Goal: Information Seeking & Learning: Learn about a topic

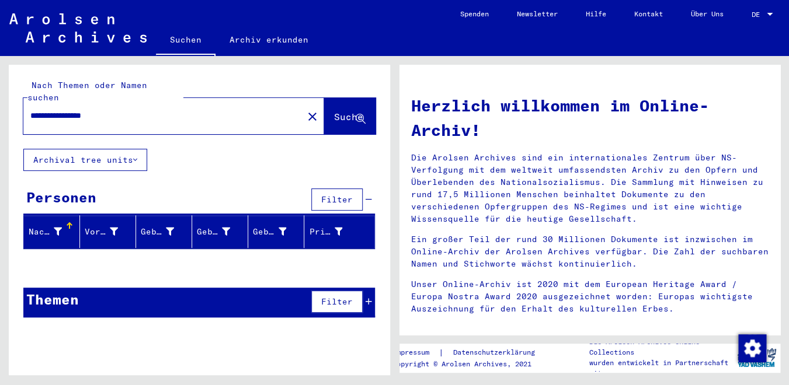
click at [42, 110] on div "**********" at bounding box center [156, 116] width 266 height 26
drag, startPoint x: 182, startPoint y: 99, endPoint x: 12, endPoint y: 99, distance: 169.3
click at [30, 110] on input "**********" at bounding box center [159, 116] width 259 height 12
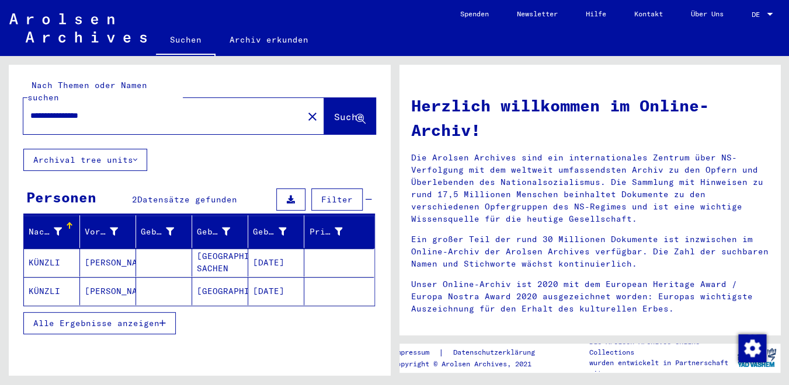
click at [51, 277] on mat-cell "KÜNZLI" at bounding box center [52, 291] width 56 height 28
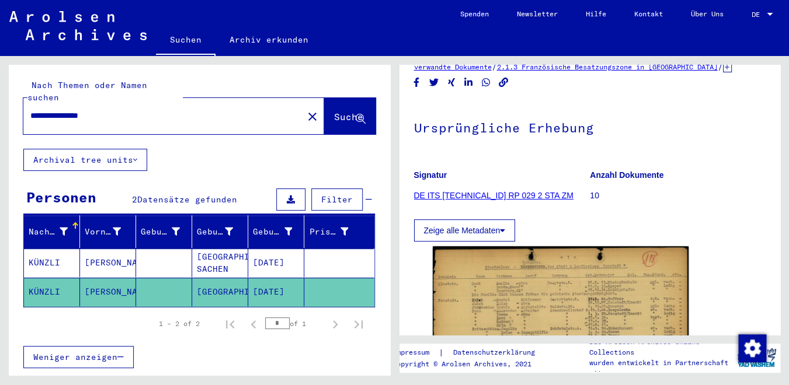
scroll to position [149, 0]
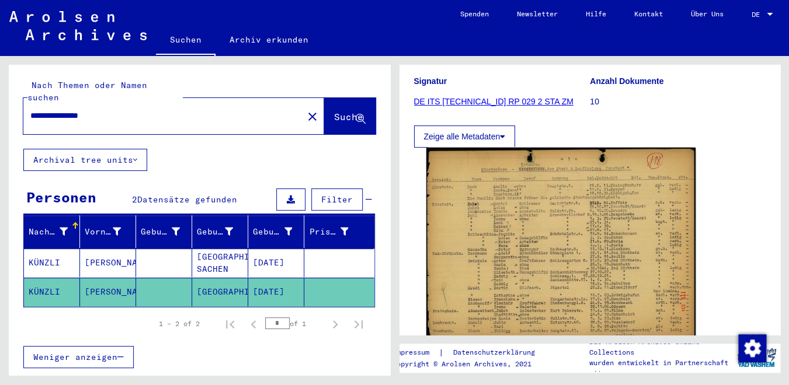
click at [547, 242] on img at bounding box center [560, 244] width 269 height 193
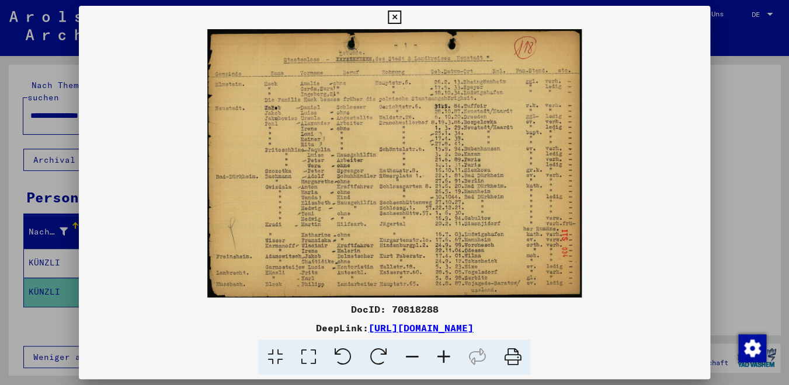
click at [730, 173] on div at bounding box center [394, 192] width 789 height 385
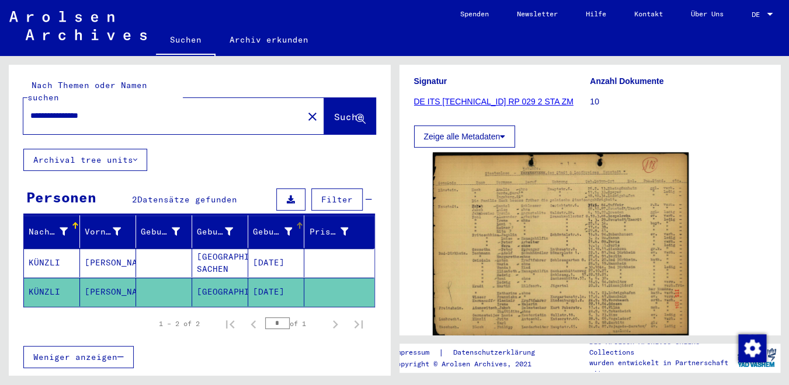
click at [279, 235] on mat-header-cell "Geburtsdatum" at bounding box center [276, 231] width 56 height 33
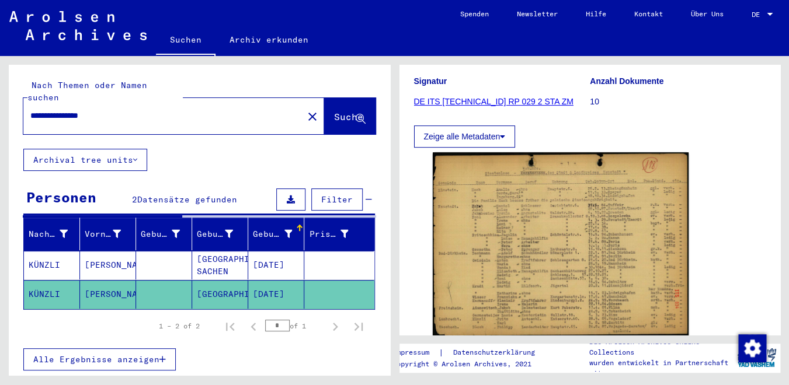
click at [281, 251] on mat-cell "[DATE]" at bounding box center [276, 265] width 56 height 29
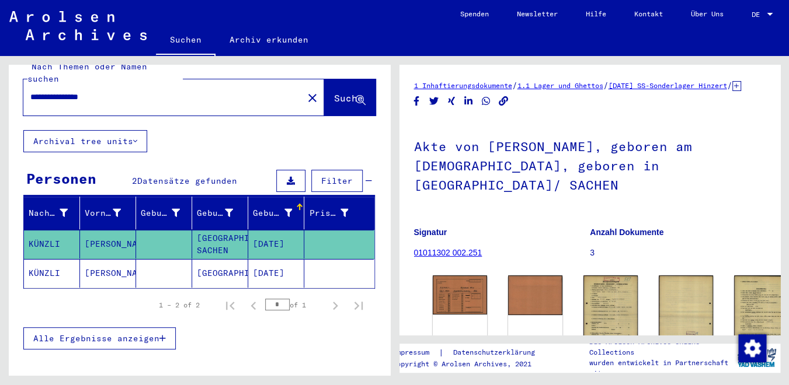
scroll to position [19, 0]
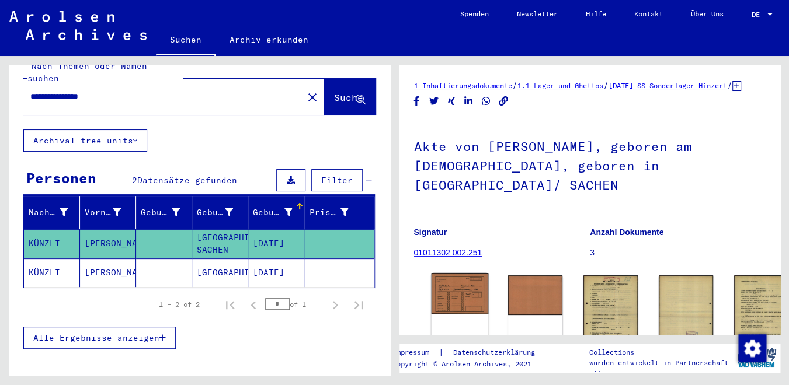
click at [441, 280] on img at bounding box center [459, 293] width 57 height 41
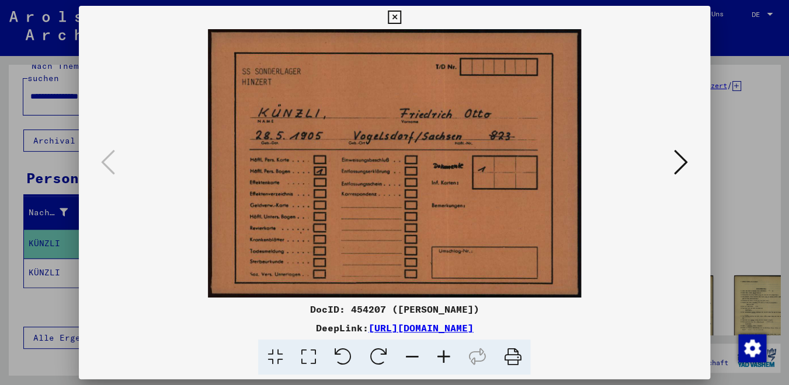
click at [690, 166] on button at bounding box center [680, 163] width 21 height 33
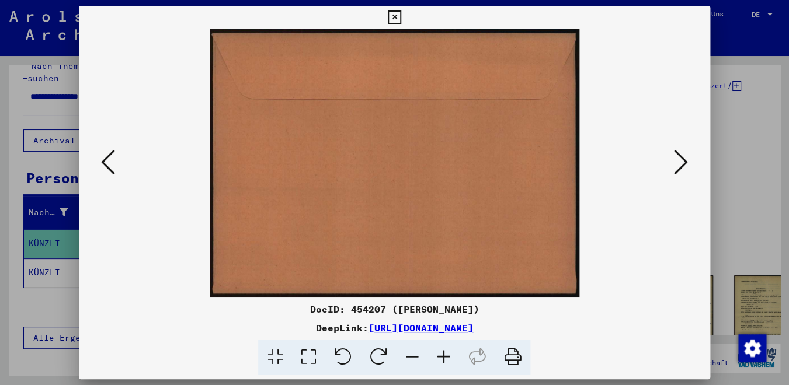
click at [690, 166] on button at bounding box center [680, 163] width 21 height 33
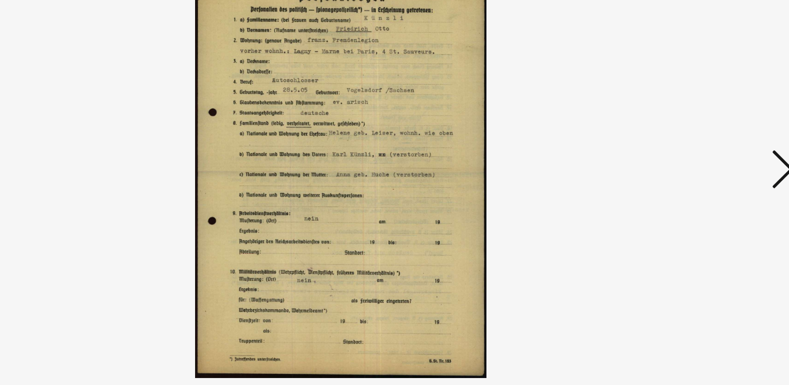
click at [684, 159] on icon at bounding box center [681, 162] width 14 height 28
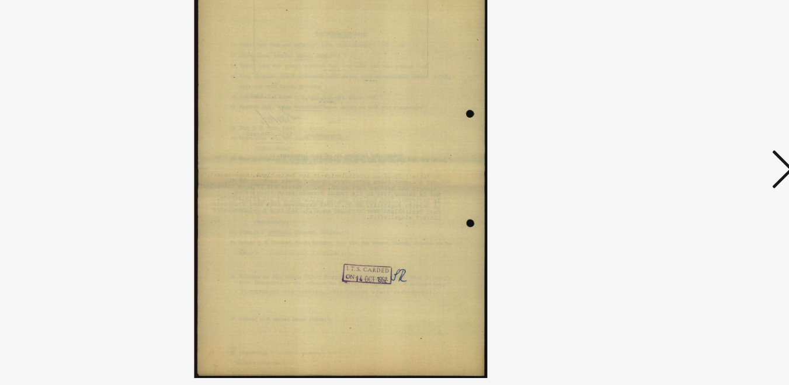
click at [677, 157] on icon at bounding box center [681, 162] width 14 height 28
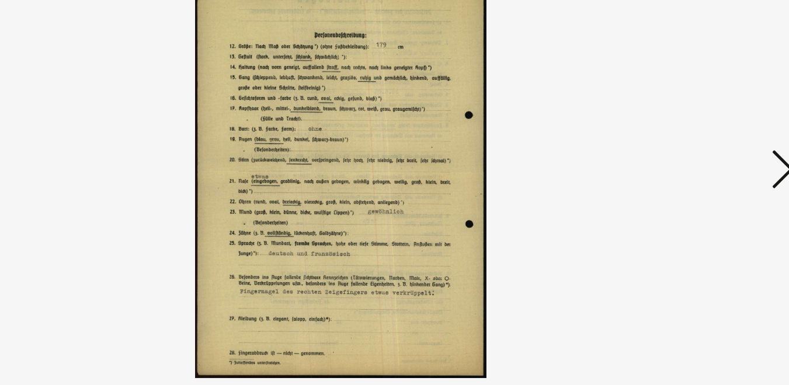
click at [681, 168] on icon at bounding box center [681, 162] width 14 height 28
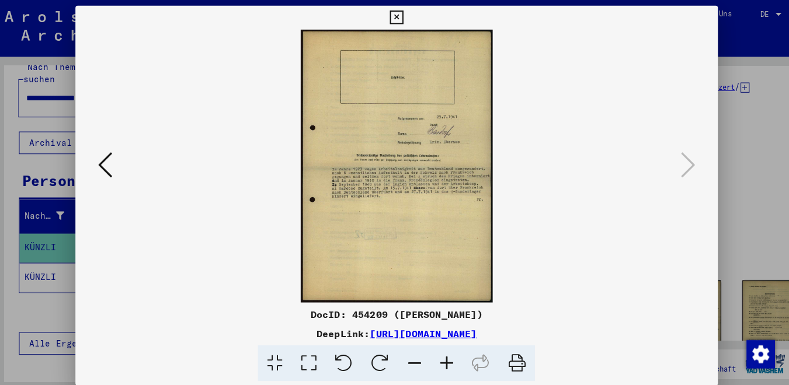
click at [401, 20] on icon at bounding box center [394, 18] width 13 height 14
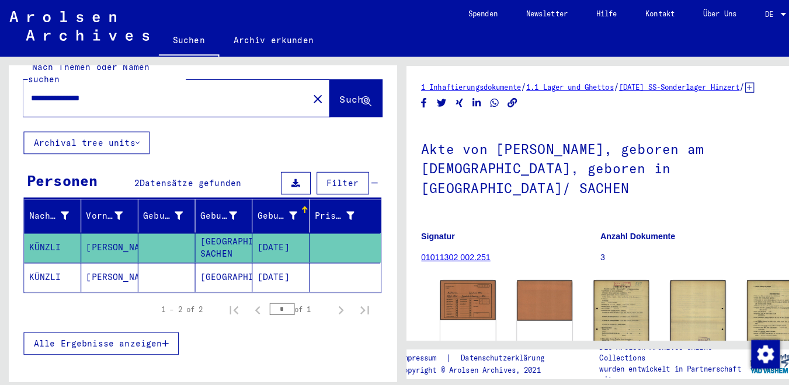
drag, startPoint x: 123, startPoint y: 85, endPoint x: -29, endPoint y: 84, distance: 151.2
click at [30, 91] on input "**********" at bounding box center [163, 97] width 266 height 12
type input "**********"
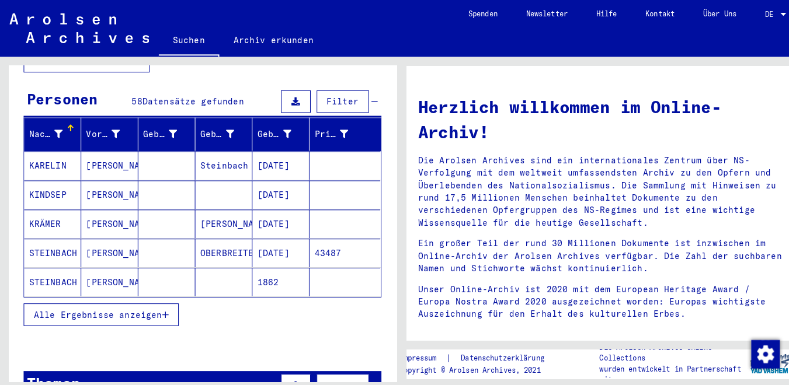
scroll to position [110, 0]
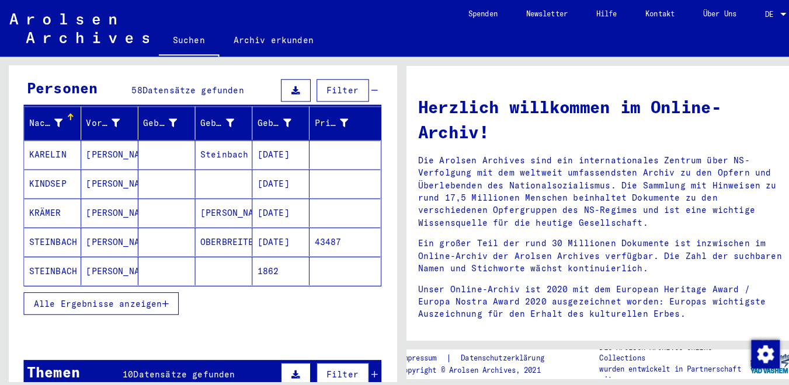
click at [65, 234] on mat-cell "STEINBACH" at bounding box center [52, 238] width 56 height 28
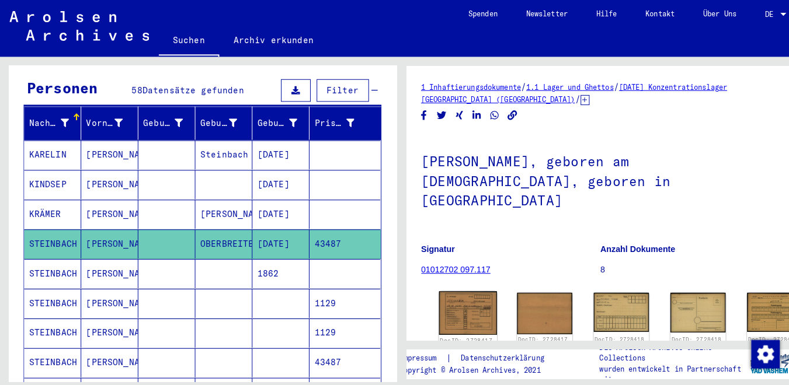
click at [448, 287] on img at bounding box center [459, 308] width 57 height 43
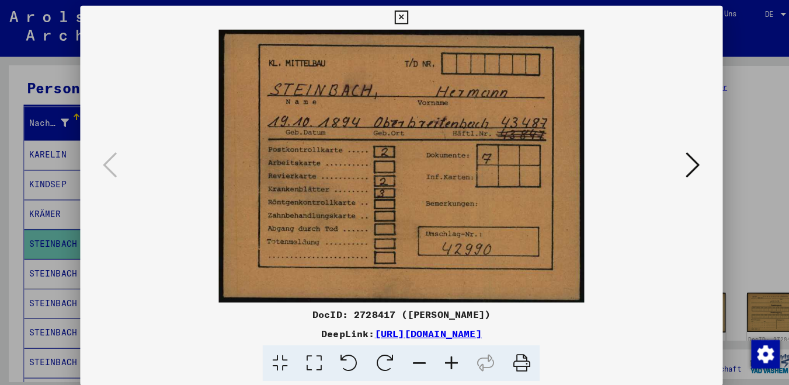
click at [680, 164] on icon at bounding box center [681, 162] width 14 height 28
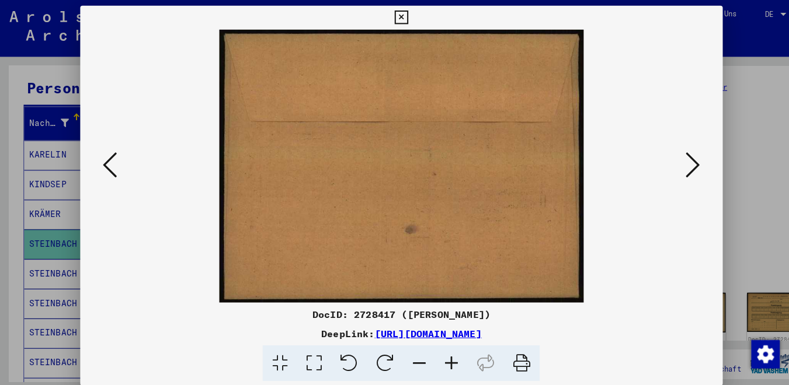
click at [680, 164] on icon at bounding box center [681, 162] width 14 height 28
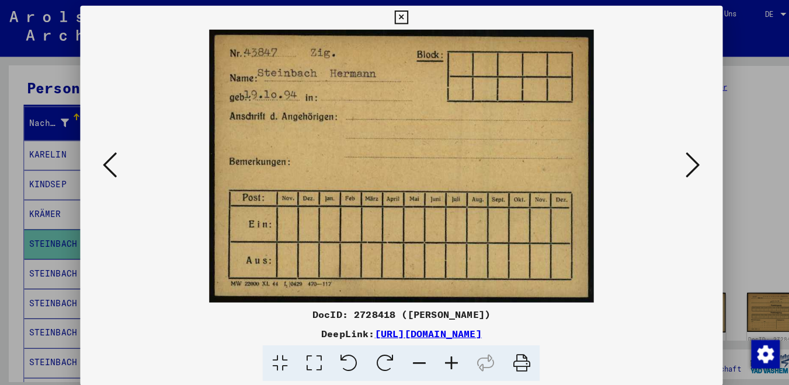
click at [680, 164] on icon at bounding box center [681, 162] width 14 height 28
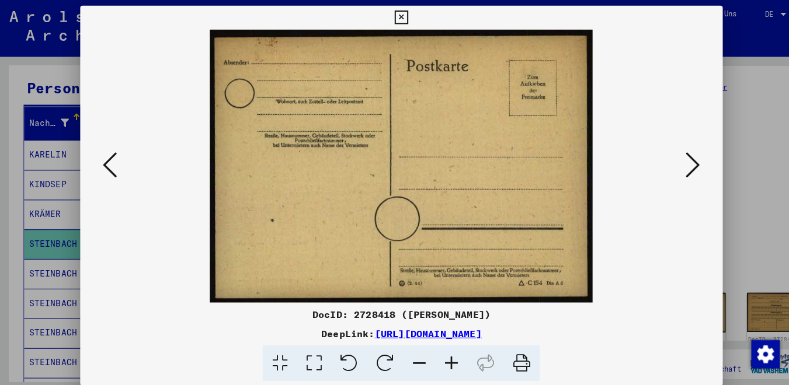
click at [680, 164] on icon at bounding box center [681, 162] width 14 height 28
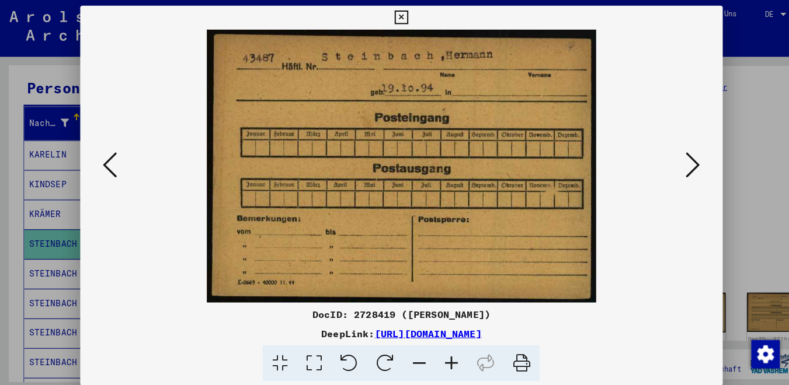
click at [680, 164] on icon at bounding box center [681, 162] width 14 height 28
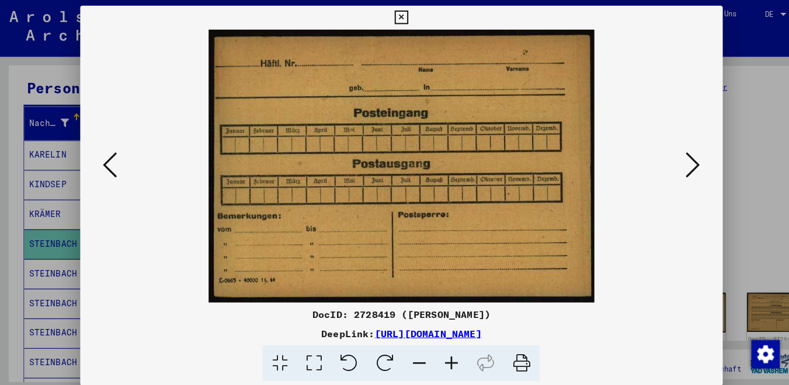
click at [680, 164] on icon at bounding box center [681, 162] width 14 height 28
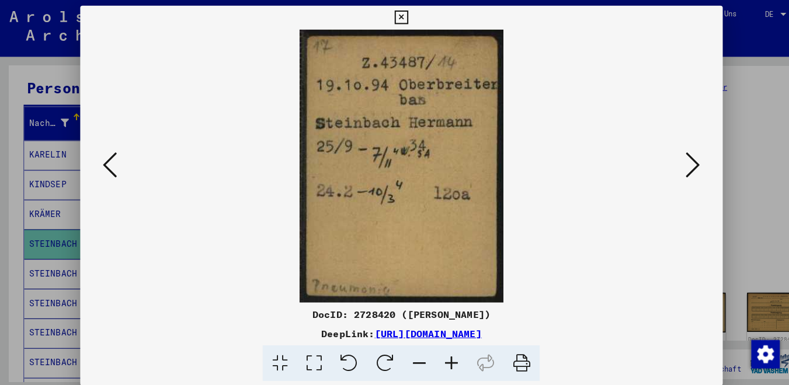
click at [680, 164] on icon at bounding box center [681, 162] width 14 height 28
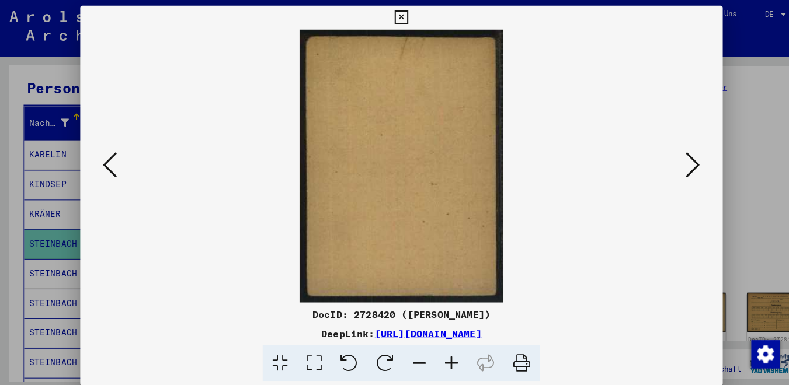
click at [680, 164] on icon at bounding box center [681, 162] width 14 height 28
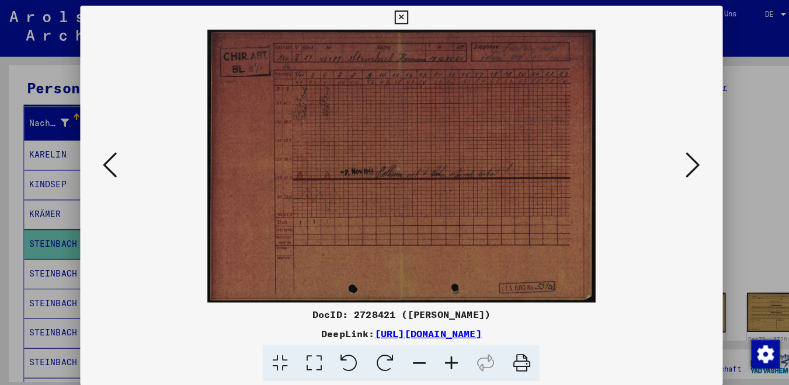
click at [680, 164] on icon at bounding box center [681, 162] width 14 height 28
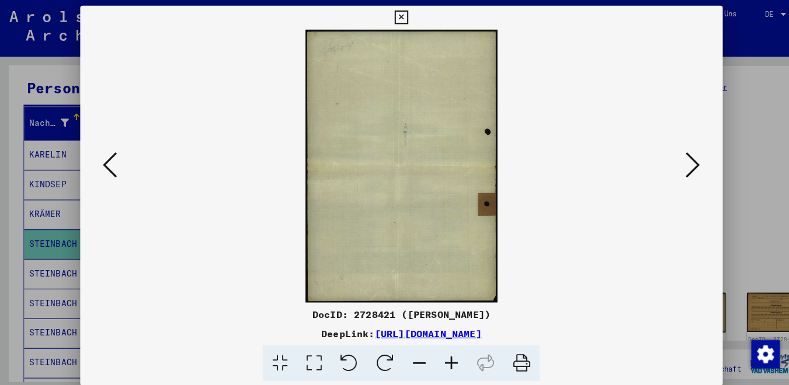
click at [680, 164] on icon at bounding box center [681, 162] width 14 height 28
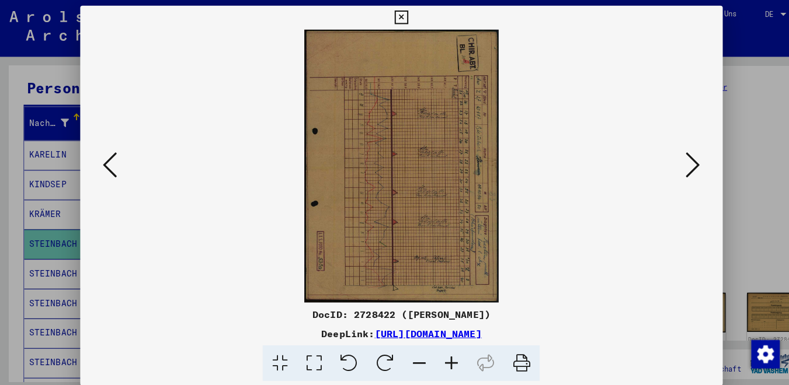
click at [680, 164] on icon at bounding box center [681, 162] width 14 height 28
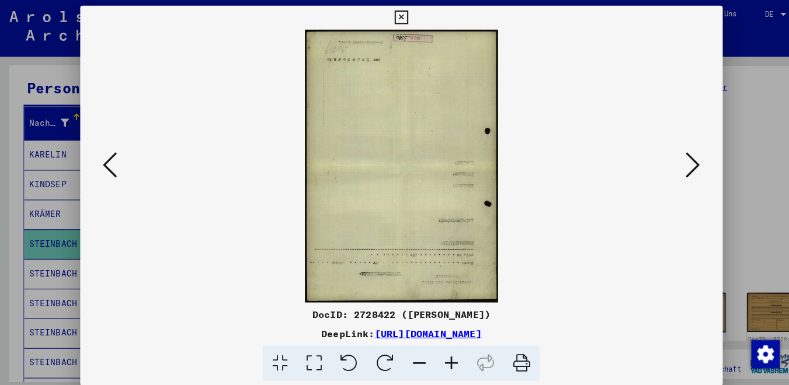
click at [680, 164] on icon at bounding box center [681, 162] width 14 height 28
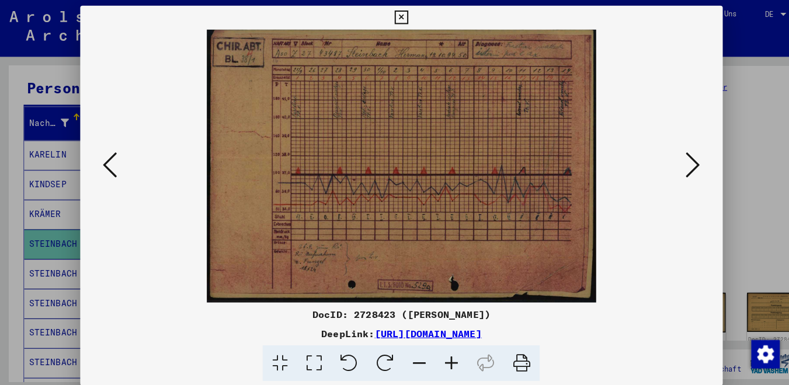
click at [680, 164] on icon at bounding box center [681, 162] width 14 height 28
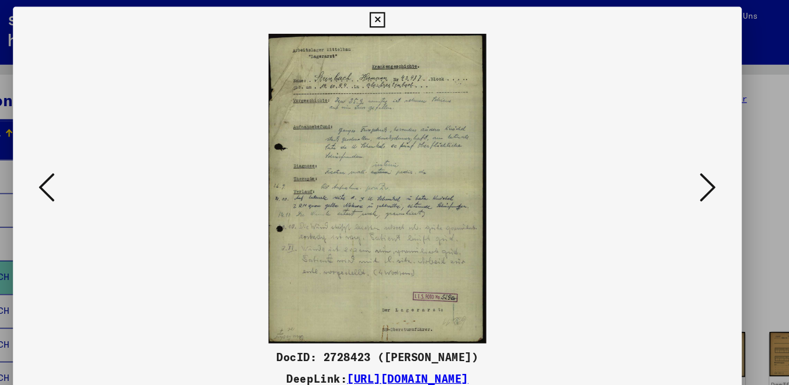
click at [670, 171] on img at bounding box center [395, 163] width 552 height 269
click at [678, 173] on icon at bounding box center [681, 162] width 14 height 28
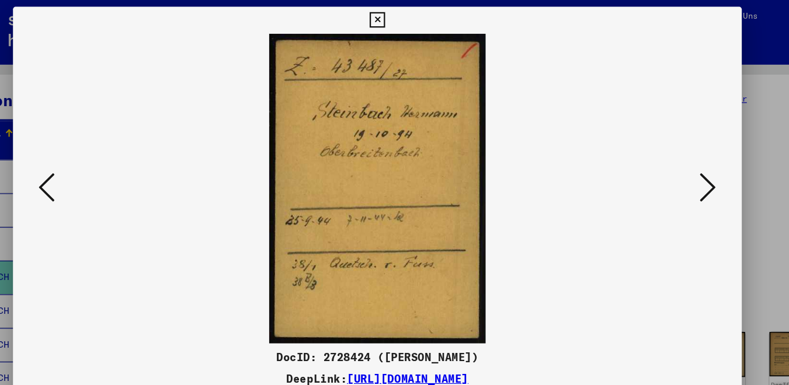
click at [679, 173] on icon at bounding box center [681, 162] width 14 height 28
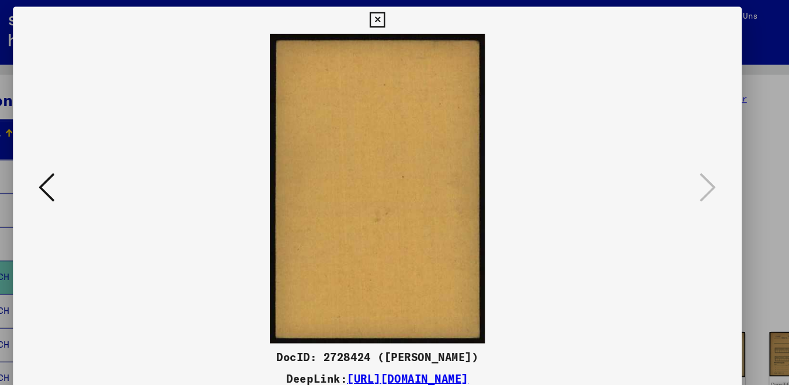
click at [401, 17] on icon at bounding box center [394, 18] width 13 height 14
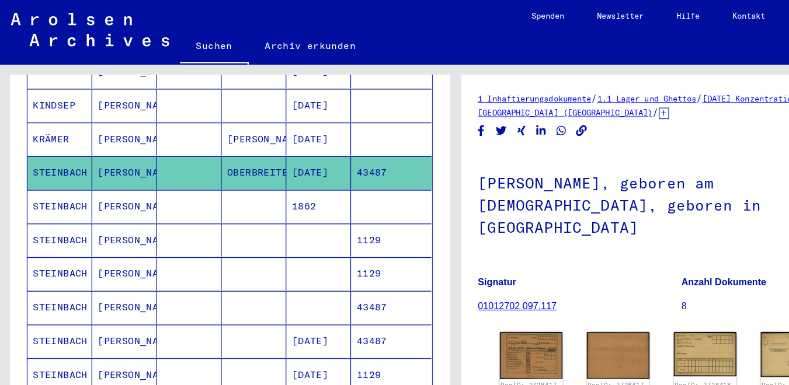
scroll to position [203, 0]
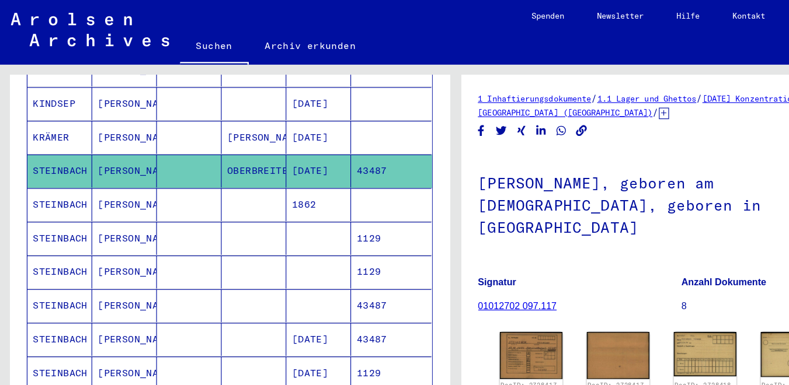
click at [136, 281] on mat-cell at bounding box center [164, 294] width 56 height 29
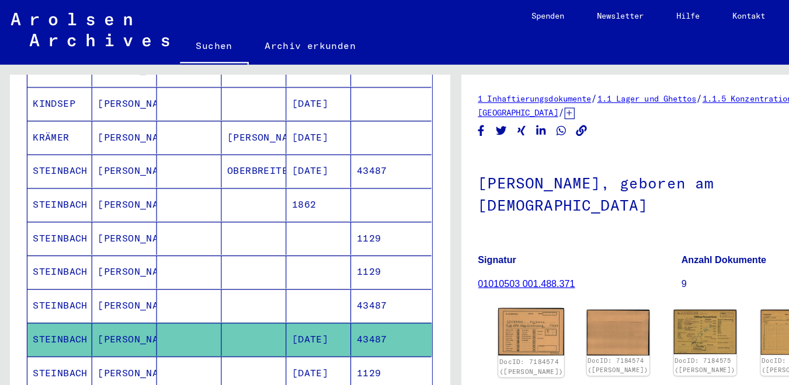
click at [446, 275] on img at bounding box center [459, 287] width 57 height 41
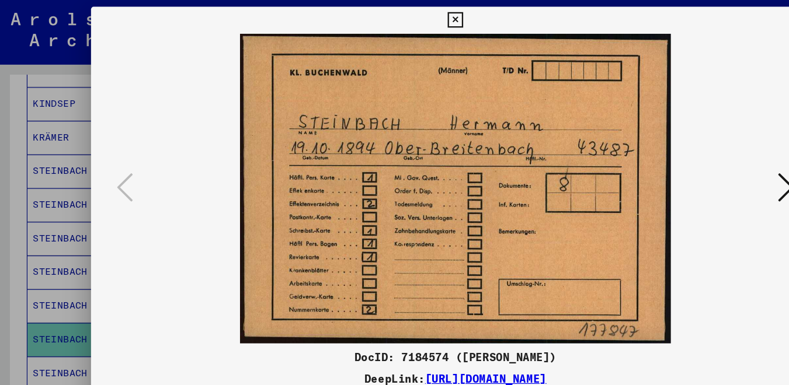
click at [683, 167] on icon at bounding box center [681, 162] width 14 height 28
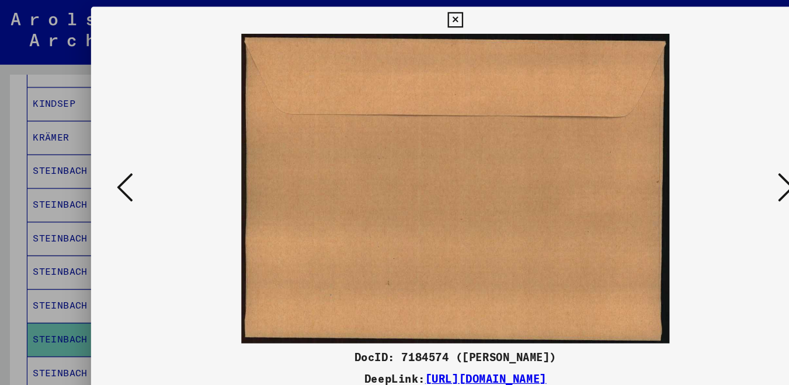
click at [683, 167] on icon at bounding box center [681, 162] width 14 height 28
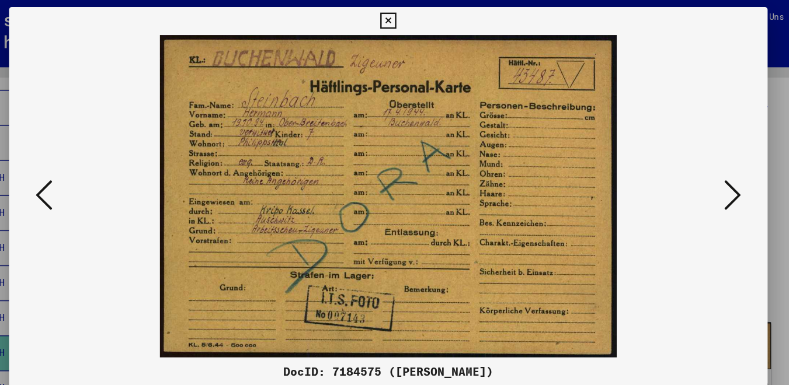
click at [687, 168] on icon at bounding box center [681, 162] width 14 height 28
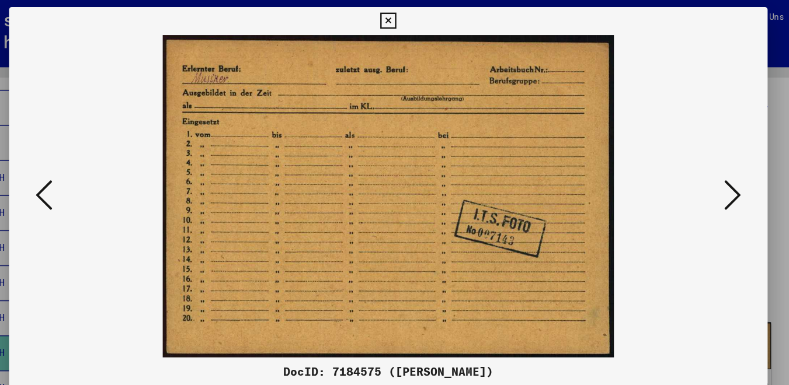
click at [687, 168] on icon at bounding box center [681, 162] width 14 height 28
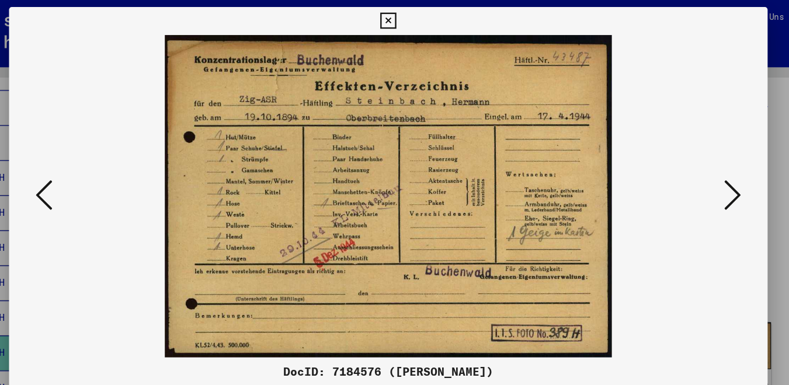
click at [687, 169] on icon at bounding box center [681, 162] width 14 height 28
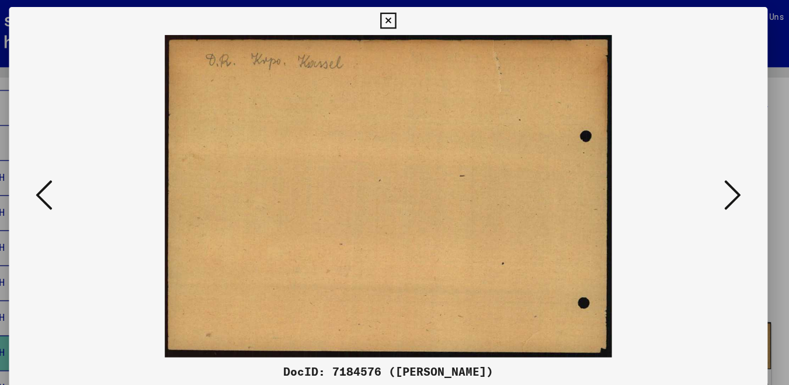
click at [687, 169] on icon at bounding box center [681, 162] width 14 height 28
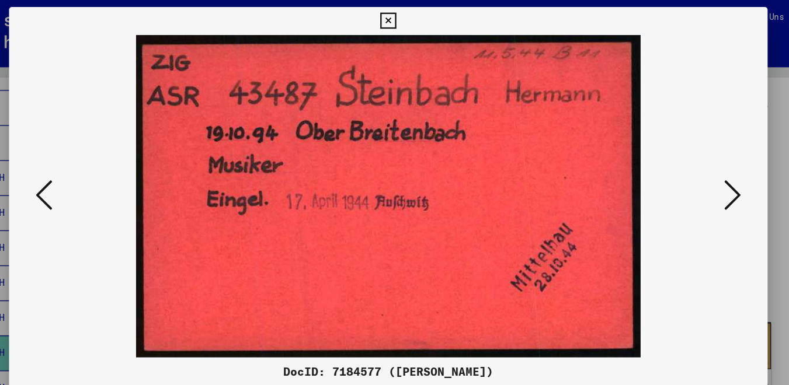
click at [681, 162] on icon at bounding box center [681, 162] width 14 height 28
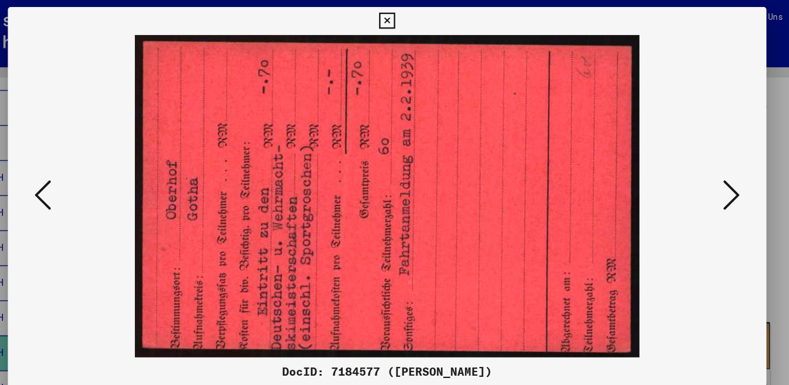
click at [683, 162] on icon at bounding box center [681, 162] width 14 height 28
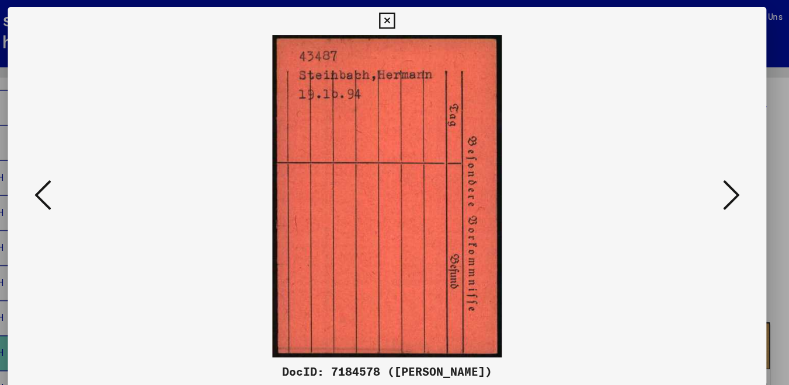
click at [683, 162] on icon at bounding box center [681, 162] width 14 height 28
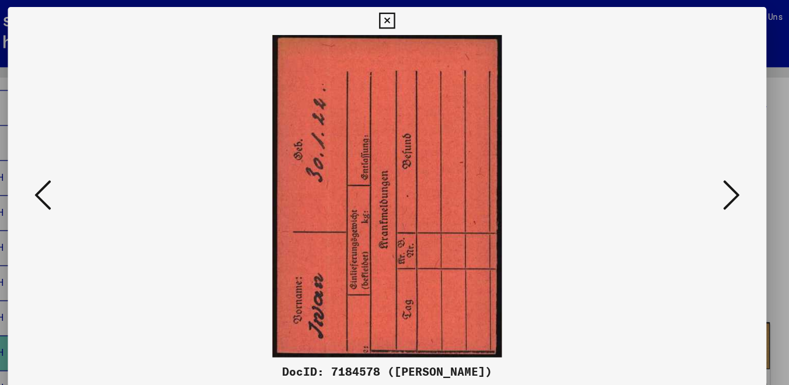
click at [683, 162] on icon at bounding box center [681, 162] width 14 height 28
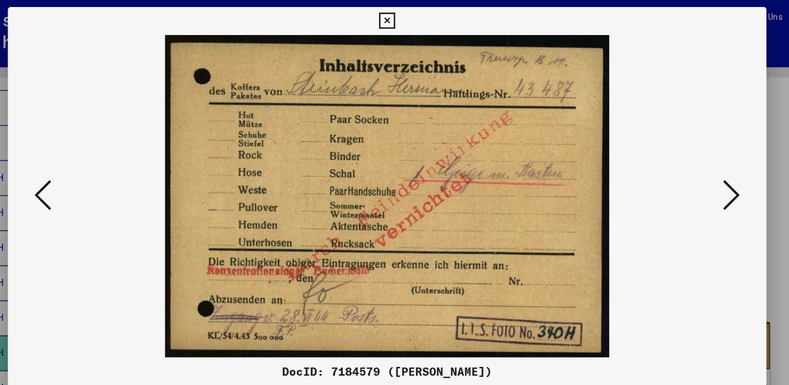
click at [683, 165] on icon at bounding box center [681, 162] width 14 height 28
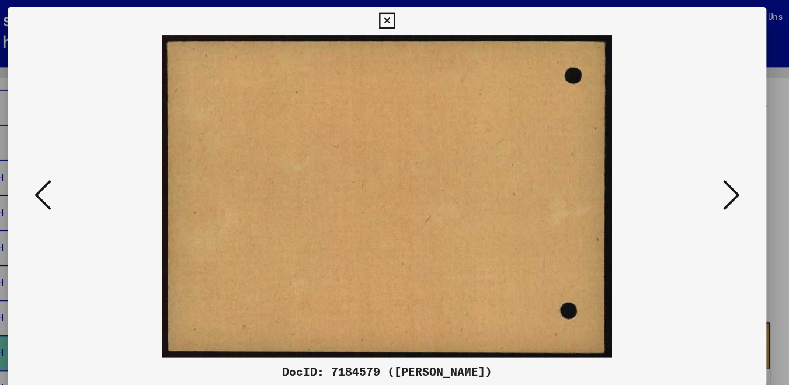
click at [683, 165] on icon at bounding box center [681, 162] width 14 height 28
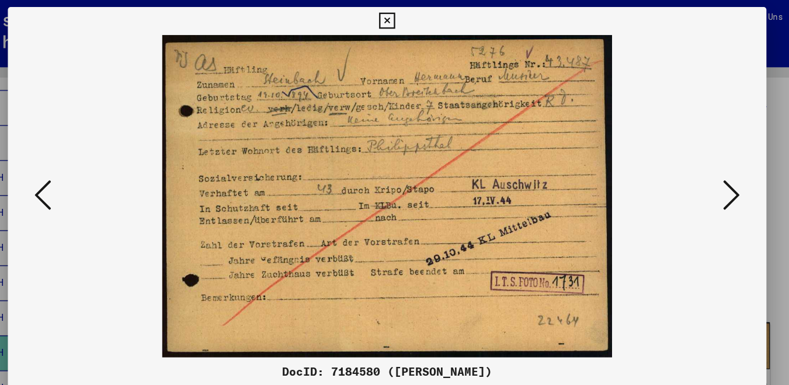
click at [681, 162] on icon at bounding box center [681, 162] width 14 height 28
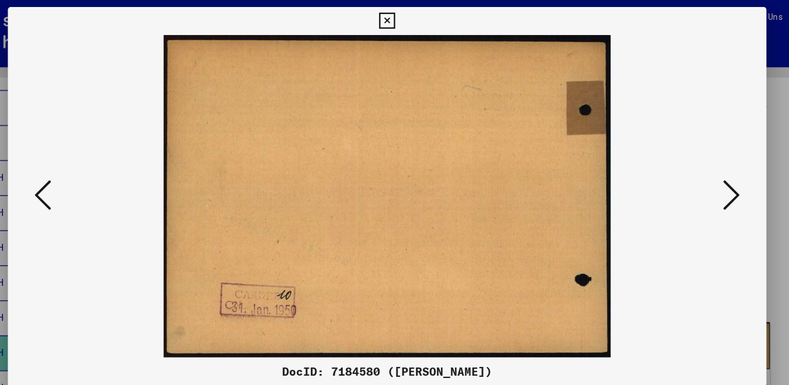
click at [681, 162] on icon at bounding box center [681, 162] width 14 height 28
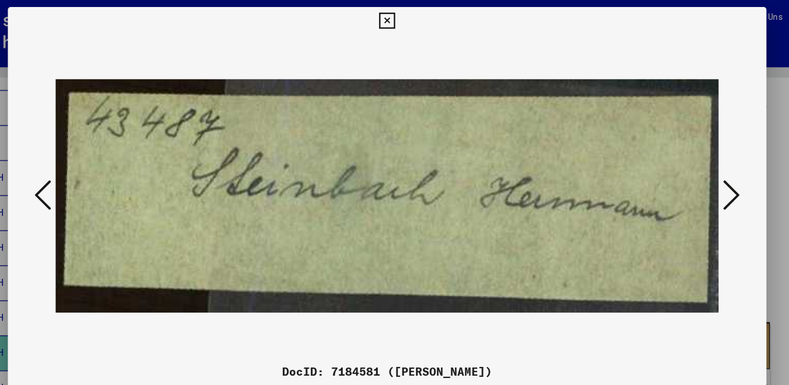
click at [681, 162] on icon at bounding box center [681, 162] width 14 height 28
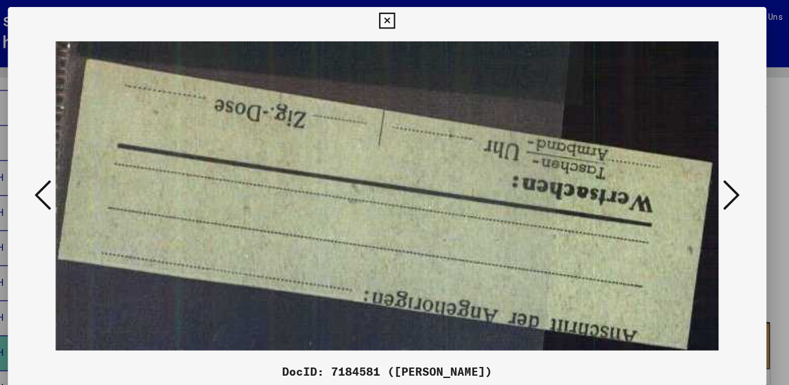
click at [681, 162] on icon at bounding box center [681, 162] width 14 height 28
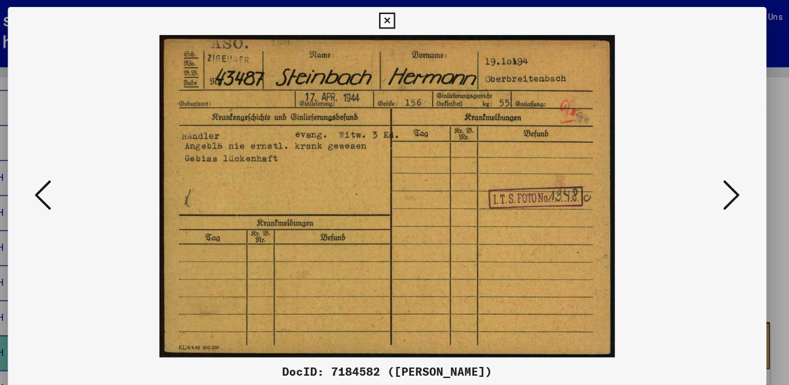
click at [681, 162] on icon at bounding box center [681, 162] width 14 height 28
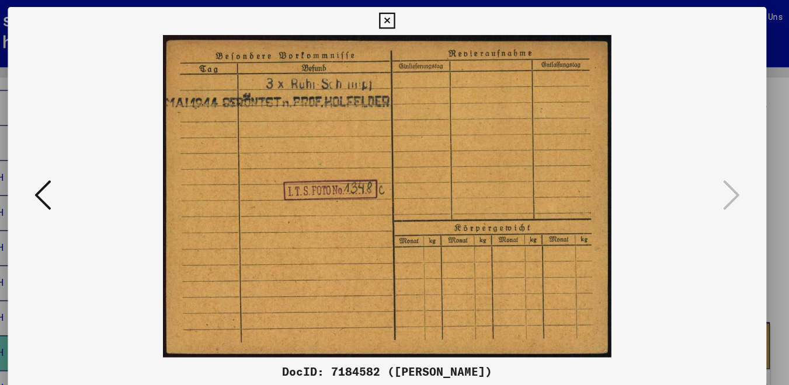
click at [401, 16] on icon at bounding box center [394, 18] width 13 height 14
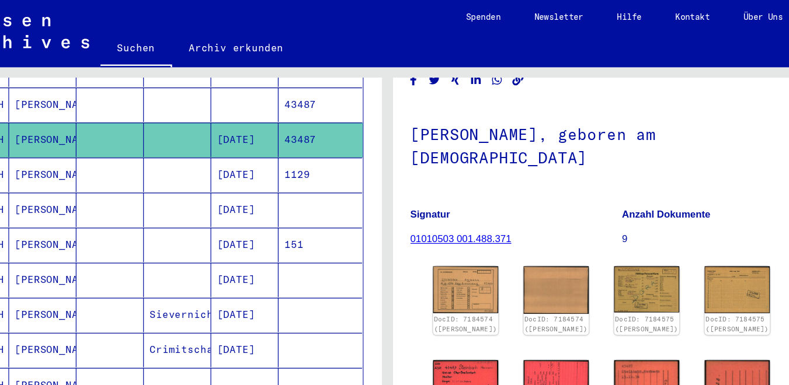
scroll to position [392, 0]
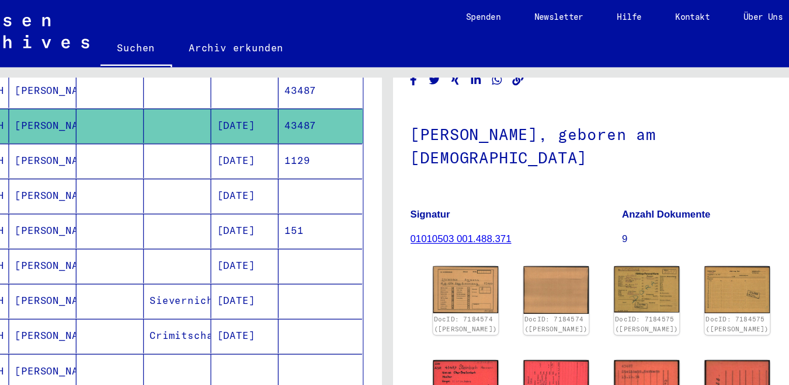
click at [282, 216] on mat-cell "[DATE]" at bounding box center [276, 221] width 56 height 29
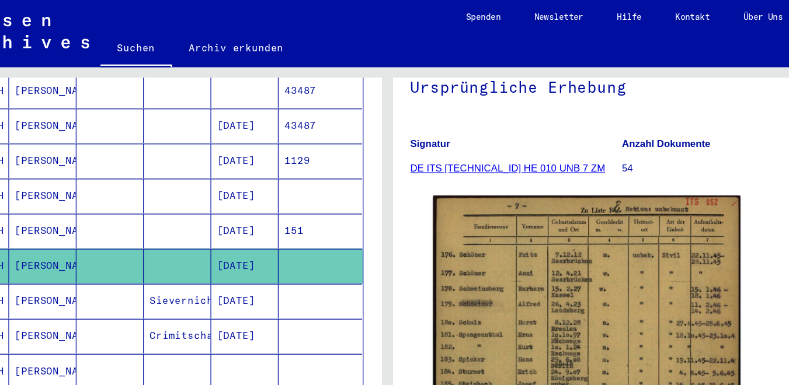
scroll to position [114, 0]
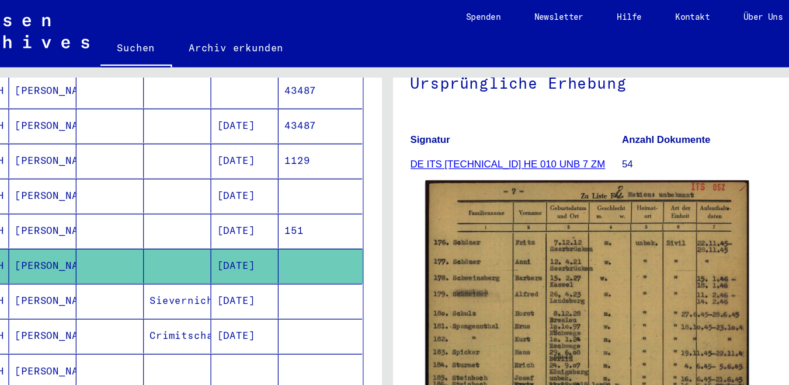
click at [512, 225] on img at bounding box center [560, 338] width 269 height 377
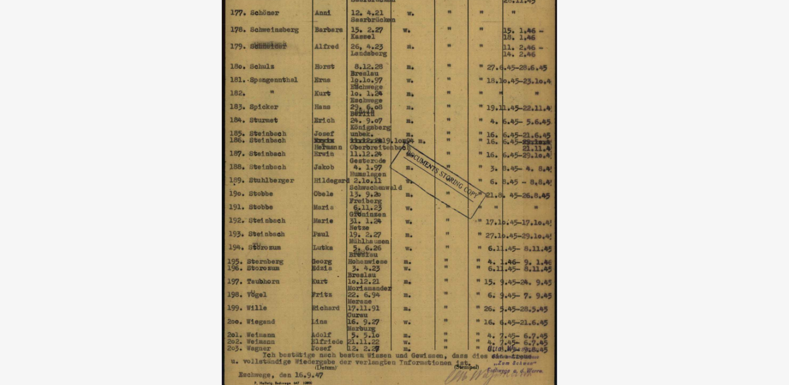
scroll to position [392, 0]
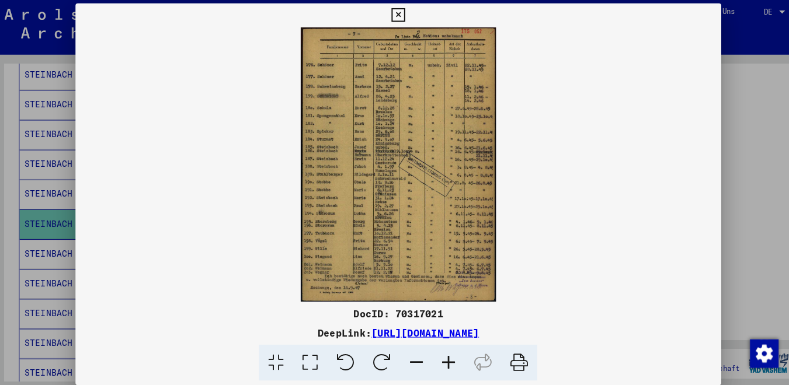
click at [401, 18] on icon at bounding box center [394, 18] width 13 height 14
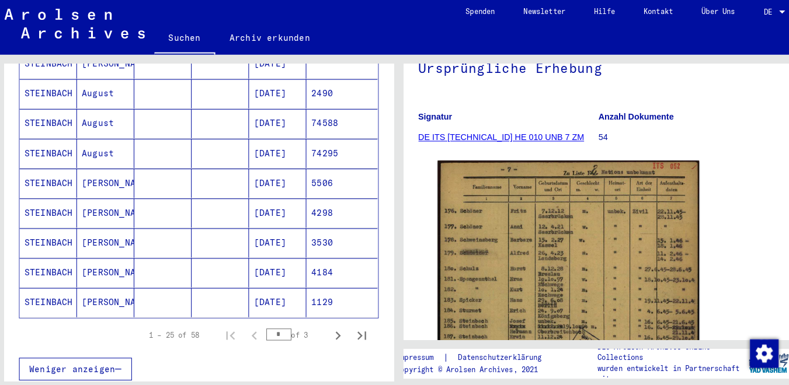
scroll to position [672, 0]
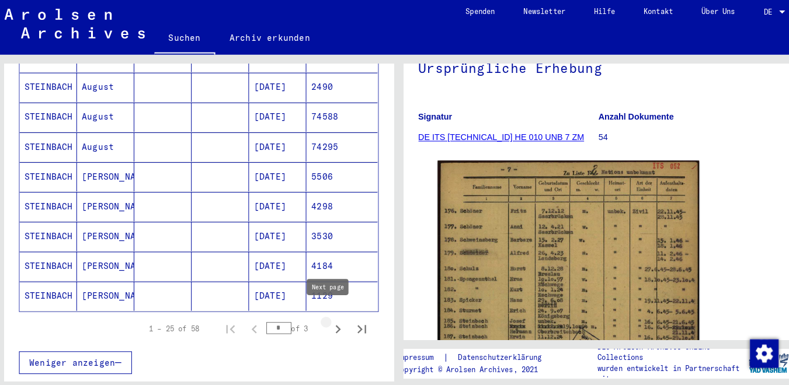
click at [333, 321] on icon "Next page" at bounding box center [335, 325] width 5 height 8
type input "*"
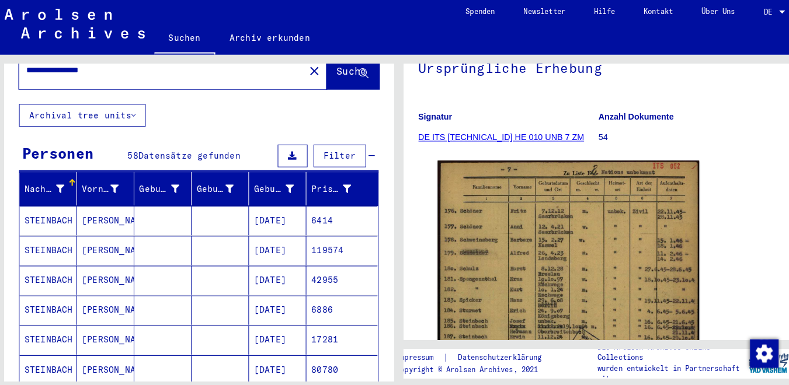
scroll to position [0, 0]
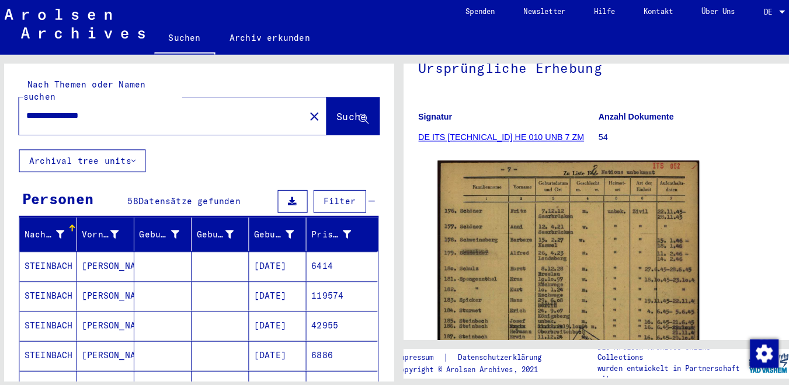
click at [137, 110] on input "**********" at bounding box center [163, 116] width 266 height 12
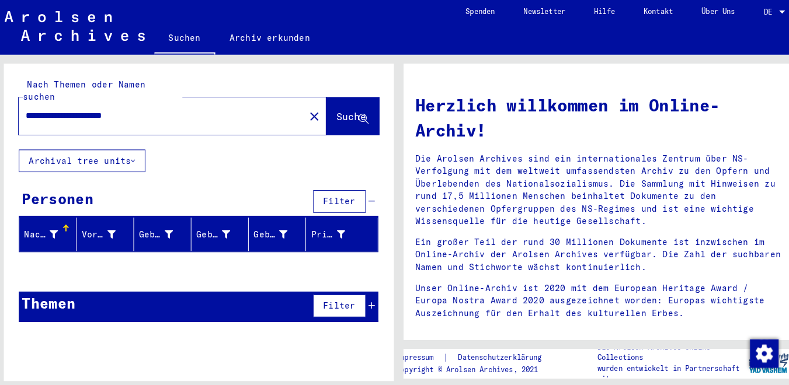
drag, startPoint x: 123, startPoint y: 104, endPoint x: 208, endPoint y: 109, distance: 84.8
click at [207, 110] on input "**********" at bounding box center [159, 116] width 259 height 12
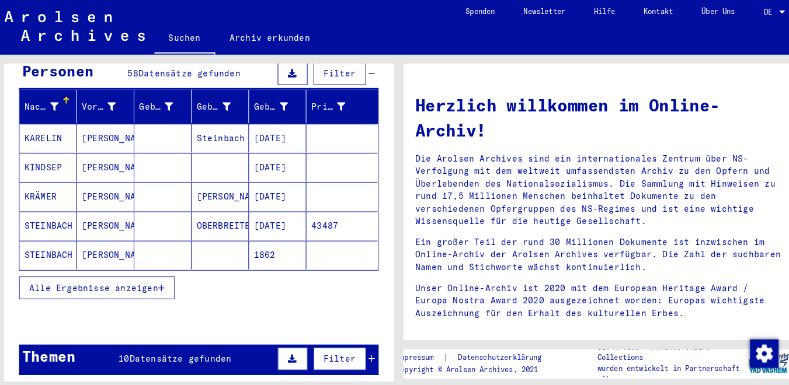
scroll to position [126, 0]
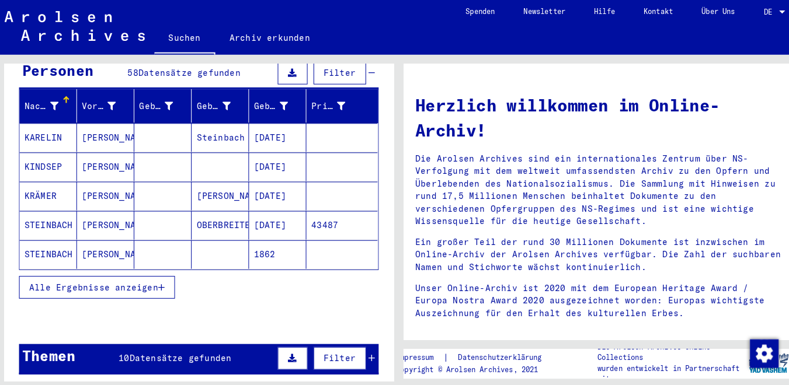
click at [163, 280] on icon "button" at bounding box center [162, 284] width 6 height 8
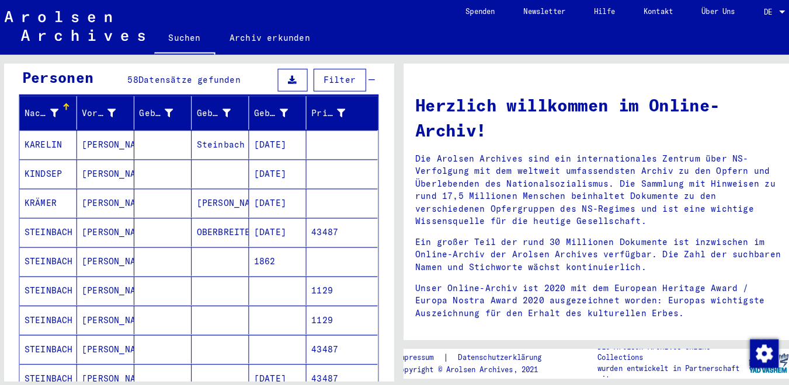
scroll to position [115, 0]
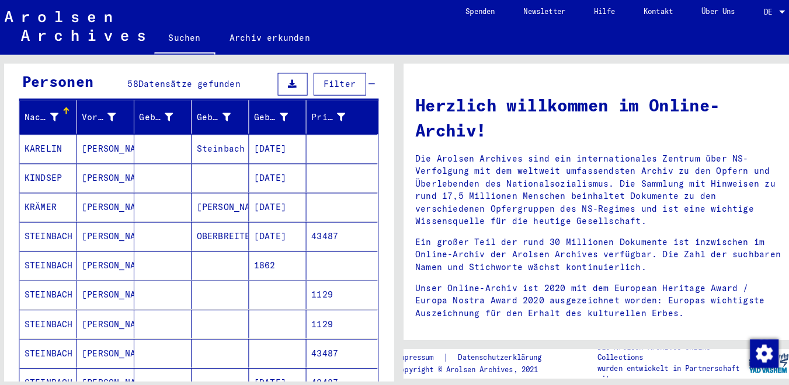
click at [129, 229] on mat-cell "[PERSON_NAME]" at bounding box center [108, 234] width 56 height 28
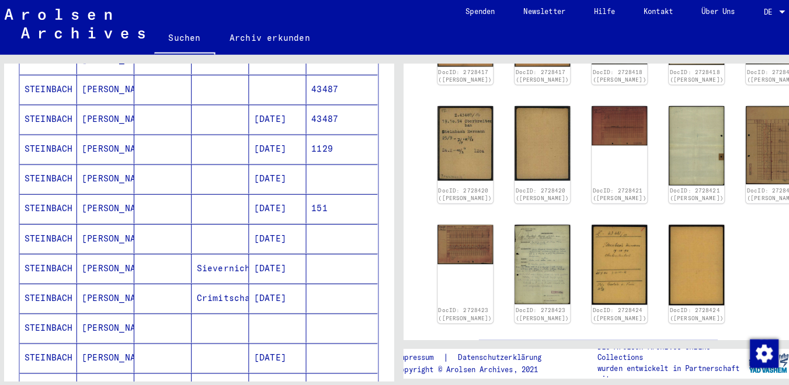
scroll to position [384, 0]
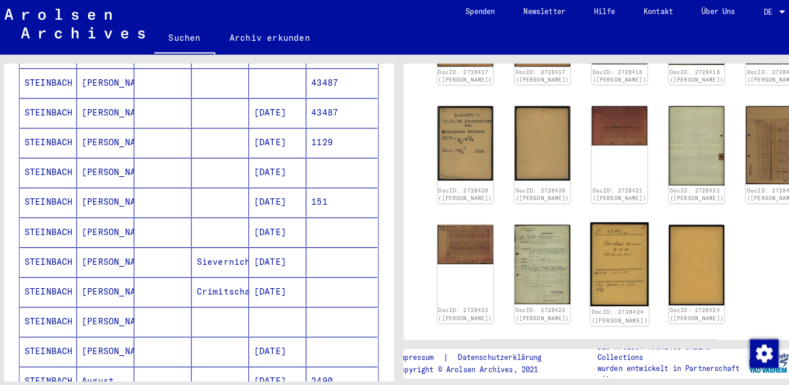
click at [582, 224] on img at bounding box center [610, 261] width 57 height 82
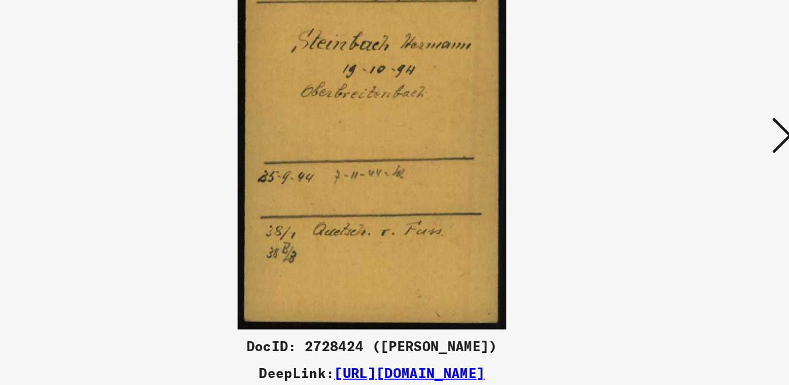
click at [679, 171] on icon at bounding box center [681, 162] width 14 height 28
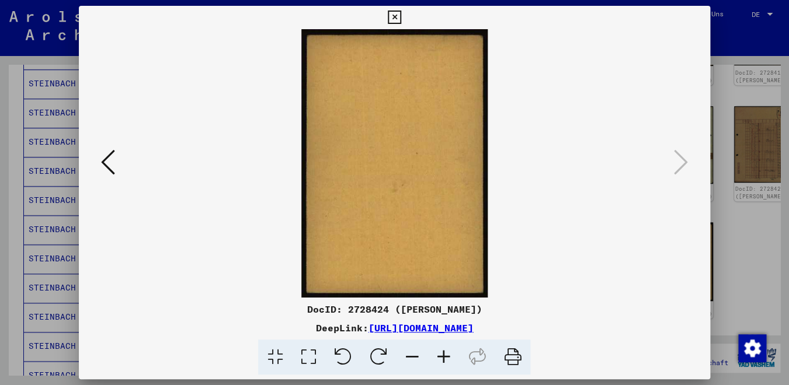
click at [401, 16] on icon at bounding box center [394, 18] width 13 height 14
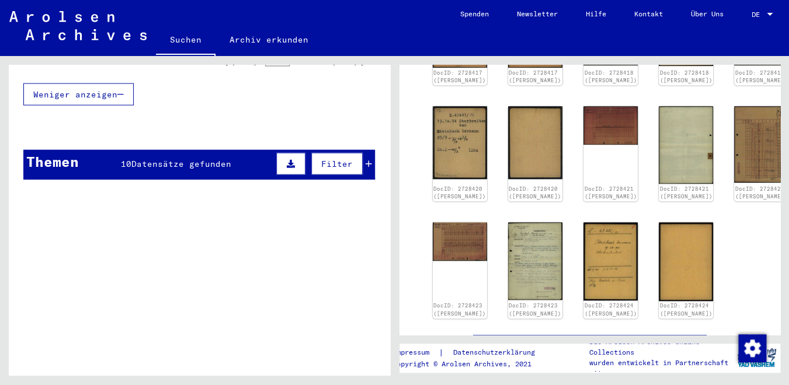
scroll to position [918, 0]
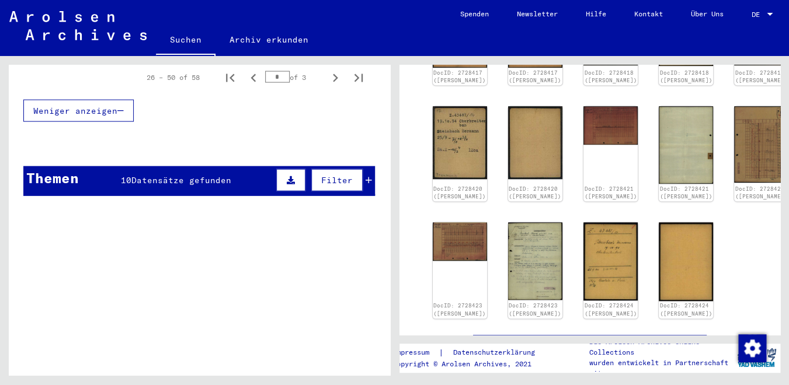
click at [366, 176] on icon at bounding box center [369, 180] width 6 height 8
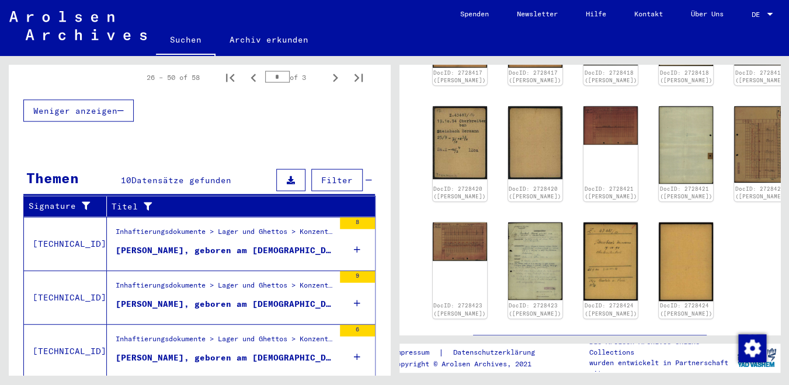
click at [239, 245] on div "[PERSON_NAME], geboren am [DEMOGRAPHIC_DATA], geboren in [GEOGRAPHIC_DATA]" at bounding box center [225, 251] width 218 height 12
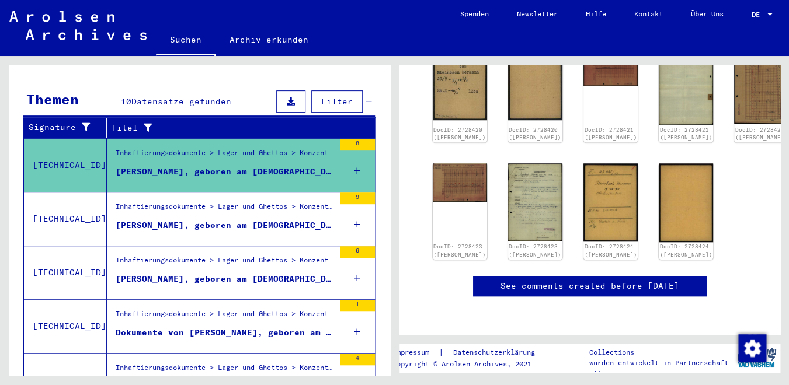
scroll to position [162, 0]
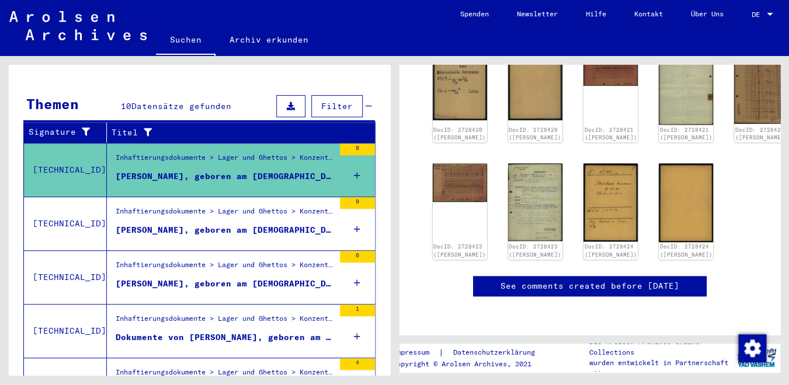
click at [290, 211] on figure "Inhaftierungsdokumente > Lager und Ghettos > Konzentrationslager [GEOGRAPHIC_DA…" at bounding box center [225, 215] width 218 height 18
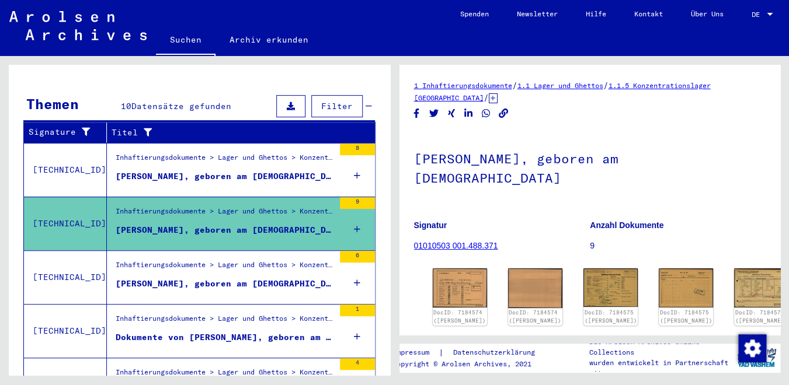
click at [236, 260] on div "Inhaftierungsdokumente > Lager und Ghettos > Konzentrationslager [GEOGRAPHIC_DA…" at bounding box center [225, 268] width 218 height 16
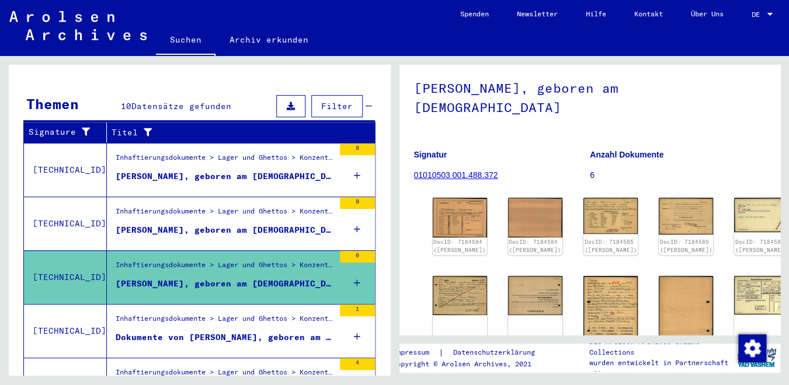
scroll to position [77, 0]
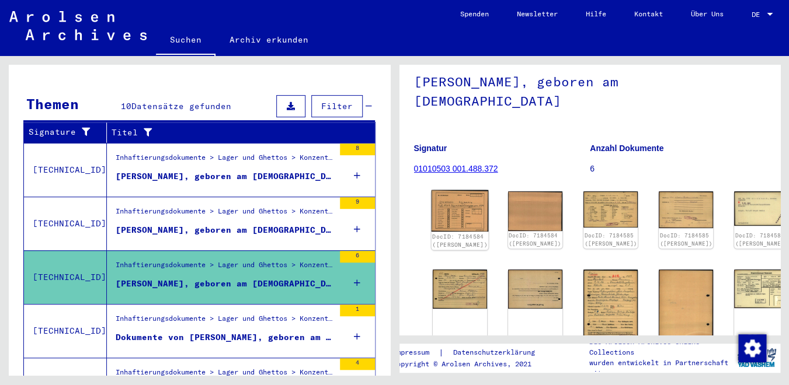
click at [451, 201] on img at bounding box center [459, 210] width 57 height 41
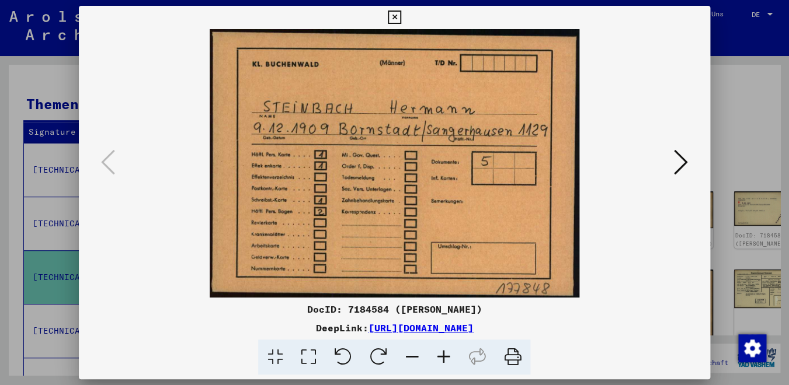
click at [680, 168] on icon at bounding box center [681, 162] width 14 height 28
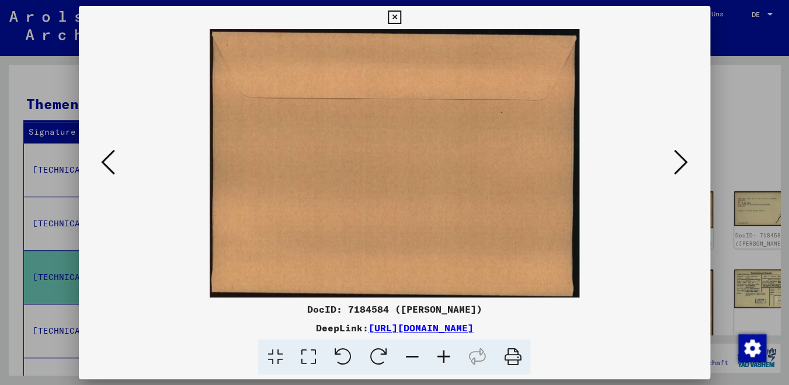
click at [680, 168] on icon at bounding box center [681, 162] width 14 height 28
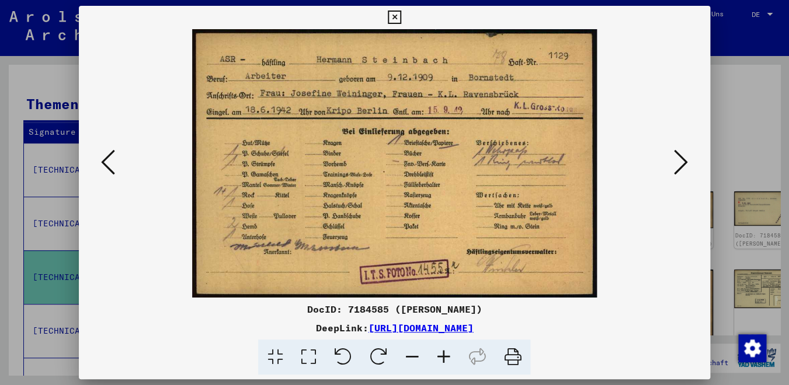
click at [680, 168] on icon at bounding box center [681, 162] width 14 height 28
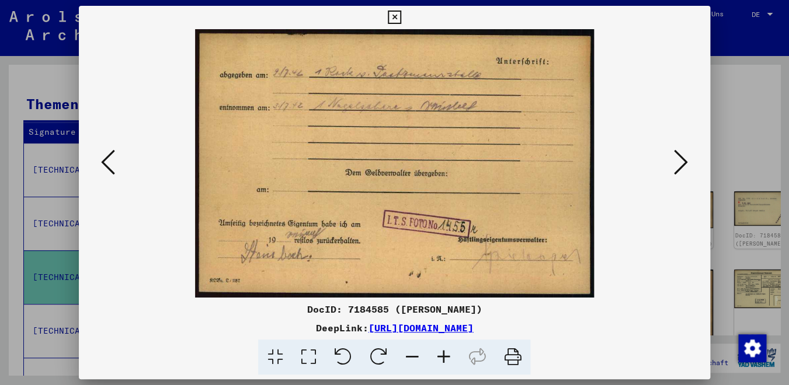
click at [742, 130] on div at bounding box center [394, 192] width 789 height 385
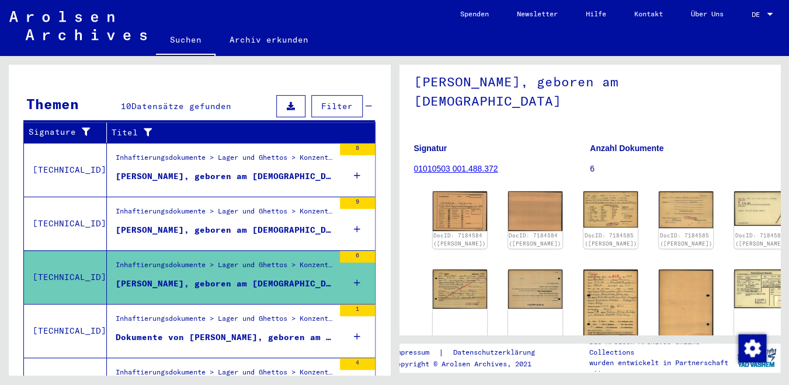
click at [265, 314] on div "Inhaftierungsdokumente > Lager und Ghettos > Konzentrationslager [GEOGRAPHIC_DA…" at bounding box center [225, 322] width 218 height 16
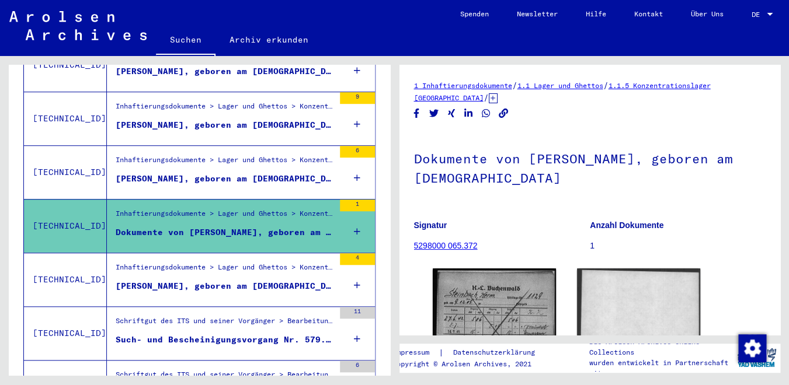
scroll to position [277, 0]
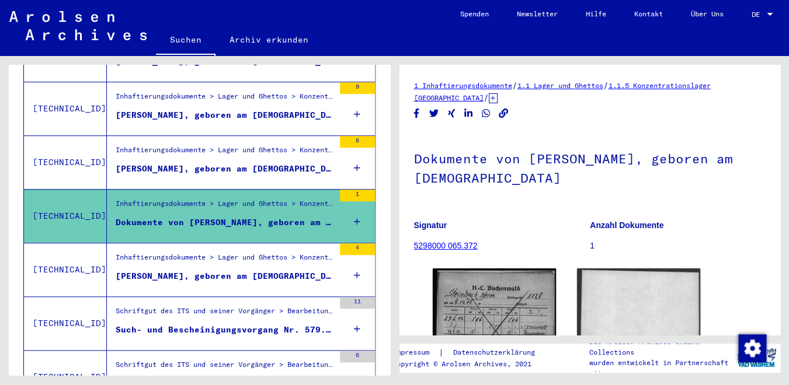
click at [270, 252] on div "Inhaftierungsdokumente > Lager und Ghettos > Konzentrationslager [GEOGRAPHIC_DA…" at bounding box center [225, 260] width 218 height 16
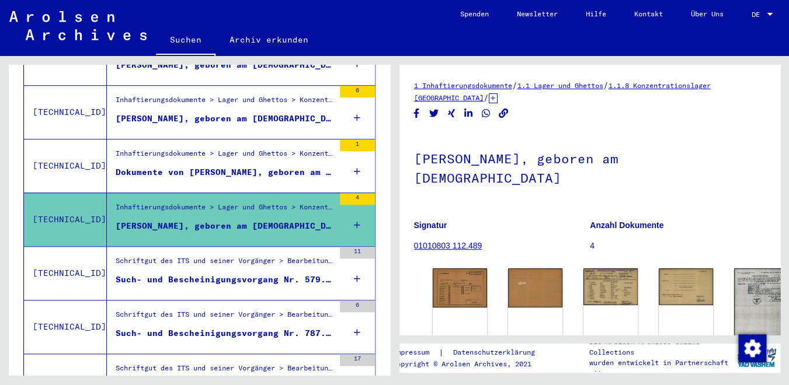
scroll to position [329, 0]
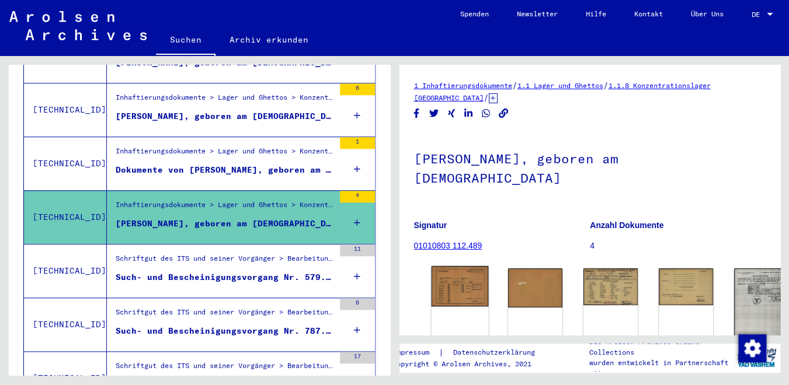
click at [456, 284] on img at bounding box center [459, 286] width 57 height 41
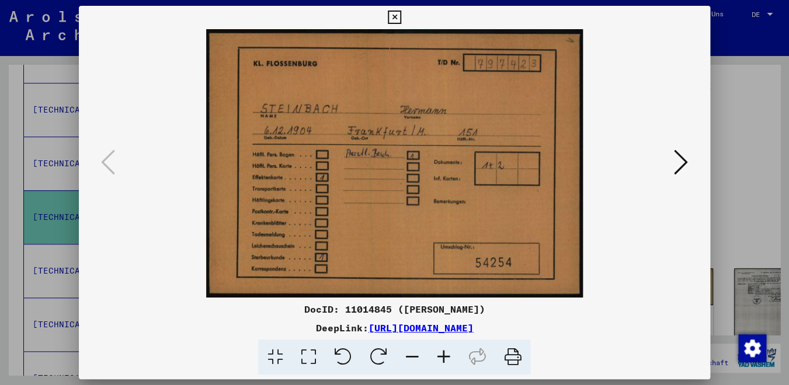
click at [684, 163] on icon at bounding box center [681, 162] width 14 height 28
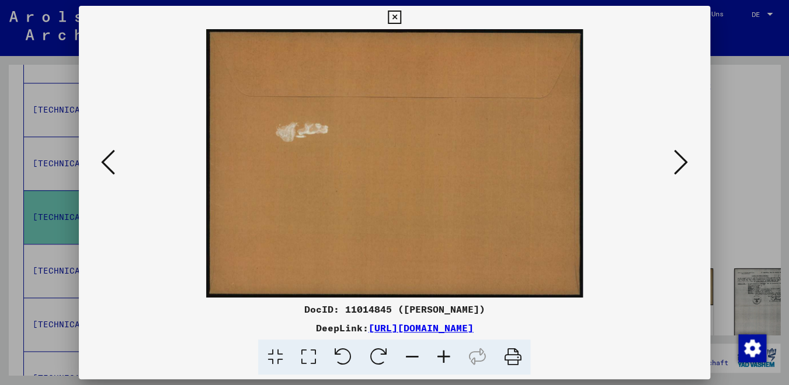
click at [684, 163] on icon at bounding box center [681, 162] width 14 height 28
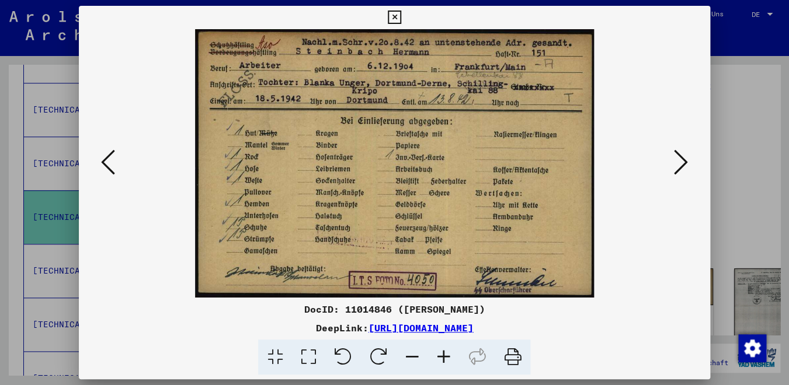
click at [675, 170] on icon at bounding box center [681, 162] width 14 height 28
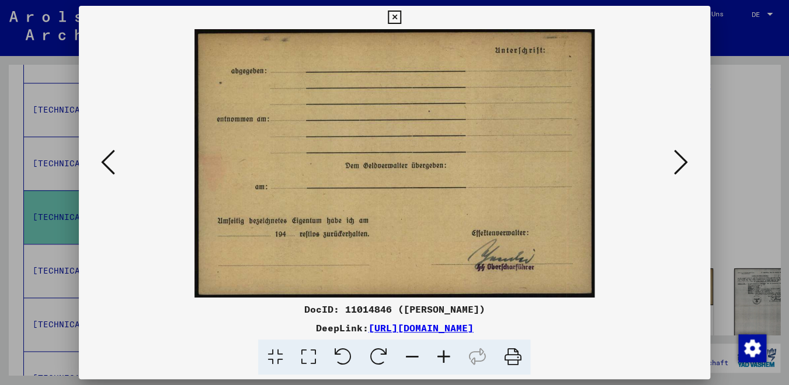
click at [675, 170] on icon at bounding box center [681, 162] width 14 height 28
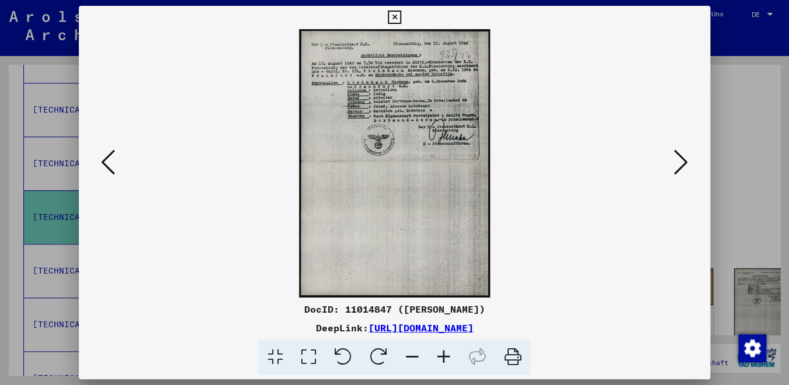
click at [675, 170] on icon at bounding box center [681, 162] width 14 height 28
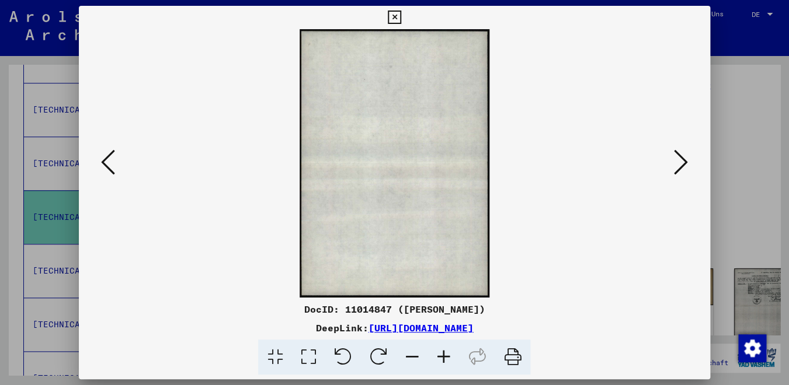
click at [741, 171] on div at bounding box center [394, 192] width 789 height 385
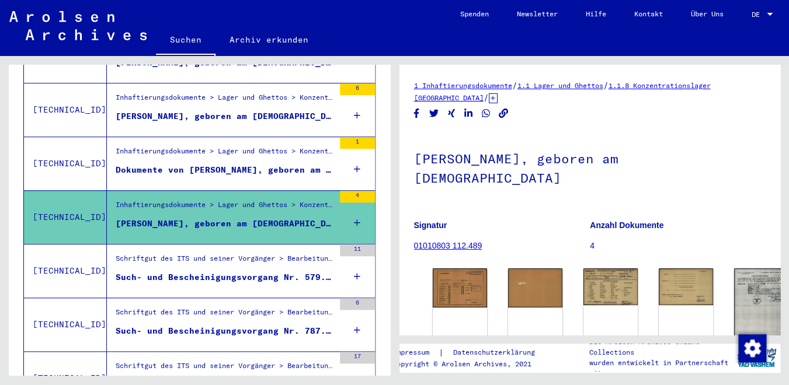
click at [235, 272] on div "Such- und Bescheinigungsvorgang Nr. 579.331 für [PERSON_NAME] geboren [DEMOGRAP…" at bounding box center [225, 278] width 218 height 12
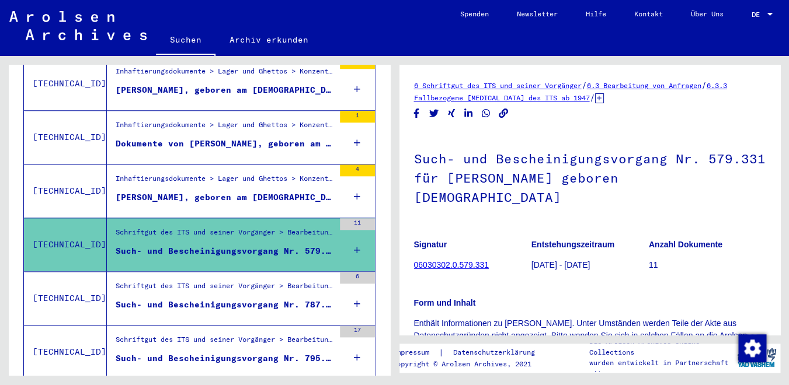
scroll to position [359, 0]
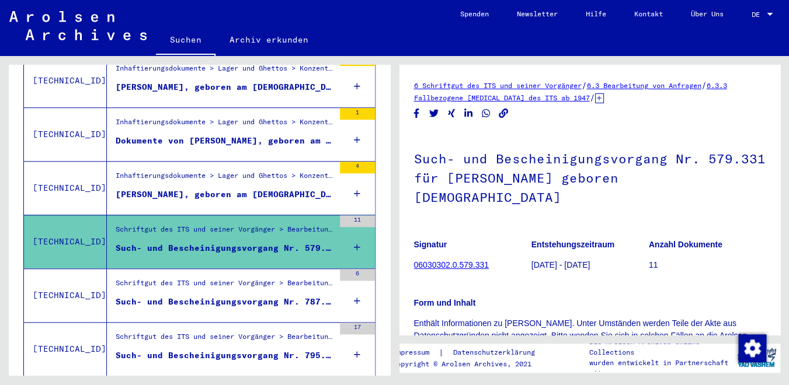
click at [235, 278] on div "Schriftgut des ITS und seiner Vorgänger > Bearbeitung von Anfragen > Fallbezoge…" at bounding box center [225, 286] width 218 height 16
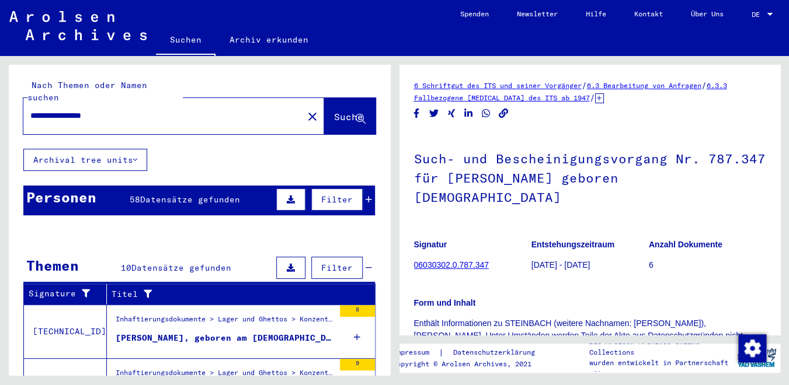
drag, startPoint x: 128, startPoint y: 106, endPoint x: 2, endPoint y: 106, distance: 126.1
click at [30, 110] on input "**********" at bounding box center [163, 116] width 266 height 12
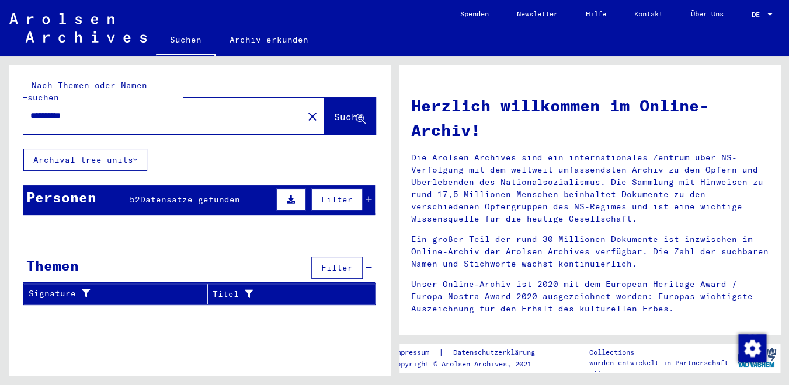
click at [363, 186] on div "Personen 52 Datensätze gefunden Filter" at bounding box center [199, 201] width 352 height 30
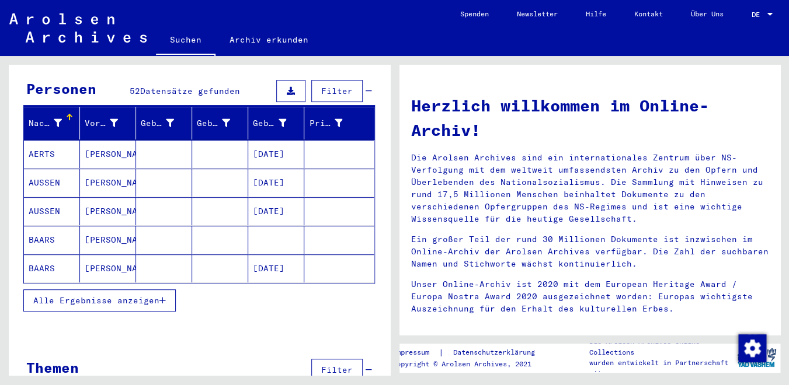
scroll to position [108, 0]
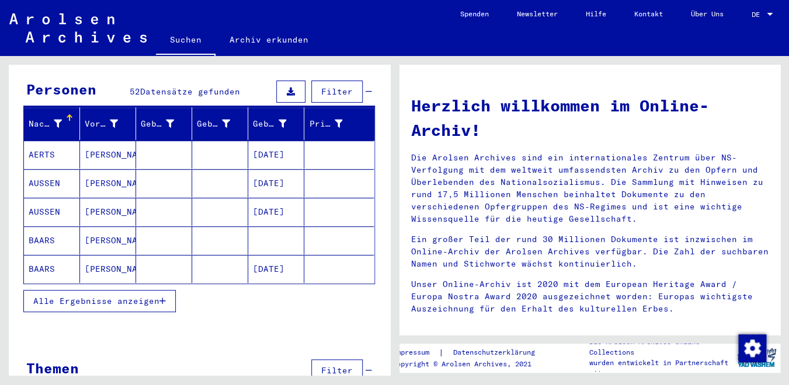
click at [141, 294] on button "Alle Ergebnisse anzeigen" at bounding box center [99, 301] width 152 height 22
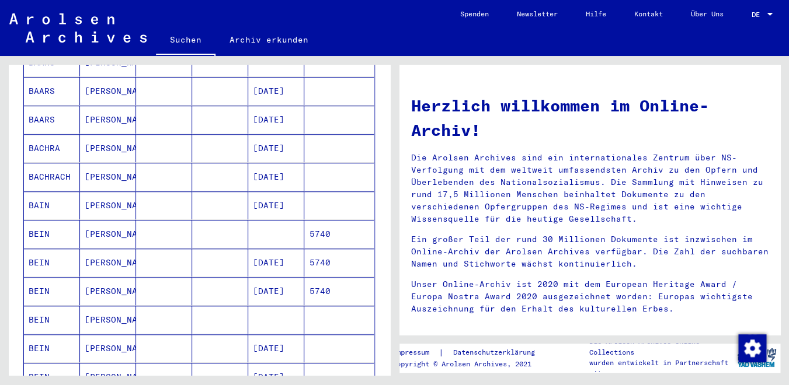
click at [113, 222] on mat-cell "[PERSON_NAME]" at bounding box center [108, 234] width 56 height 28
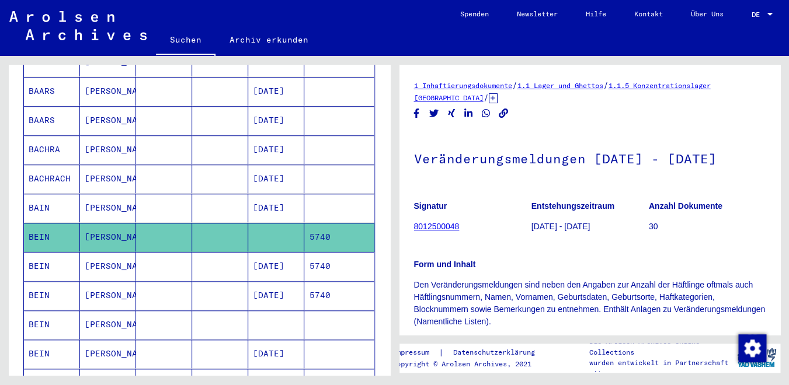
click at [128, 253] on mat-cell "[PERSON_NAME]" at bounding box center [108, 266] width 56 height 29
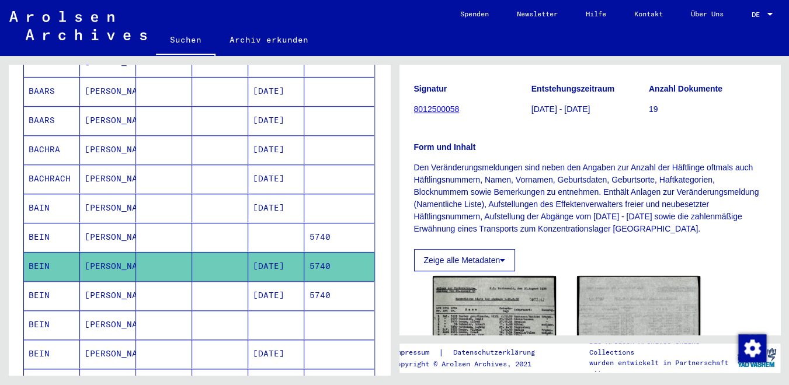
click at [277, 281] on mat-cell "[DATE]" at bounding box center [276, 295] width 56 height 29
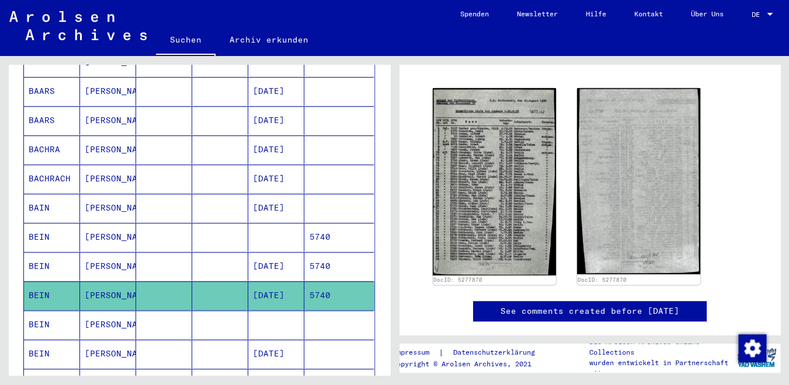
scroll to position [93, 0]
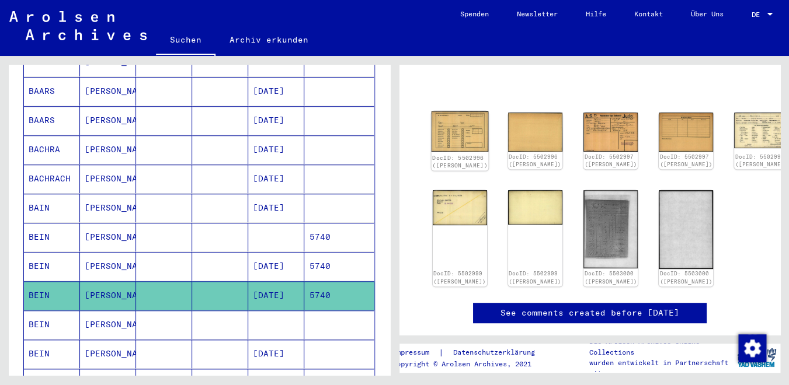
click at [460, 129] on img at bounding box center [459, 132] width 57 height 41
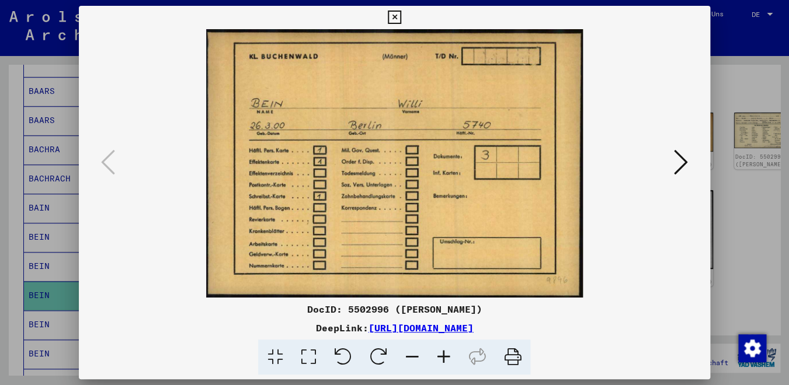
click at [686, 163] on icon at bounding box center [681, 162] width 14 height 28
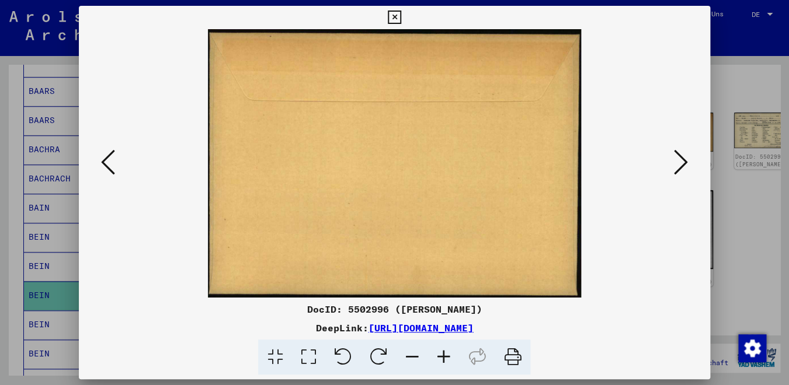
click at [686, 163] on icon at bounding box center [681, 162] width 14 height 28
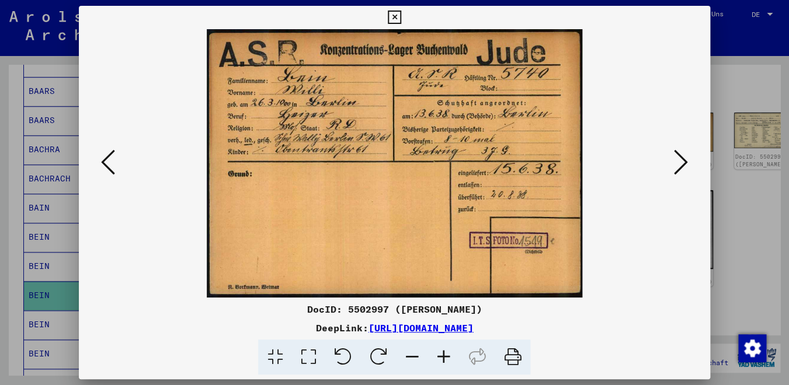
click at [686, 163] on icon at bounding box center [681, 162] width 14 height 28
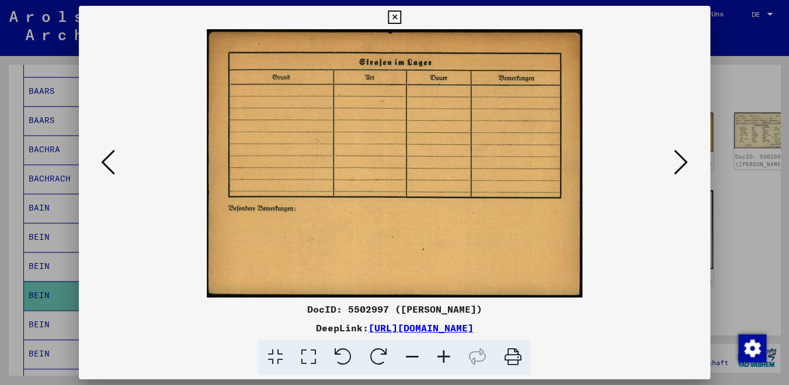
click at [686, 163] on icon at bounding box center [681, 162] width 14 height 28
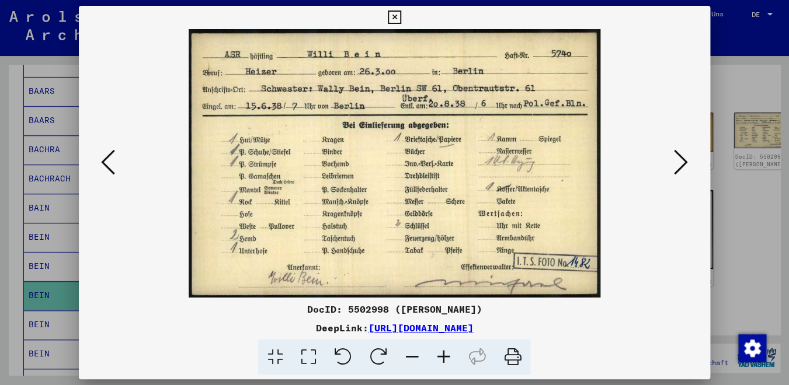
click at [686, 163] on icon at bounding box center [681, 162] width 14 height 28
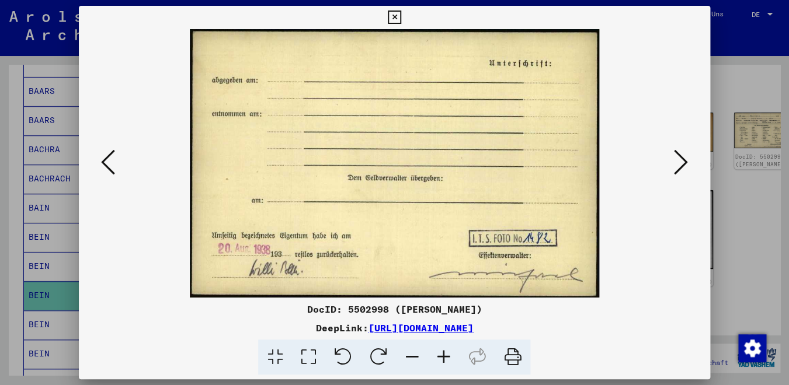
click at [686, 163] on icon at bounding box center [681, 162] width 14 height 28
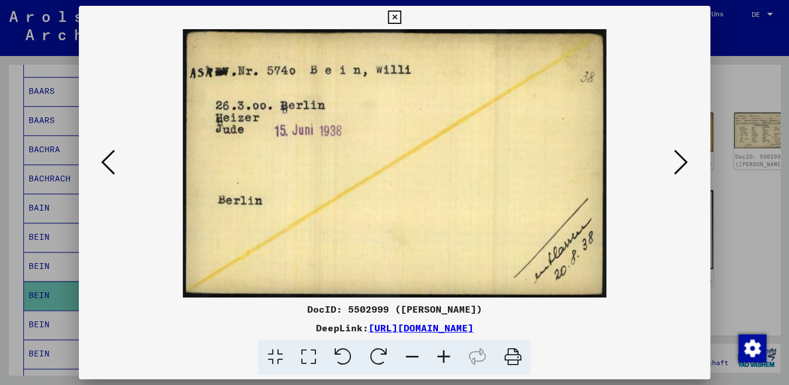
click at [686, 163] on icon at bounding box center [681, 162] width 14 height 28
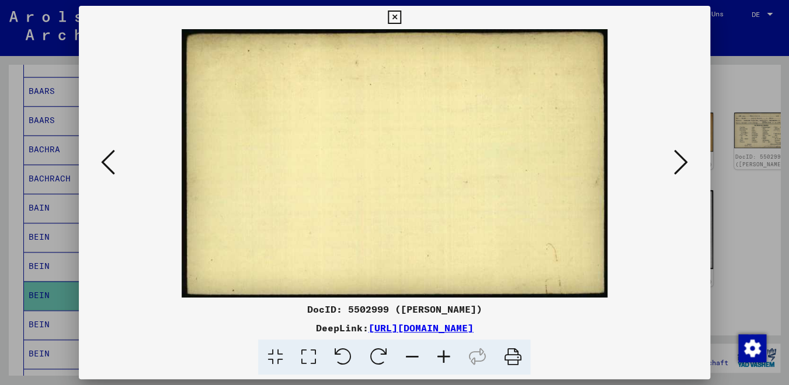
click at [686, 163] on icon at bounding box center [681, 162] width 14 height 28
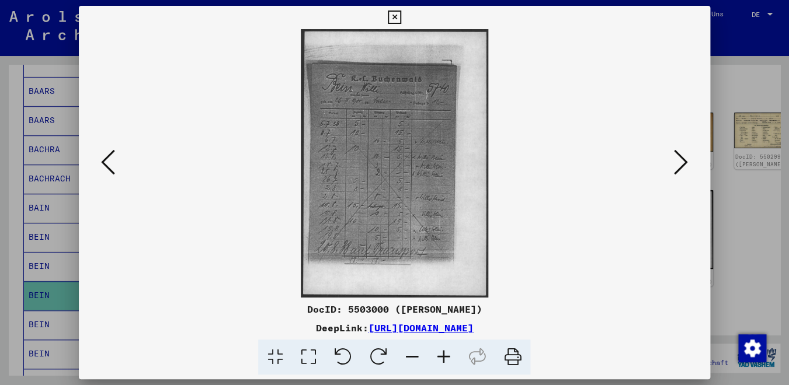
click at [686, 163] on icon at bounding box center [681, 162] width 14 height 28
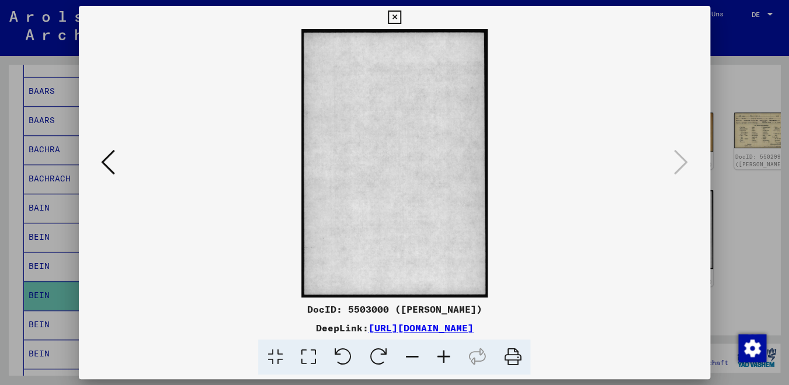
click at [405, 26] on button at bounding box center [394, 17] width 20 height 23
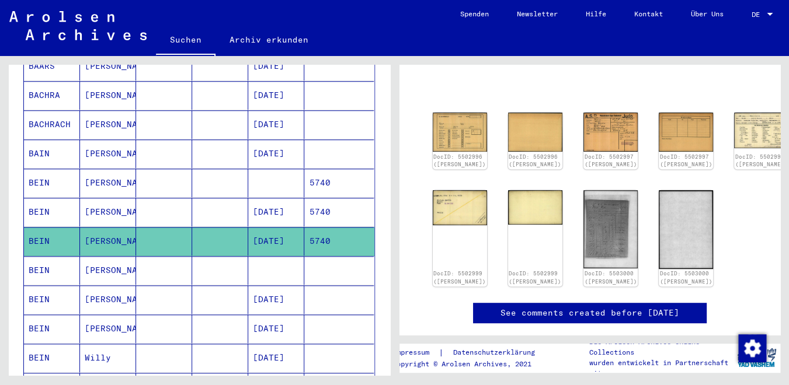
scroll to position [354, 0]
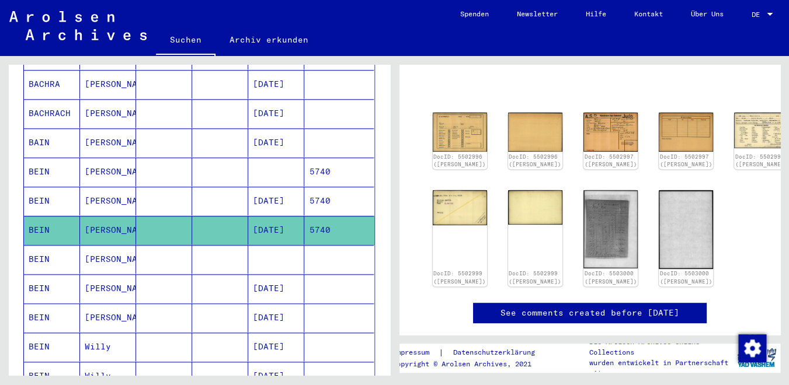
click at [178, 245] on mat-cell at bounding box center [164, 259] width 56 height 29
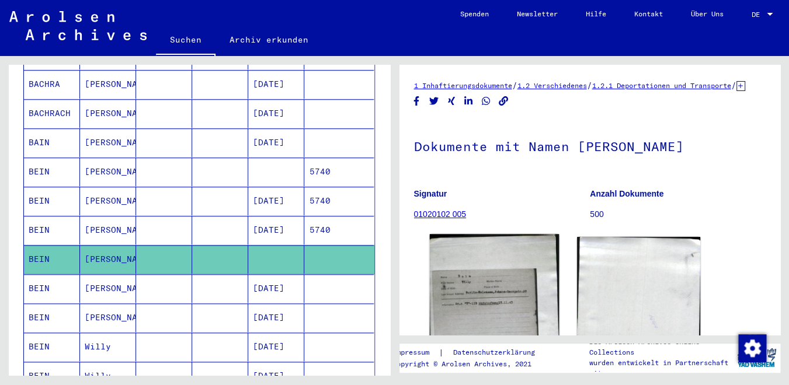
click at [457, 278] on img at bounding box center [494, 288] width 130 height 109
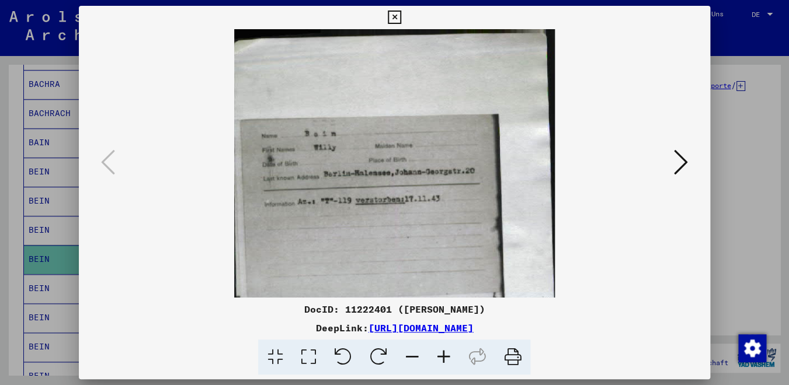
click at [712, 168] on div at bounding box center [394, 192] width 789 height 385
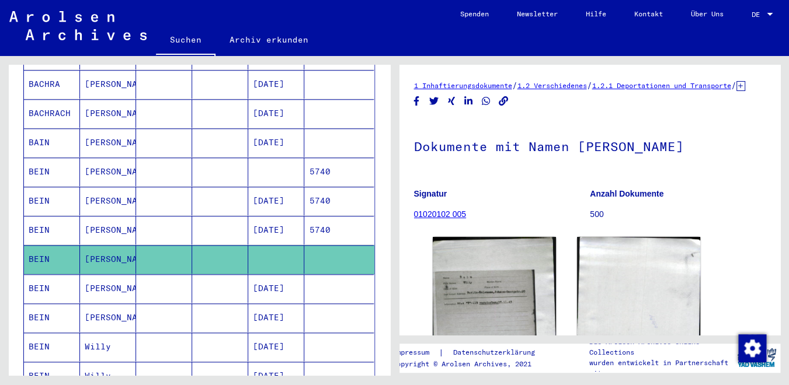
click at [279, 274] on mat-cell "[DATE]" at bounding box center [276, 288] width 56 height 29
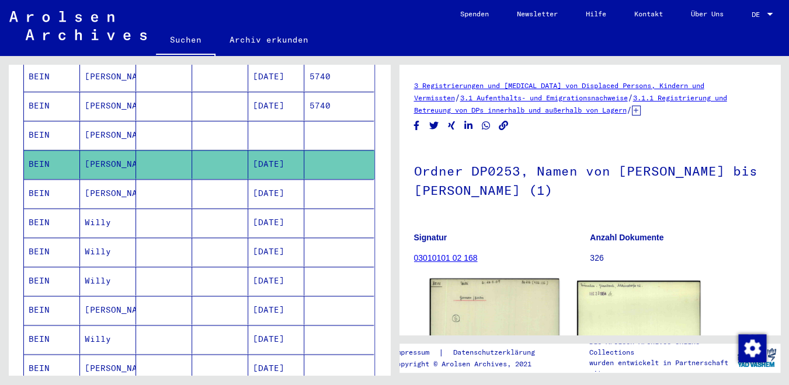
scroll to position [91, 0]
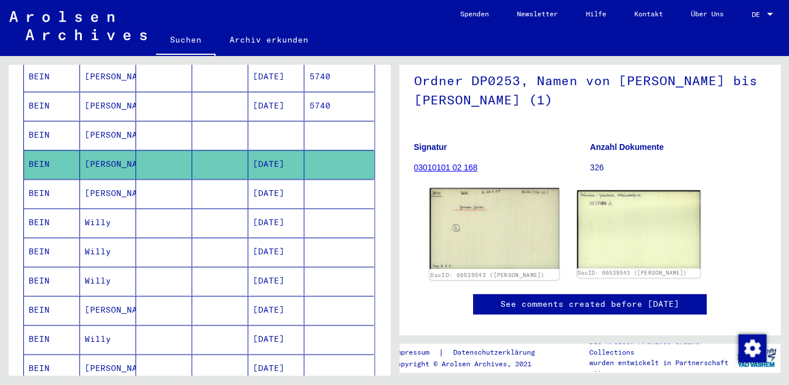
click at [494, 240] on img at bounding box center [494, 228] width 130 height 81
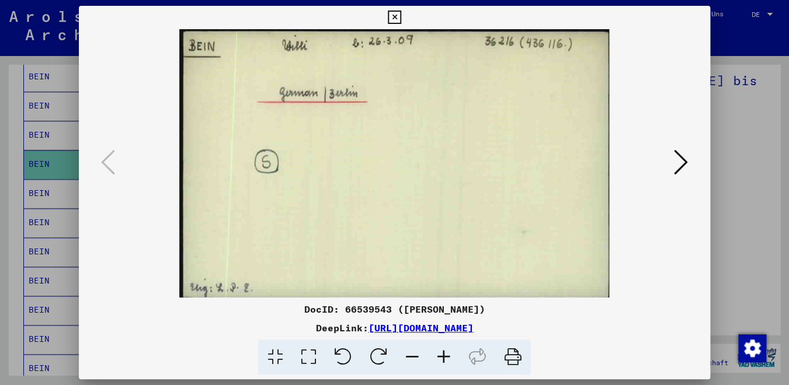
click at [728, 197] on div at bounding box center [394, 192] width 789 height 385
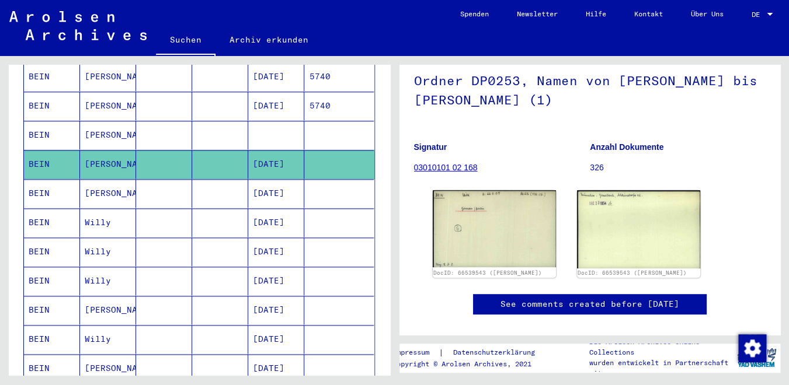
click at [200, 180] on mat-cell at bounding box center [220, 193] width 56 height 29
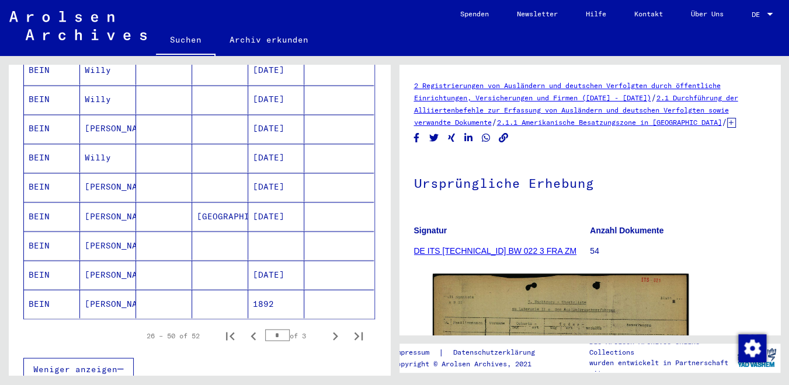
scroll to position [661, 0]
click at [158, 208] on mat-cell at bounding box center [164, 215] width 56 height 29
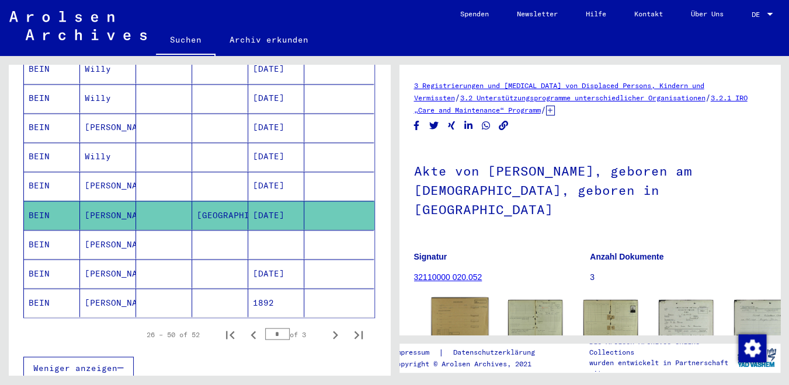
scroll to position [79, 0]
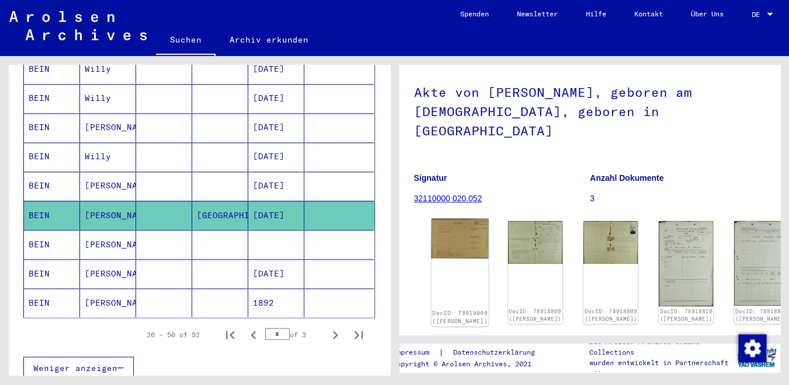
click at [456, 220] on img at bounding box center [459, 239] width 57 height 40
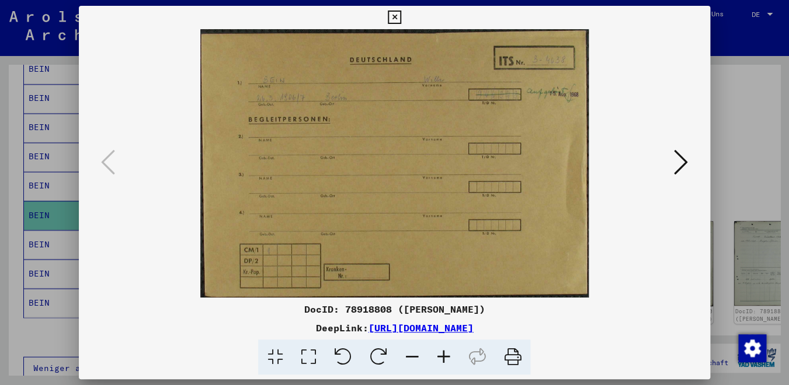
click at [674, 166] on button at bounding box center [680, 163] width 21 height 33
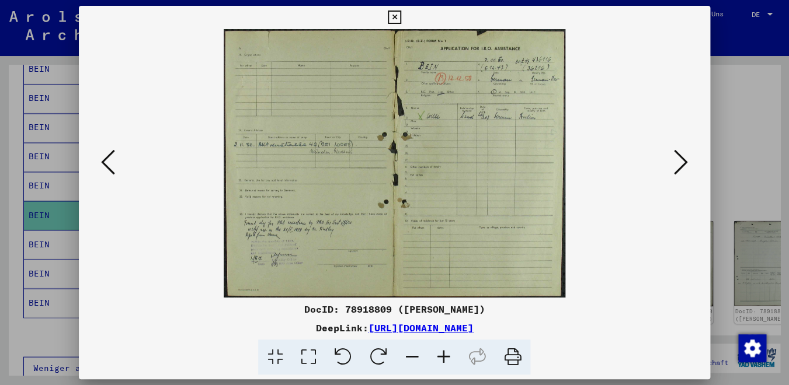
click at [674, 166] on button at bounding box center [680, 163] width 21 height 33
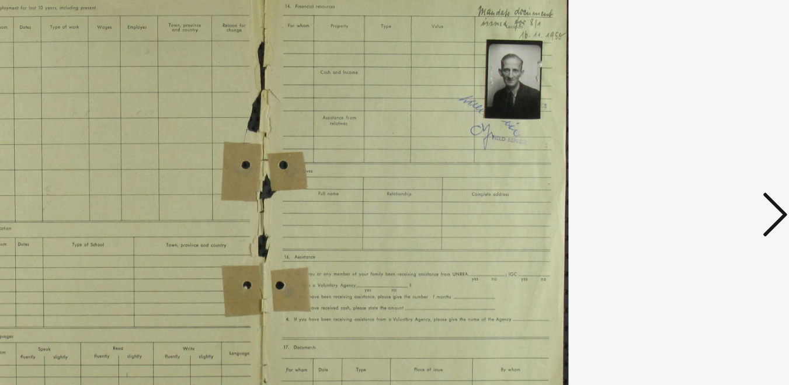
scroll to position [661, 0]
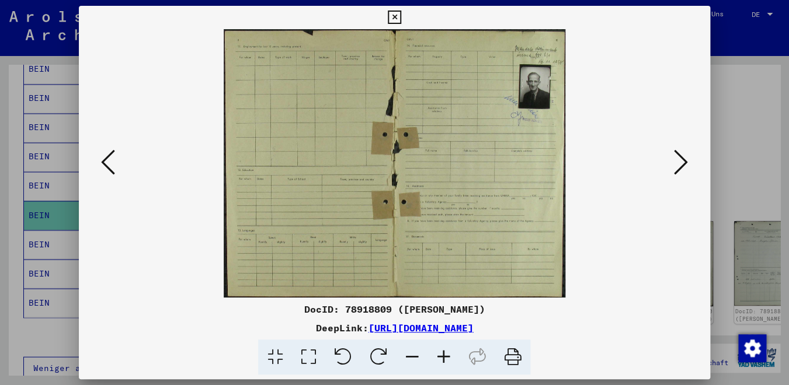
click at [686, 157] on icon at bounding box center [681, 162] width 14 height 28
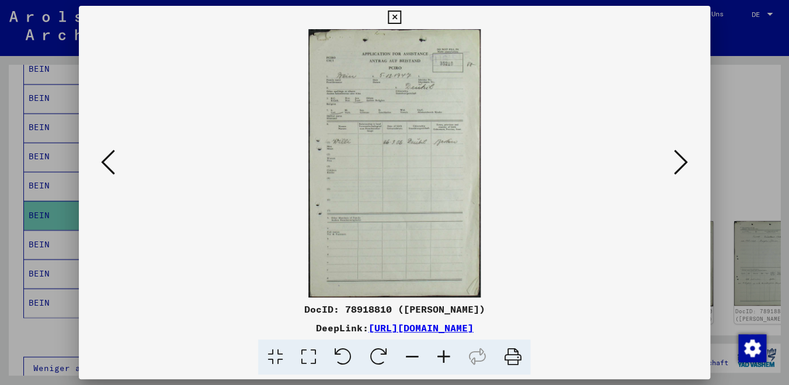
click at [686, 157] on icon at bounding box center [681, 162] width 14 height 28
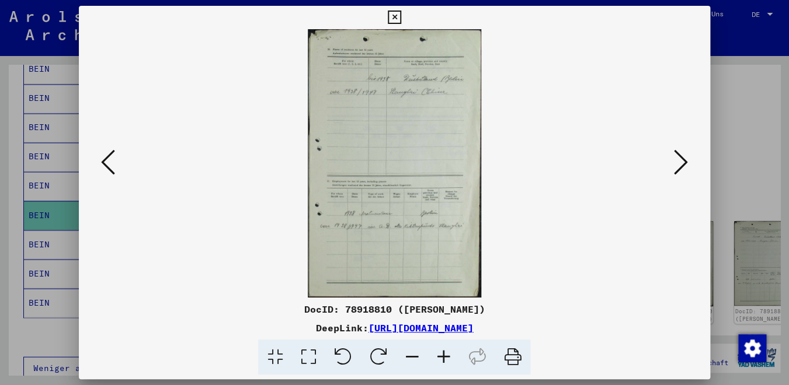
click at [674, 167] on button at bounding box center [680, 163] width 21 height 33
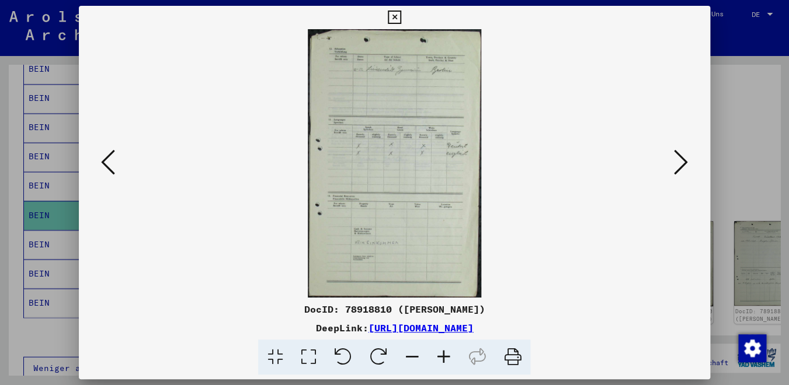
click at [674, 167] on button at bounding box center [680, 163] width 21 height 33
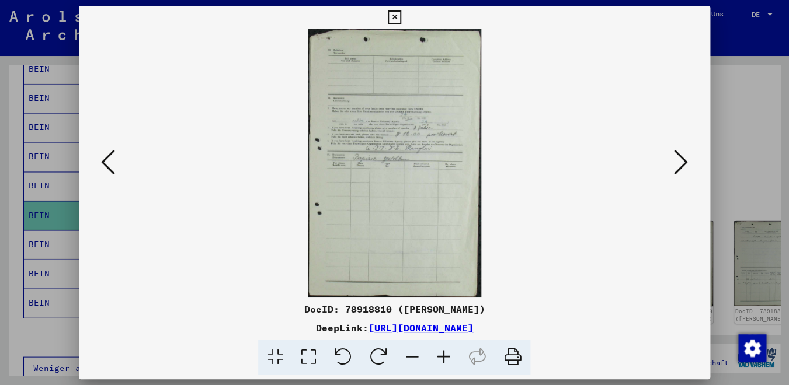
click at [675, 167] on icon at bounding box center [681, 162] width 14 height 28
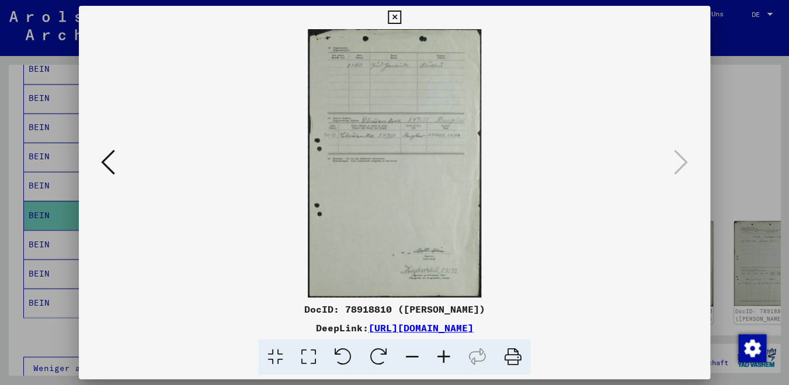
click at [401, 13] on icon at bounding box center [394, 18] width 13 height 14
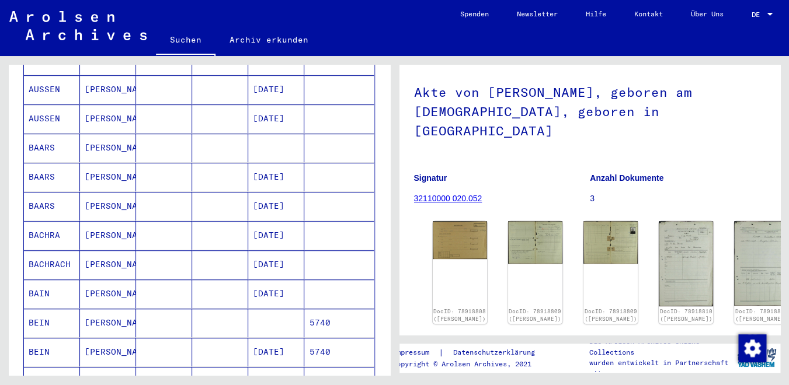
scroll to position [0, 0]
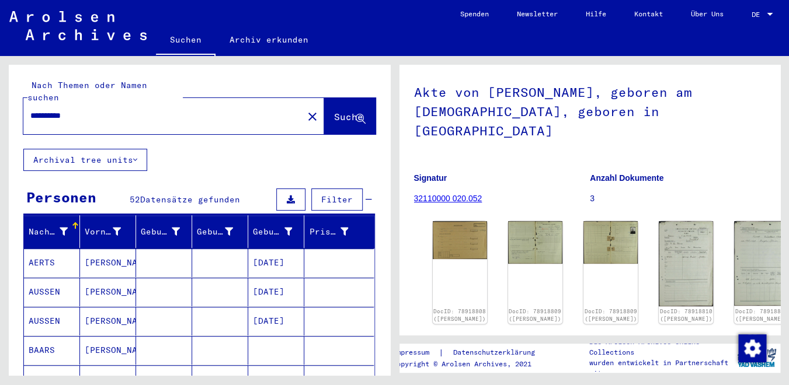
drag, startPoint x: 96, startPoint y: 105, endPoint x: -24, endPoint y: 101, distance: 120.3
click at [30, 110] on input "**********" at bounding box center [163, 116] width 266 height 12
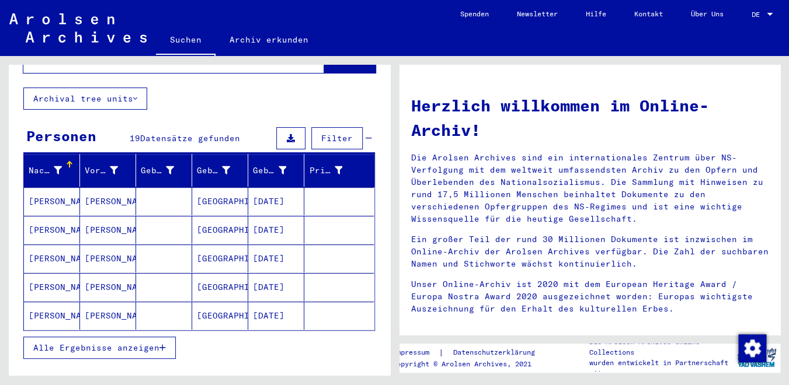
scroll to position [68, 0]
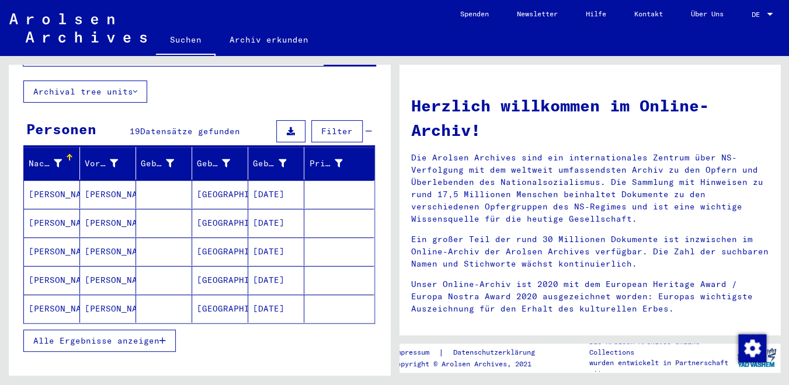
click at [68, 340] on div "Alle Ergebnisse anzeigen" at bounding box center [199, 341] width 352 height 34
click at [72, 335] on button "Alle Ergebnisse anzeigen" at bounding box center [99, 341] width 152 height 22
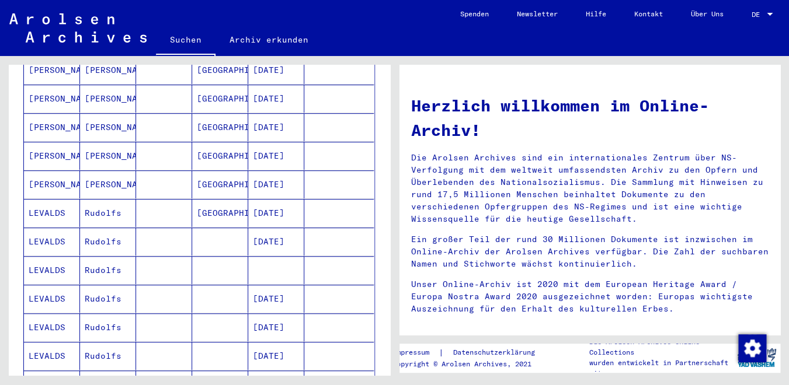
click at [69, 171] on mat-cell "[PERSON_NAME]" at bounding box center [52, 185] width 56 height 28
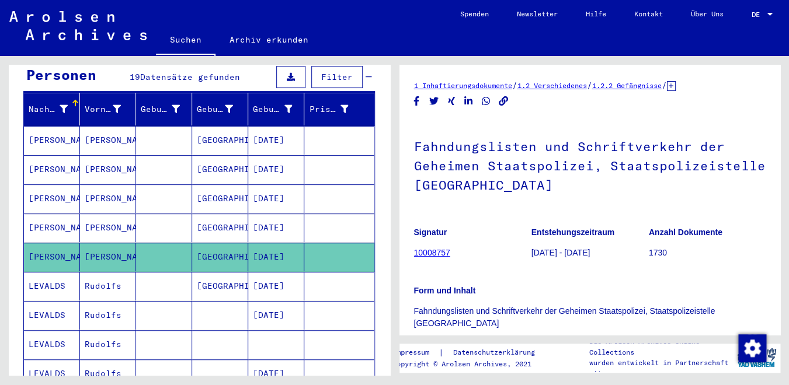
scroll to position [6, 0]
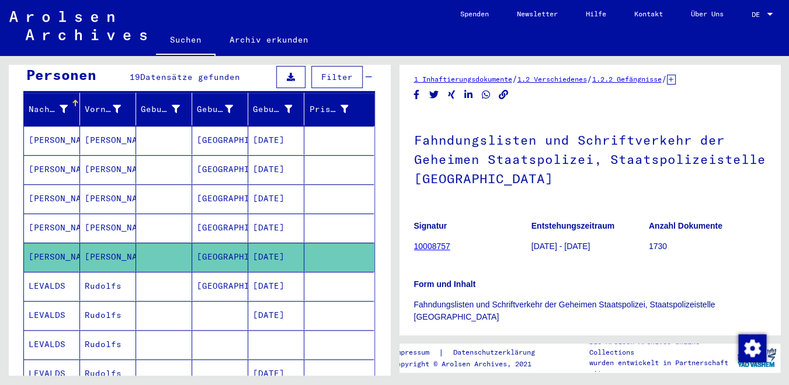
click at [192, 220] on mat-cell "[GEOGRAPHIC_DATA]" at bounding box center [220, 228] width 56 height 29
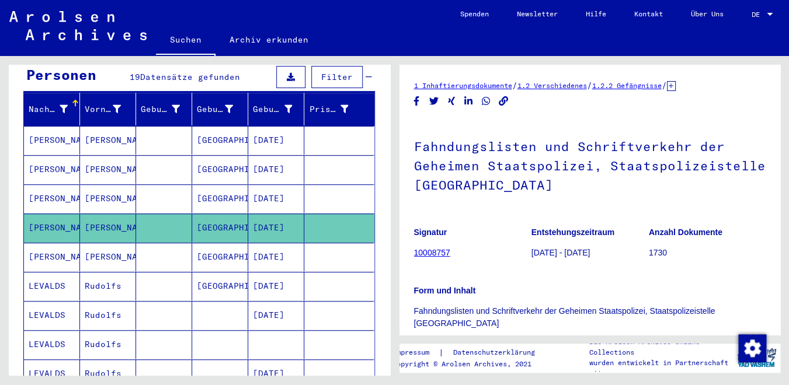
click at [136, 187] on mat-cell at bounding box center [164, 199] width 56 height 29
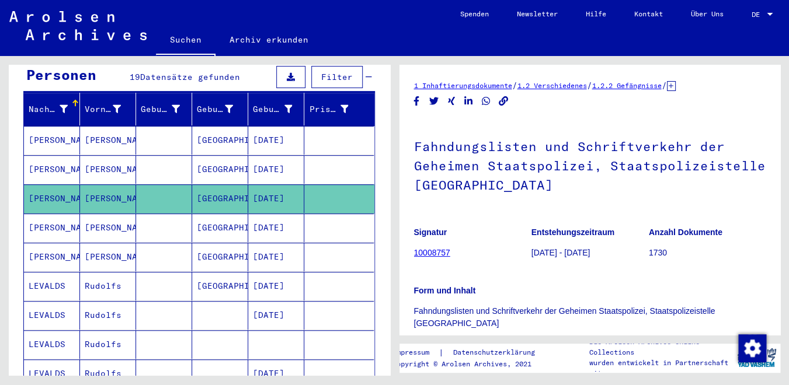
click at [141, 169] on mat-cell at bounding box center [164, 169] width 56 height 29
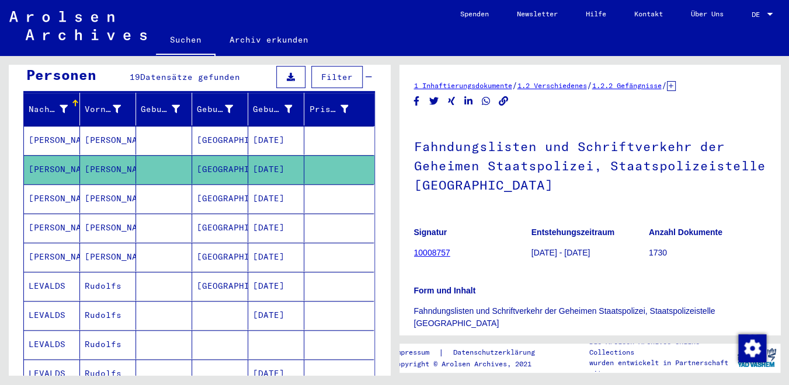
click at [134, 142] on mat-row "LESSER [PERSON_NAME] [DATE]" at bounding box center [199, 140] width 350 height 29
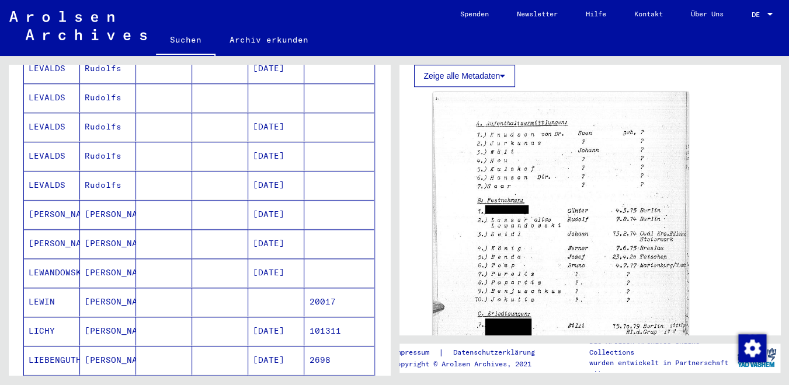
scroll to position [378, 0]
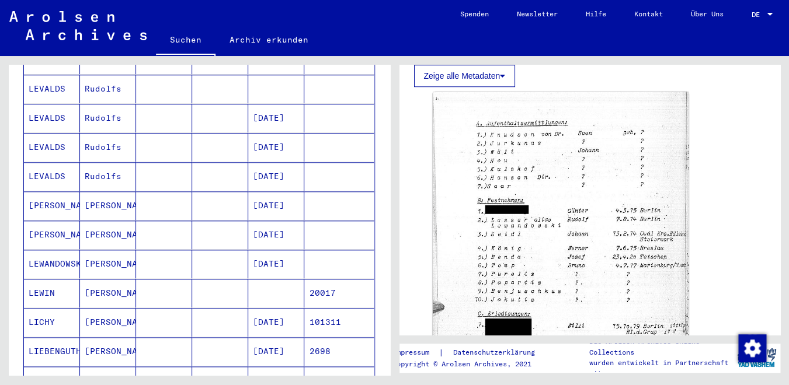
click at [119, 221] on mat-cell "[PERSON_NAME]" at bounding box center [108, 235] width 56 height 29
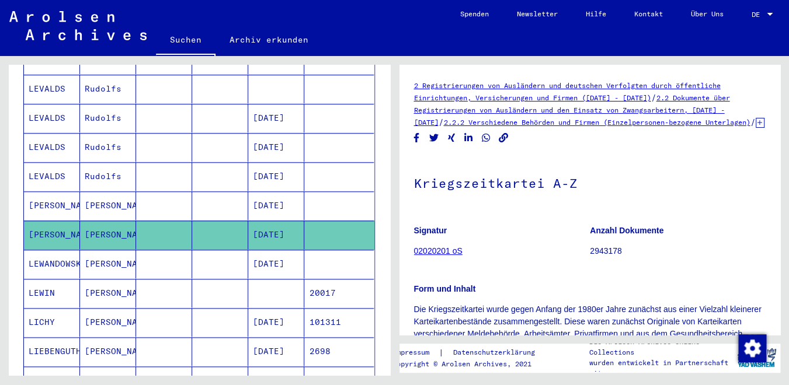
click at [127, 192] on mat-cell "[PERSON_NAME]" at bounding box center [108, 206] width 56 height 29
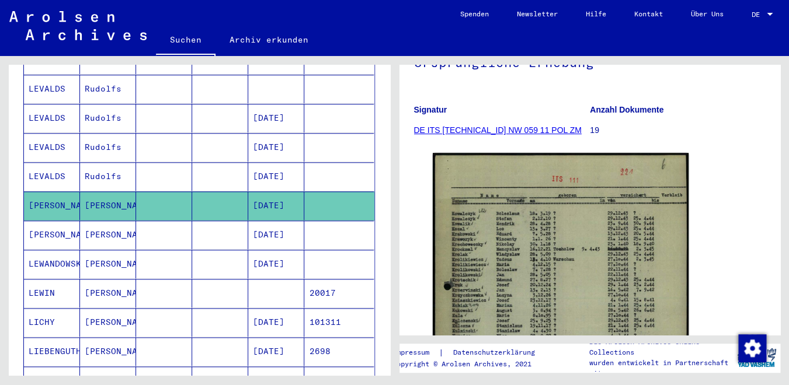
scroll to position [132, 0]
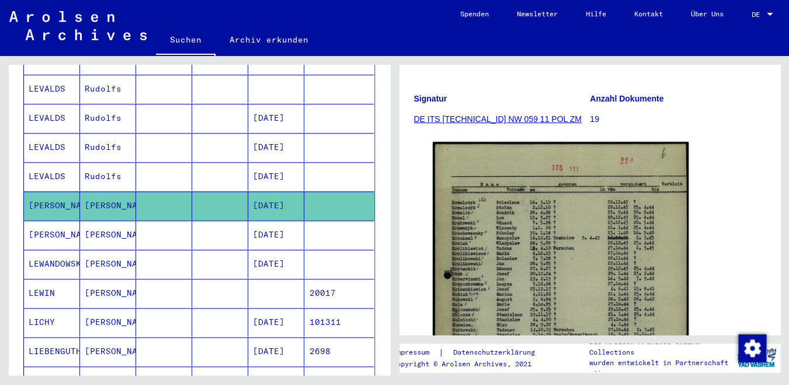
click at [158, 162] on mat-cell at bounding box center [164, 176] width 56 height 29
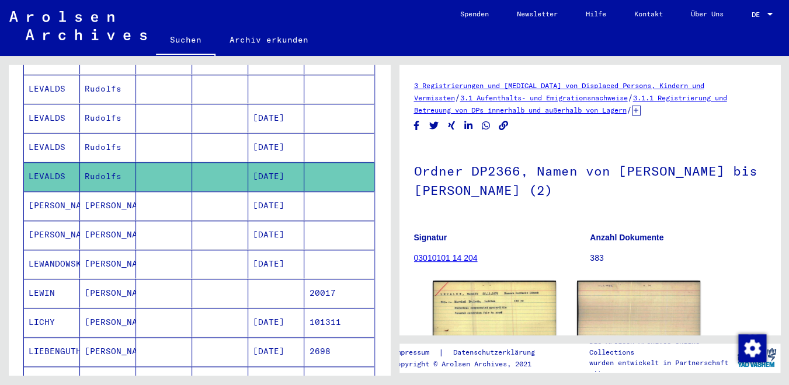
click at [119, 250] on mat-cell "[PERSON_NAME]" at bounding box center [108, 264] width 56 height 29
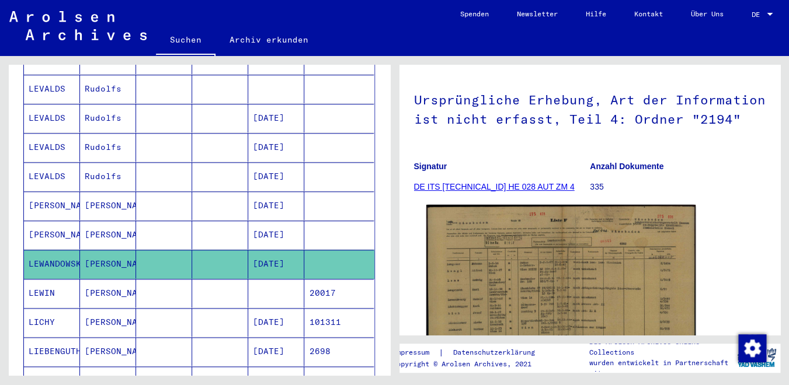
scroll to position [138, 0]
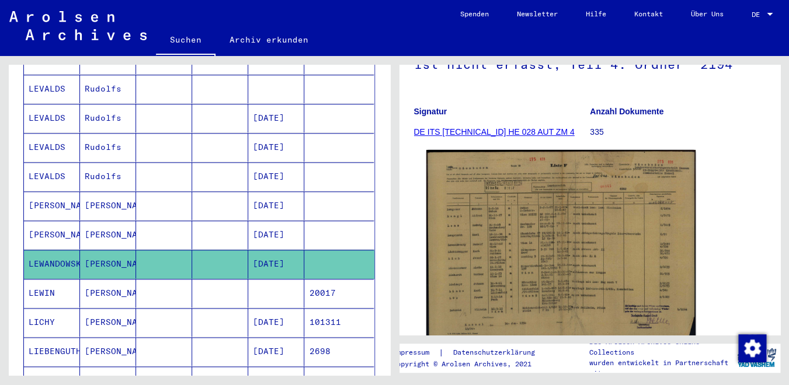
click at [536, 220] on img at bounding box center [560, 245] width 269 height 190
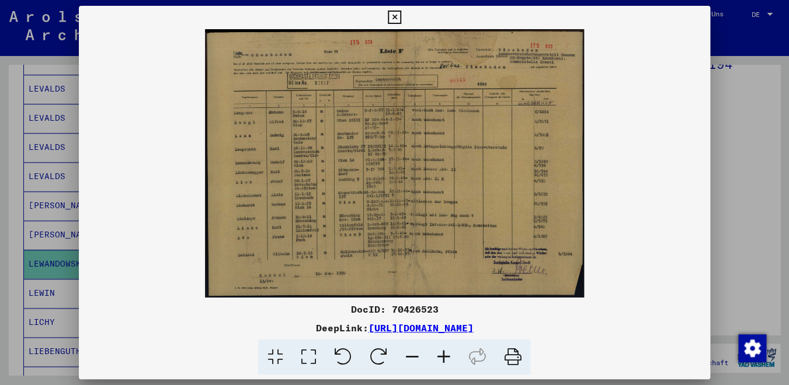
click at [405, 20] on button at bounding box center [394, 17] width 20 height 23
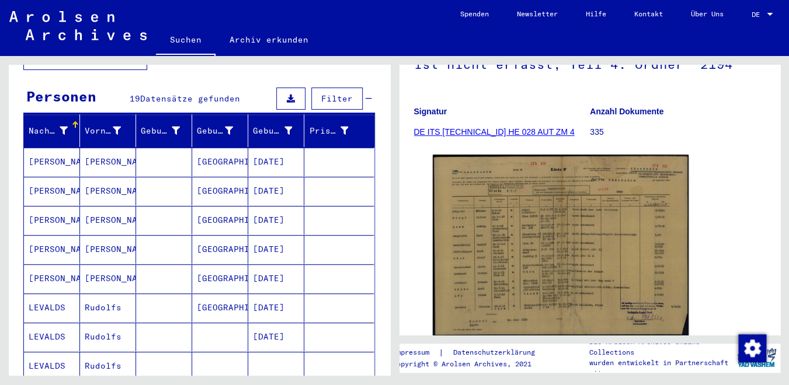
scroll to position [0, 0]
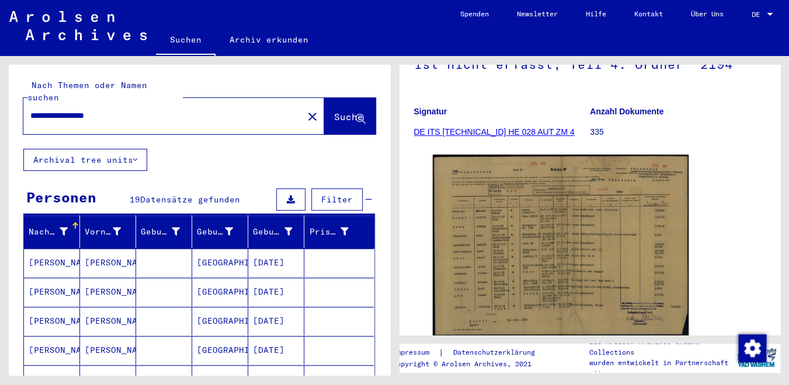
drag, startPoint x: 134, startPoint y: 102, endPoint x: -29, endPoint y: 101, distance: 162.9
click at [30, 110] on input "**********" at bounding box center [163, 116] width 266 height 12
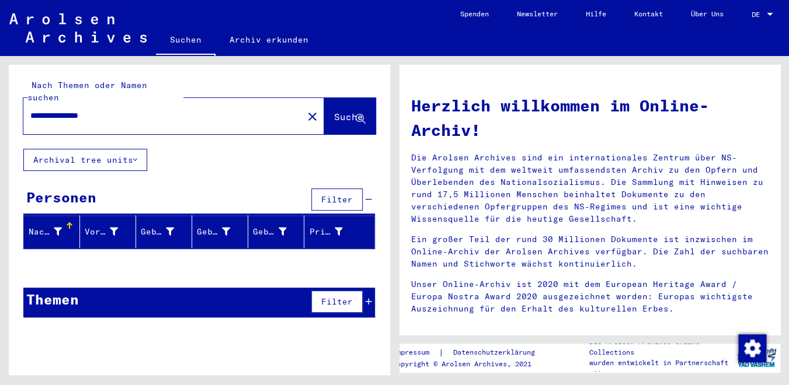
drag, startPoint x: 83, startPoint y: 101, endPoint x: 166, endPoint y: 101, distance: 82.9
click at [166, 110] on input "**********" at bounding box center [159, 116] width 259 height 12
drag, startPoint x: 81, startPoint y: 102, endPoint x: -29, endPoint y: 99, distance: 109.2
click at [30, 110] on input "*********" at bounding box center [159, 116] width 259 height 12
type input "**********"
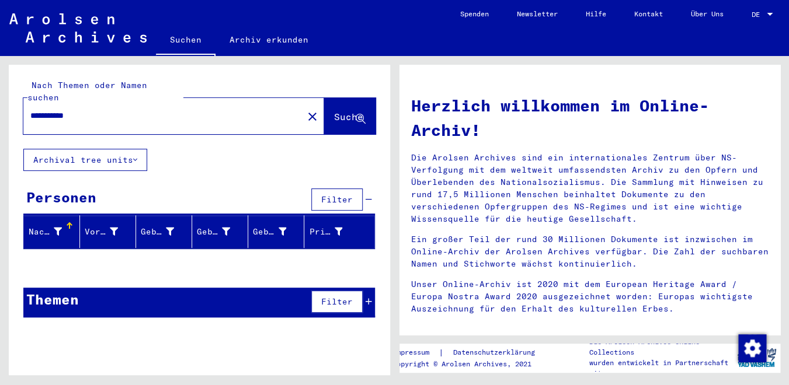
drag, startPoint x: 100, startPoint y: 100, endPoint x: -2, endPoint y: 99, distance: 102.8
click at [30, 110] on input "**********" at bounding box center [159, 116] width 259 height 12
drag, startPoint x: 127, startPoint y: 106, endPoint x: -25, endPoint y: 99, distance: 152.0
click at [30, 110] on input "**********" at bounding box center [159, 116] width 259 height 12
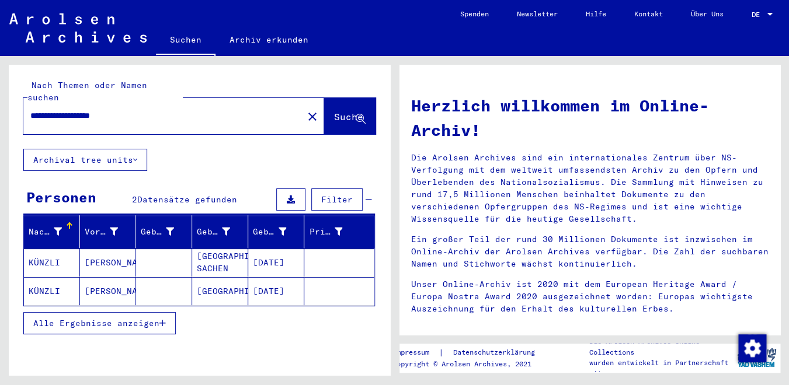
click at [86, 322] on button "Alle Ergebnisse anzeigen" at bounding box center [99, 323] width 152 height 22
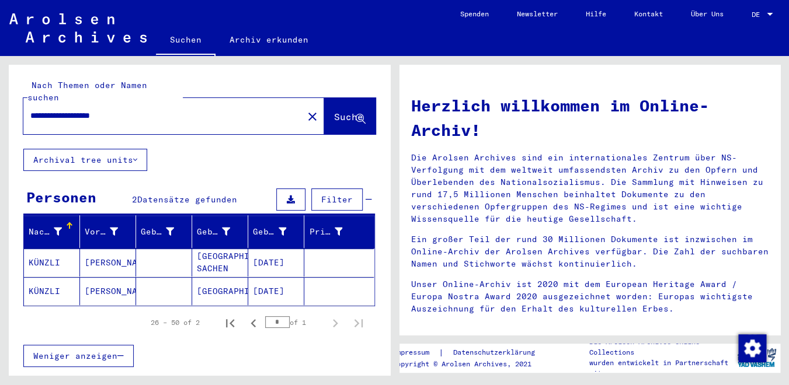
click at [79, 283] on mat-cell "KÜNZLI" at bounding box center [52, 291] width 56 height 28
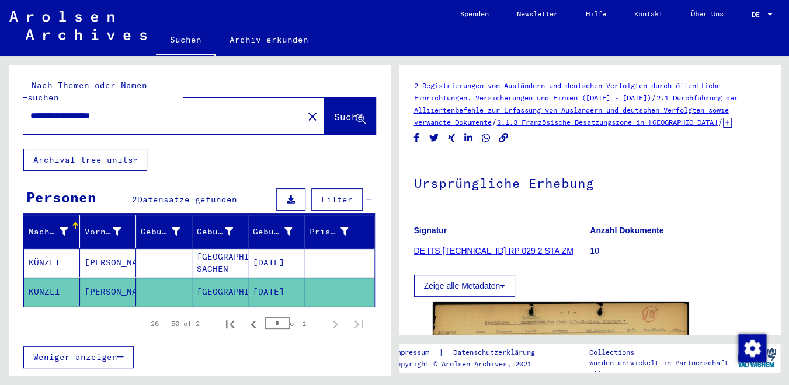
scroll to position [161, 0]
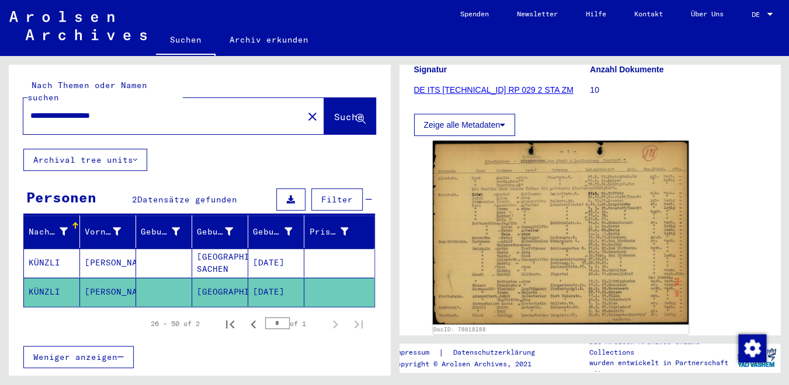
click at [161, 252] on mat-cell at bounding box center [164, 263] width 56 height 29
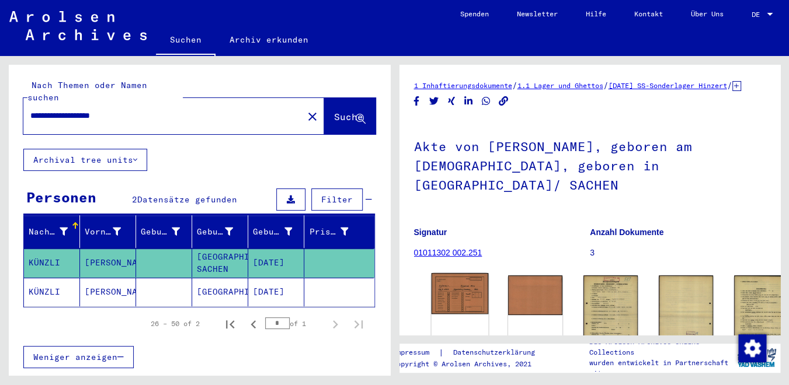
click at [449, 283] on img at bounding box center [459, 293] width 57 height 41
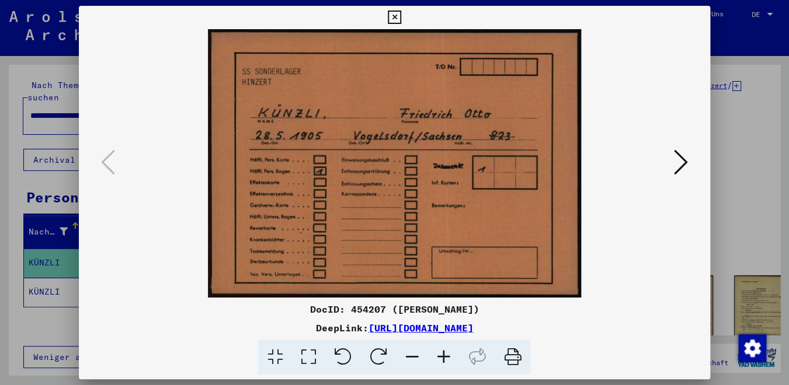
click at [693, 164] on div at bounding box center [394, 163] width 631 height 269
click at [681, 161] on icon at bounding box center [681, 162] width 14 height 28
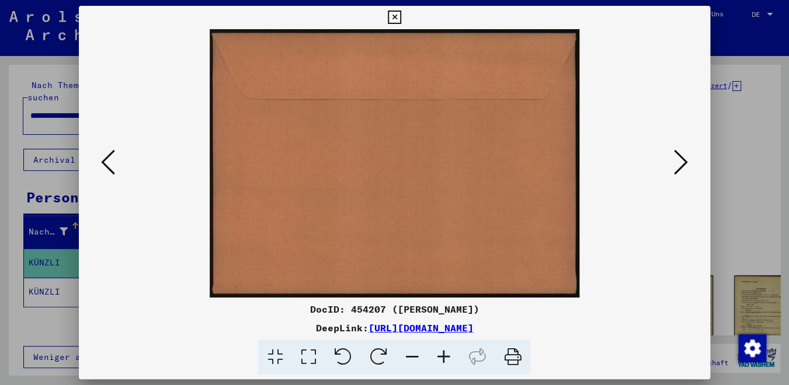
click at [681, 161] on icon at bounding box center [681, 162] width 14 height 28
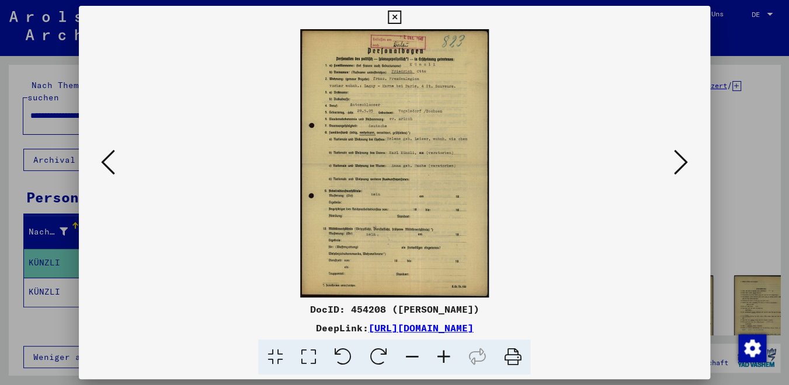
click at [681, 161] on icon at bounding box center [681, 162] width 14 height 28
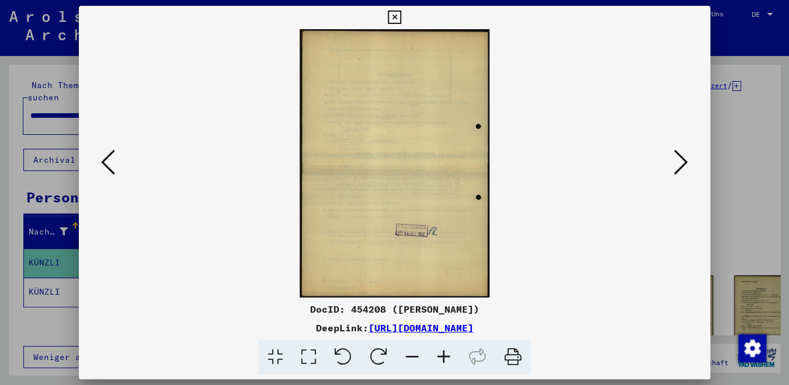
click at [681, 161] on icon at bounding box center [681, 162] width 14 height 28
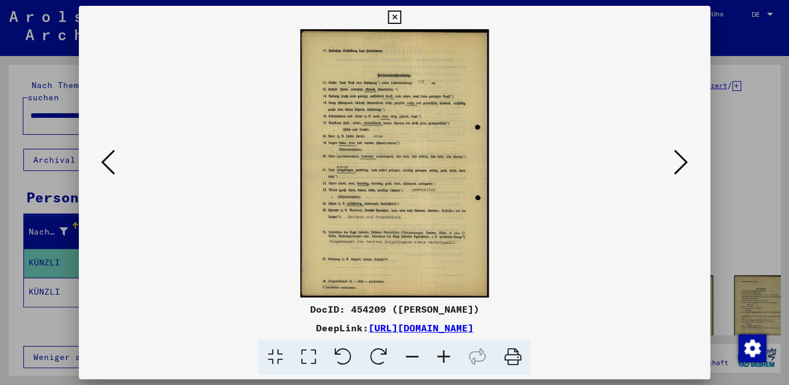
click at [681, 161] on icon at bounding box center [681, 162] width 14 height 28
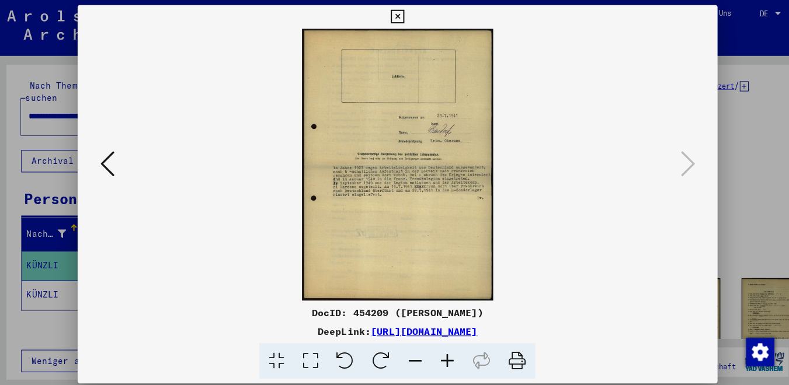
click at [401, 20] on icon at bounding box center [394, 18] width 13 height 14
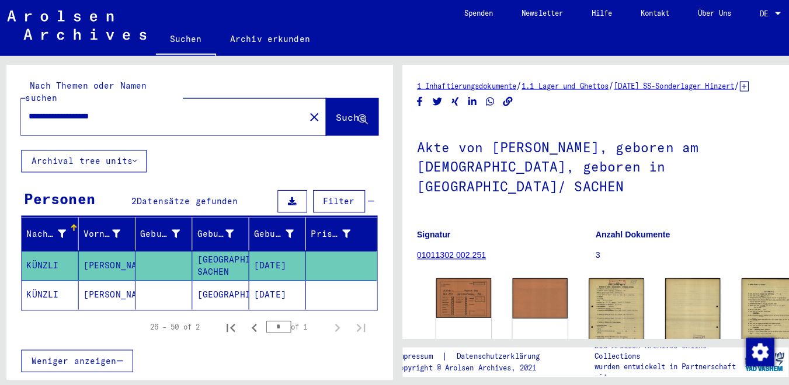
drag, startPoint x: 145, startPoint y: 112, endPoint x: 32, endPoint y: 98, distance: 114.1
click at [32, 103] on div "**********" at bounding box center [159, 116] width 273 height 26
click at [127, 110] on input "**********" at bounding box center [163, 116] width 266 height 12
drag, startPoint x: 139, startPoint y: 102, endPoint x: -29, endPoint y: 100, distance: 167.6
click at [30, 110] on input "**********" at bounding box center [163, 116] width 266 height 12
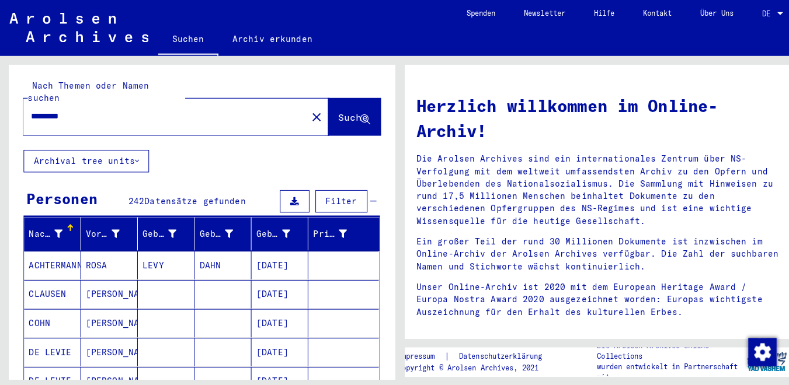
click at [106, 110] on input "*********" at bounding box center [159, 116] width 259 height 12
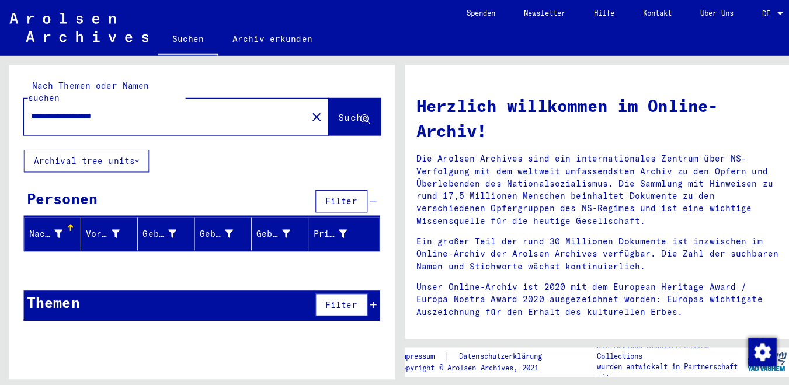
drag, startPoint x: 153, startPoint y: 105, endPoint x: -29, endPoint y: 106, distance: 181.6
click at [30, 110] on input "**********" at bounding box center [159, 116] width 259 height 12
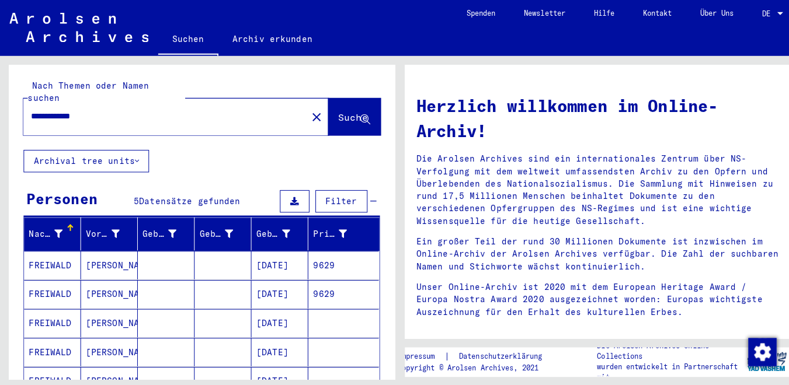
click at [105, 262] on mat-cell "[PERSON_NAME]" at bounding box center [108, 263] width 56 height 28
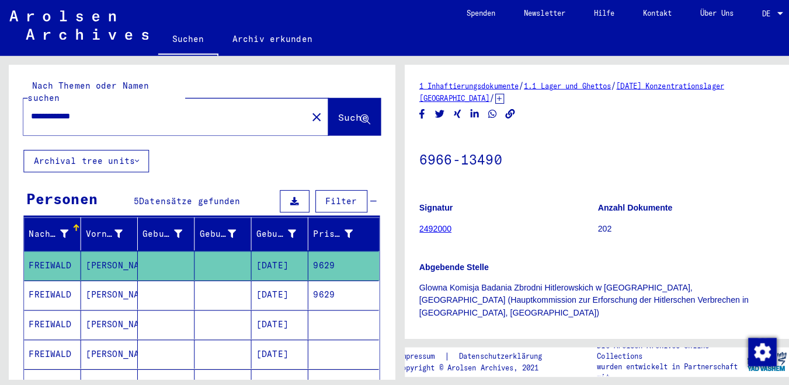
click at [119, 307] on mat-cell "[PERSON_NAME]" at bounding box center [108, 321] width 56 height 29
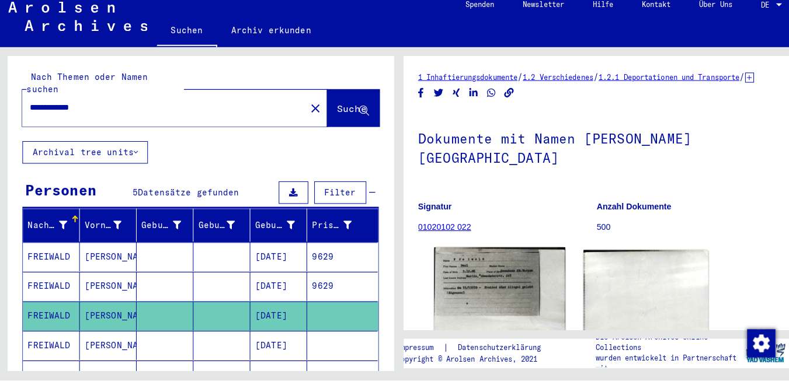
click at [464, 268] on img at bounding box center [494, 304] width 130 height 100
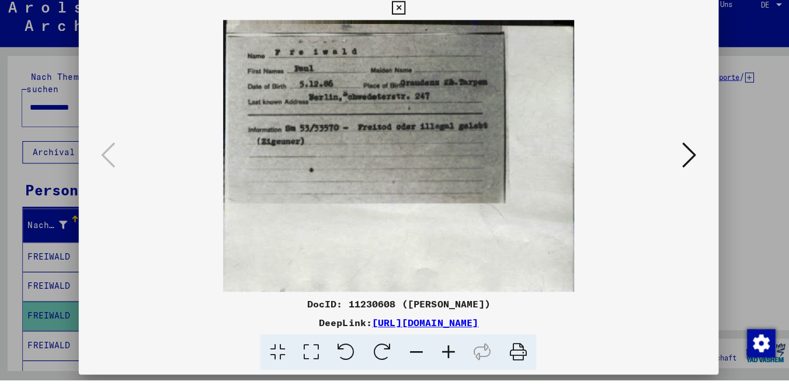
click at [724, 194] on div at bounding box center [394, 192] width 789 height 385
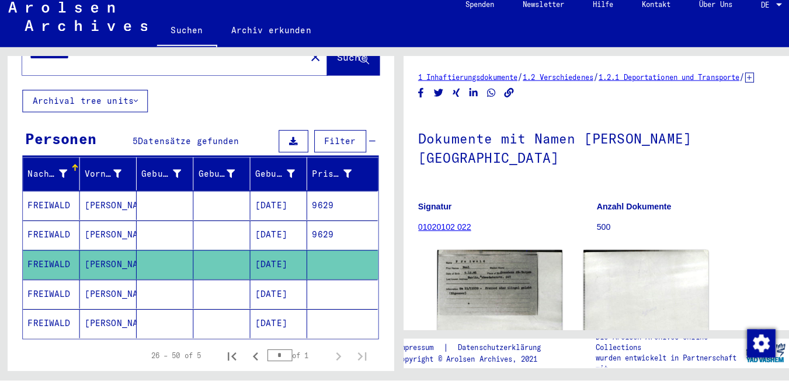
scroll to position [90, 0]
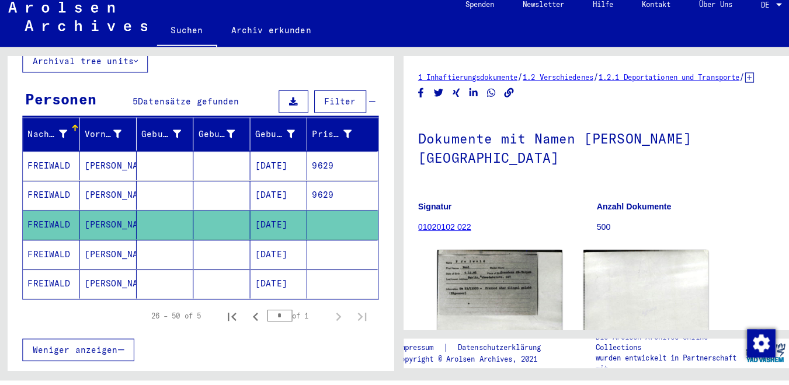
click at [104, 217] on mat-cell "[PERSON_NAME]" at bounding box center [108, 231] width 56 height 29
click at [105, 246] on mat-cell "[PERSON_NAME]" at bounding box center [108, 260] width 56 height 29
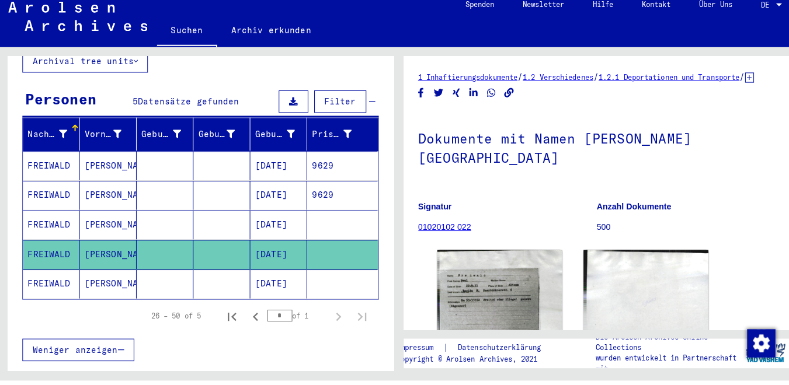
click at [100, 276] on mat-cell "[PERSON_NAME]" at bounding box center [108, 290] width 56 height 29
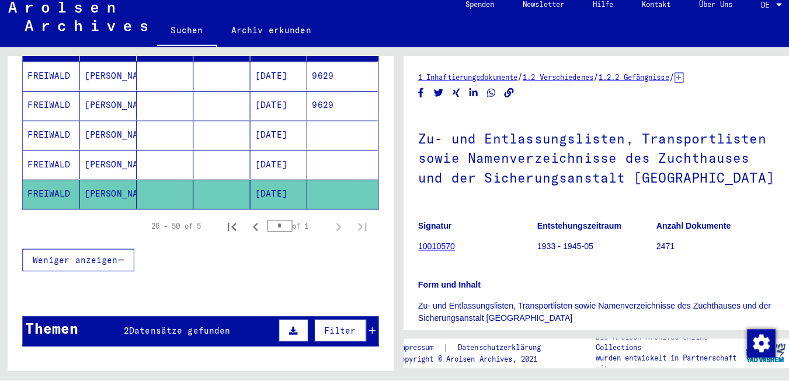
click at [239, 352] on th "Titel" at bounding box center [241, 362] width 268 height 20
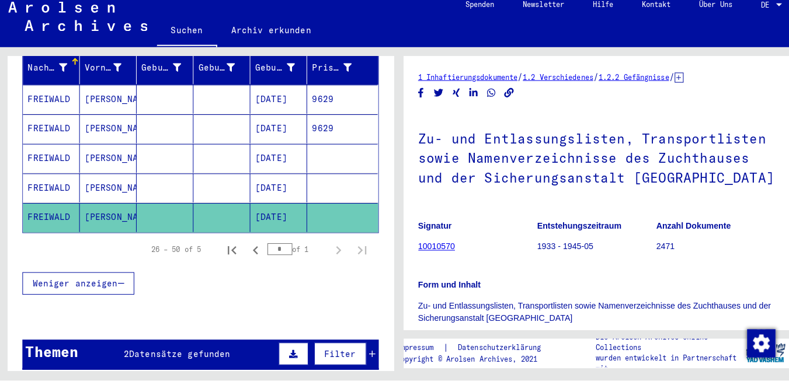
scroll to position [143, 0]
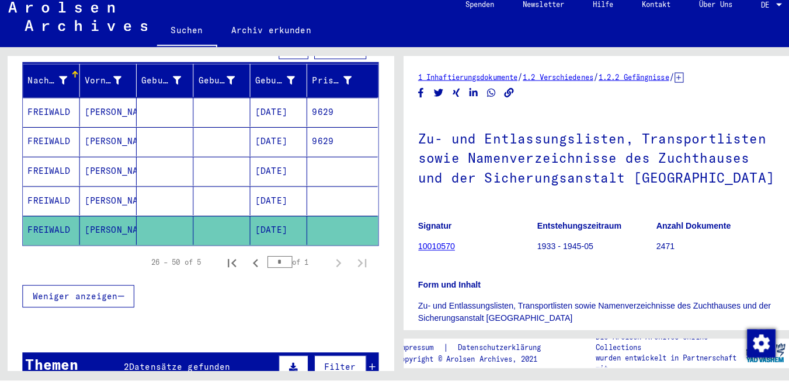
click at [230, 357] on div "Themen 2 Datensätze gefunden Filter" at bounding box center [199, 372] width 352 height 30
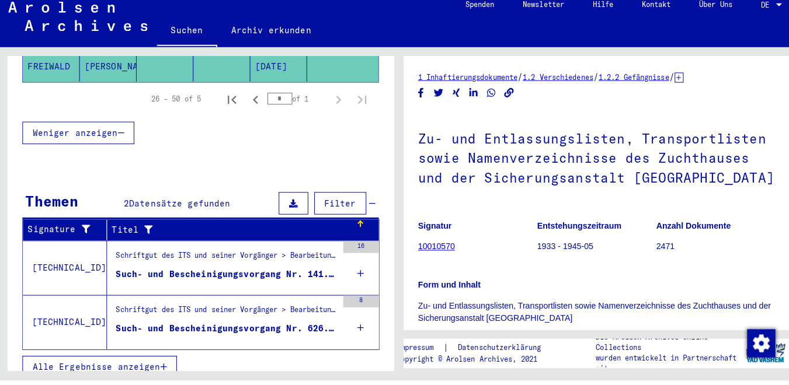
scroll to position [305, 0]
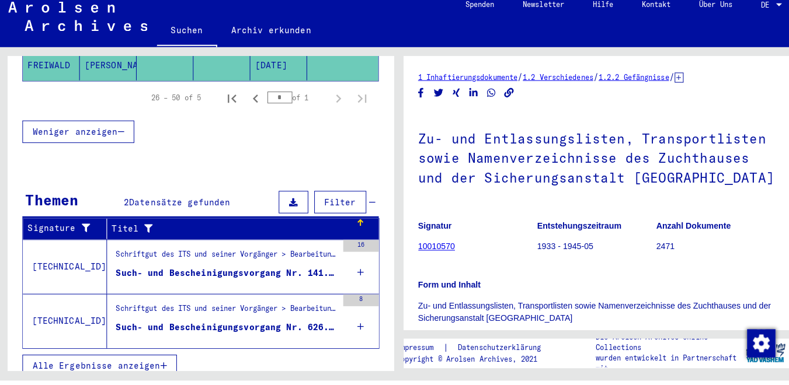
click at [232, 275] on figure "Such- und Bescheinigungsvorgang Nr. 141.234 für [PERSON_NAME] geboren [DEMOGRAP…" at bounding box center [225, 282] width 218 height 18
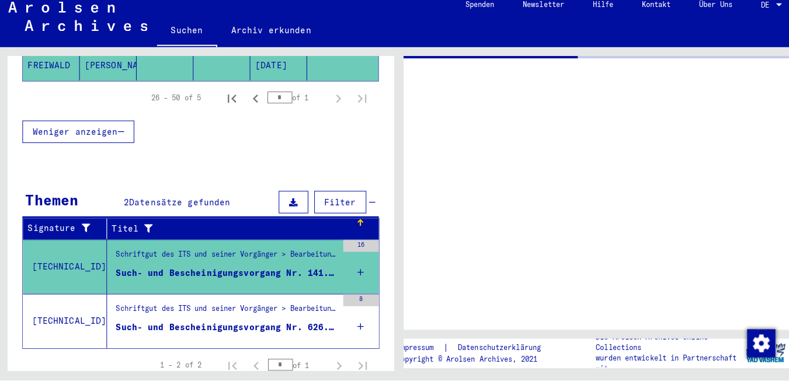
scroll to position [92, 0]
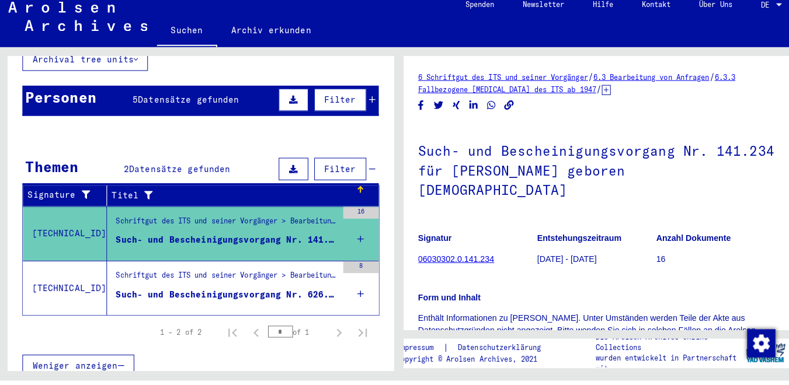
click at [221, 294] on figure "Such- und Bescheinigungsvorgang Nr. 626.164 für [PERSON_NAME] geboren [DEMOGRAP…" at bounding box center [225, 303] width 218 height 18
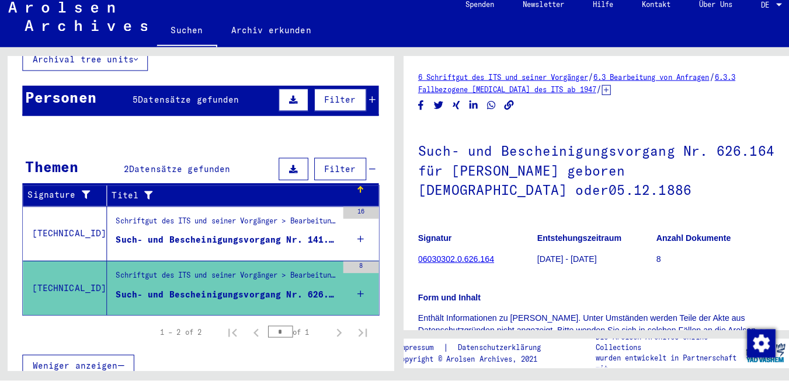
click at [232, 241] on figure "Such- und Bescheinigungsvorgang Nr. 141.234 für [PERSON_NAME] geboren [DEMOGRAP…" at bounding box center [225, 250] width 218 height 18
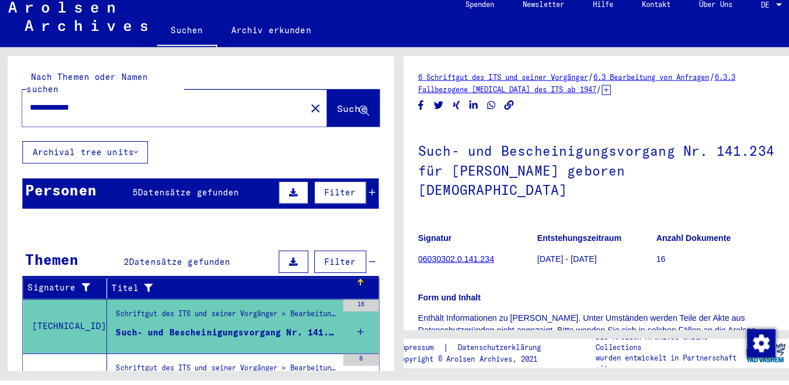
click at [366, 192] on yv-its-grid-expansion-panel "Personen 5 Datensätze gefunden Filter Nachname Vorname Geburtsname Geburt‏ Gebu…" at bounding box center [199, 205] width 381 height 39
click at [366, 196] on icon at bounding box center [369, 200] width 6 height 8
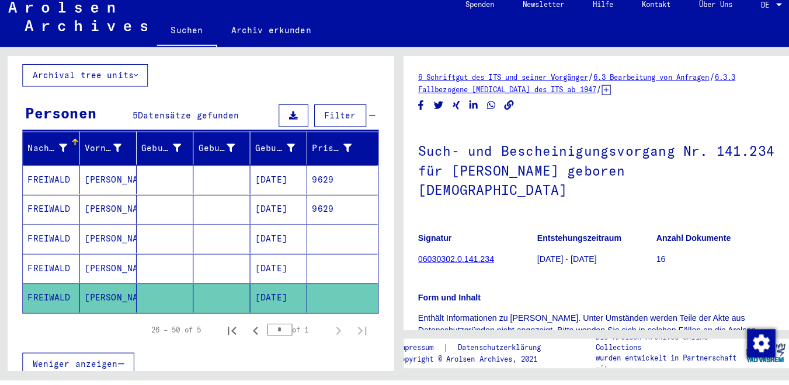
scroll to position [85, 0]
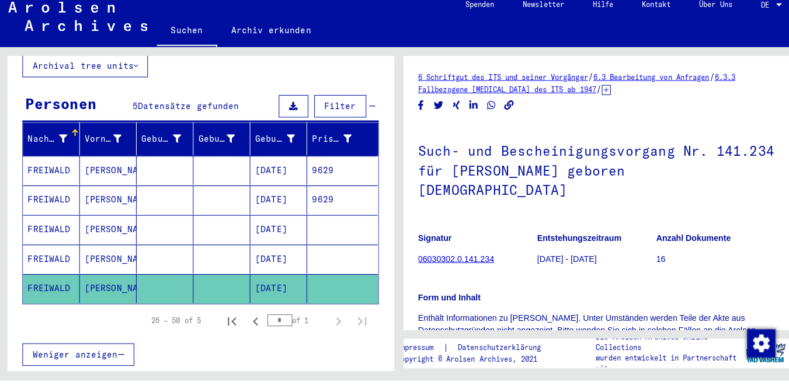
click at [173, 251] on mat-cell at bounding box center [164, 265] width 56 height 29
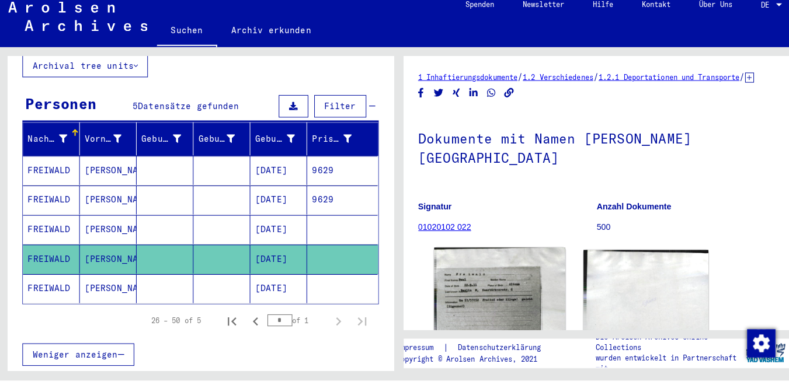
click at [496, 281] on img at bounding box center [494, 297] width 130 height 87
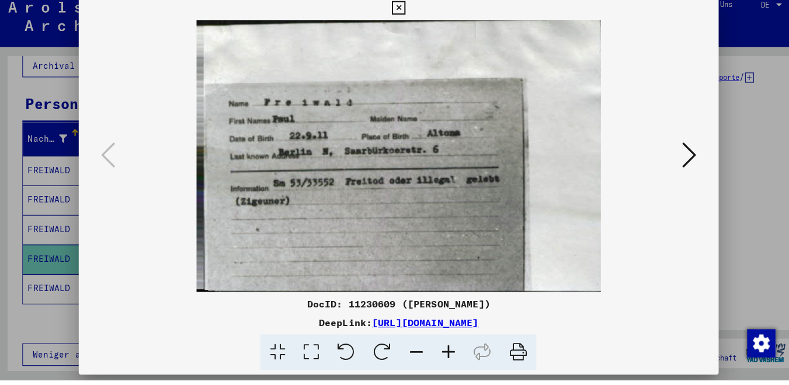
click at [722, 171] on div at bounding box center [394, 192] width 789 height 385
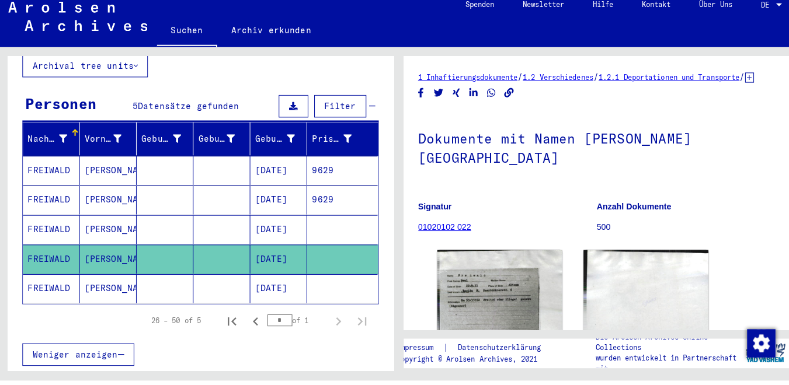
click at [210, 222] on mat-cell at bounding box center [220, 236] width 56 height 29
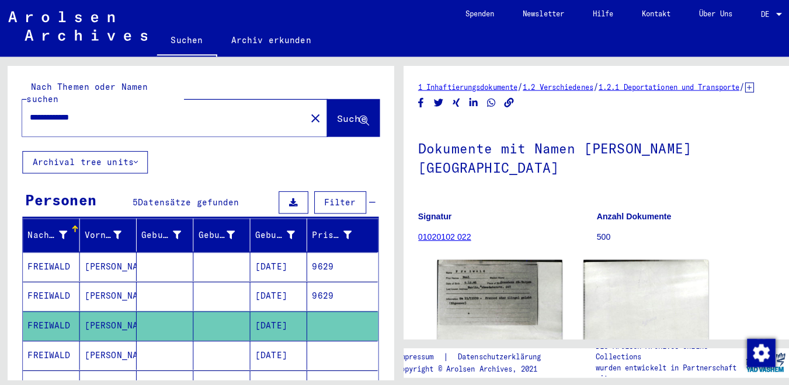
drag, startPoint x: 104, startPoint y: 110, endPoint x: -29, endPoint y: 98, distance: 133.1
click at [30, 110] on input "**********" at bounding box center [163, 116] width 266 height 12
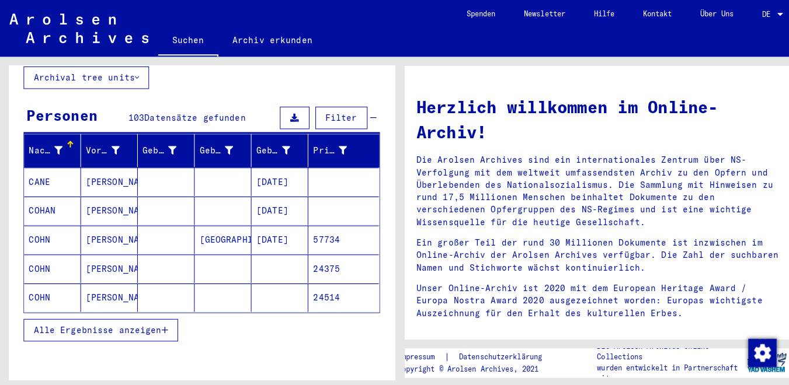
scroll to position [86, 0]
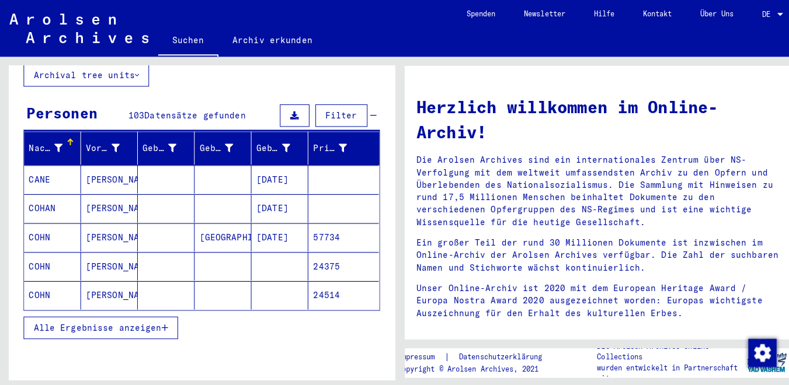
click at [106, 221] on mat-cell "[PERSON_NAME]" at bounding box center [108, 234] width 56 height 28
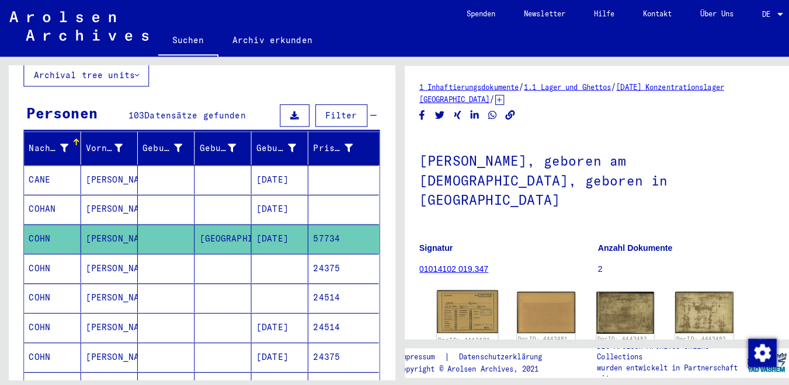
click at [456, 290] on img at bounding box center [461, 308] width 60 height 43
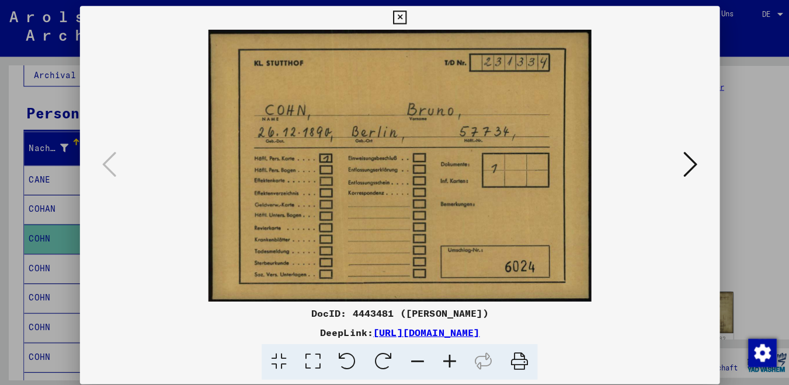
click at [675, 161] on icon at bounding box center [681, 162] width 14 height 28
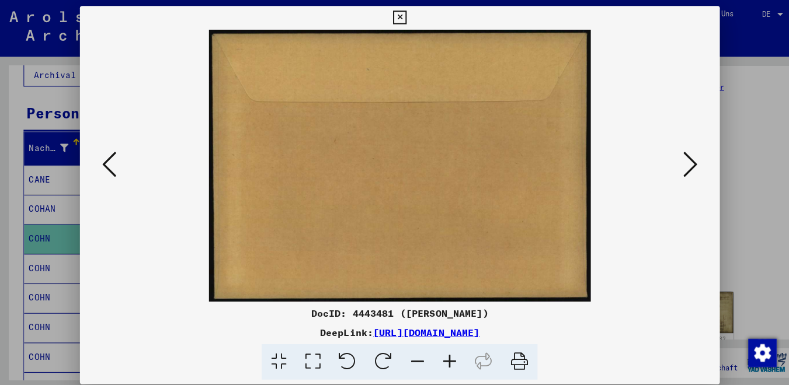
click at [675, 161] on icon at bounding box center [681, 162] width 14 height 28
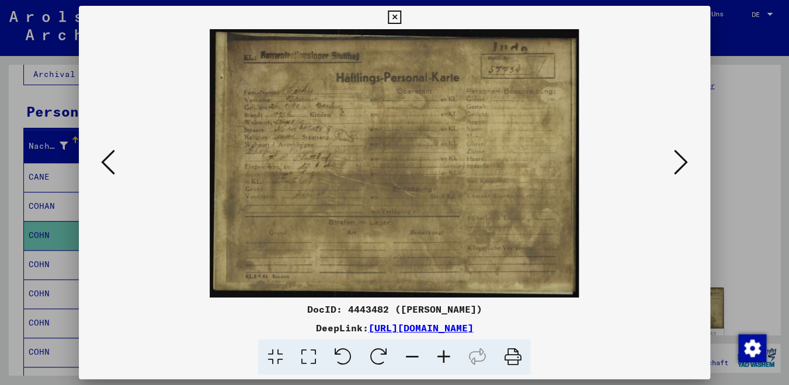
click at [676, 166] on icon at bounding box center [681, 162] width 14 height 28
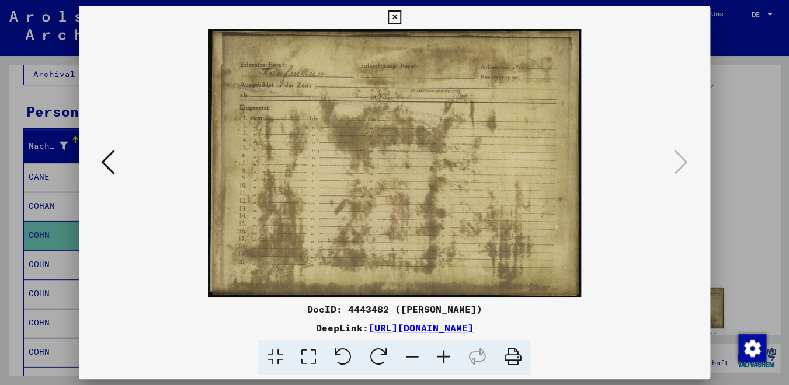
click at [401, 16] on icon at bounding box center [394, 18] width 13 height 14
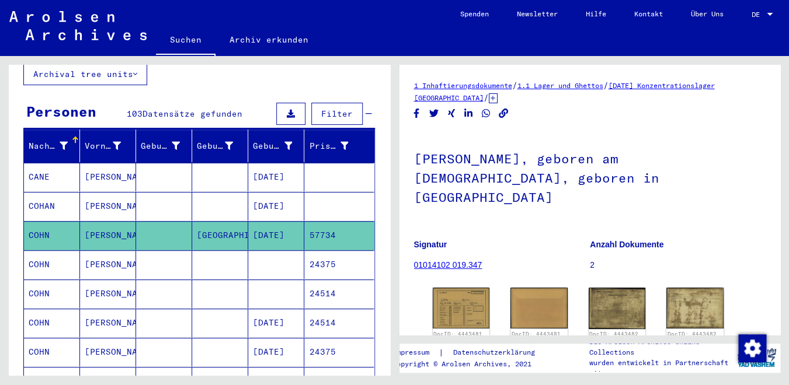
click at [138, 252] on mat-cell at bounding box center [164, 265] width 56 height 29
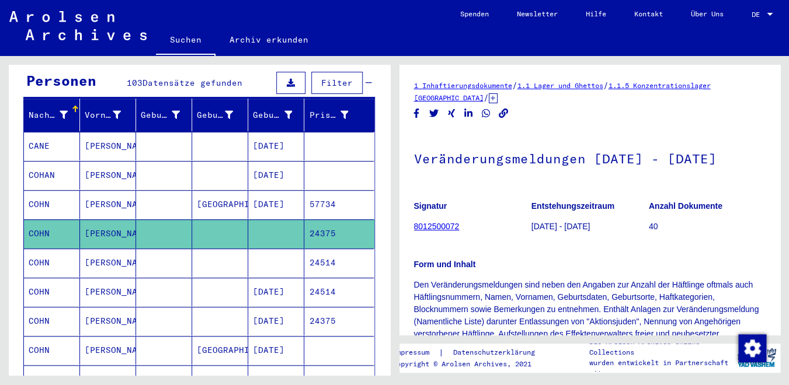
scroll to position [153, 0]
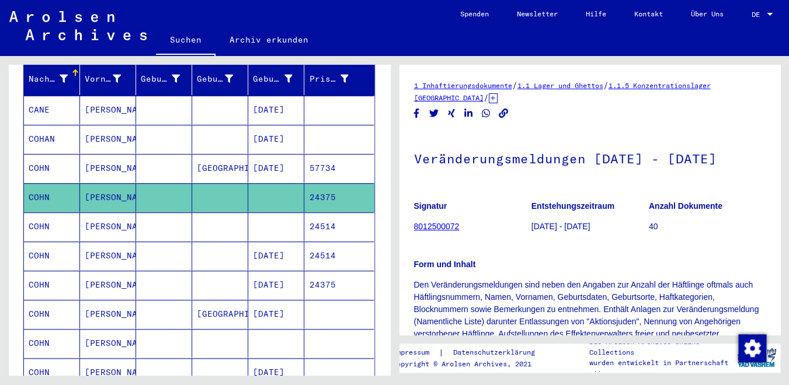
click at [144, 218] on mat-cell at bounding box center [164, 227] width 56 height 29
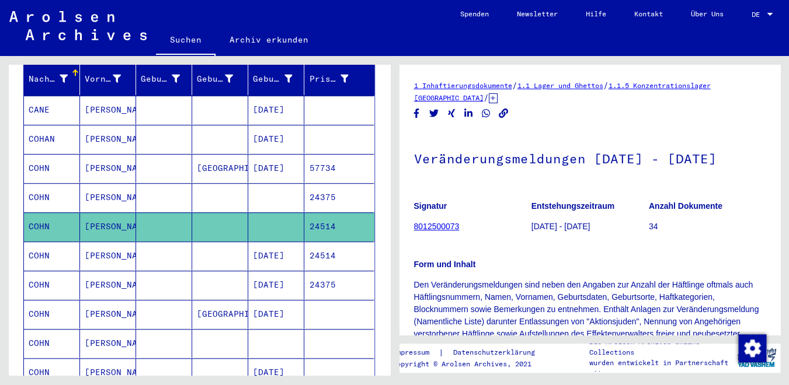
click at [133, 242] on mat-cell "[PERSON_NAME]" at bounding box center [108, 256] width 56 height 29
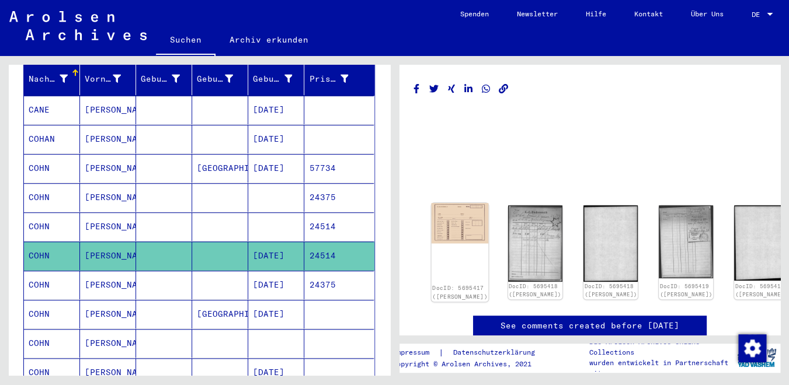
click at [449, 223] on img at bounding box center [459, 223] width 57 height 40
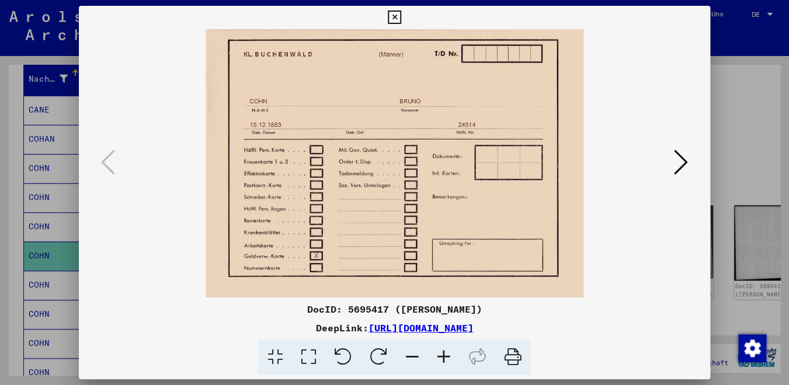
click at [681, 164] on icon at bounding box center [681, 162] width 14 height 28
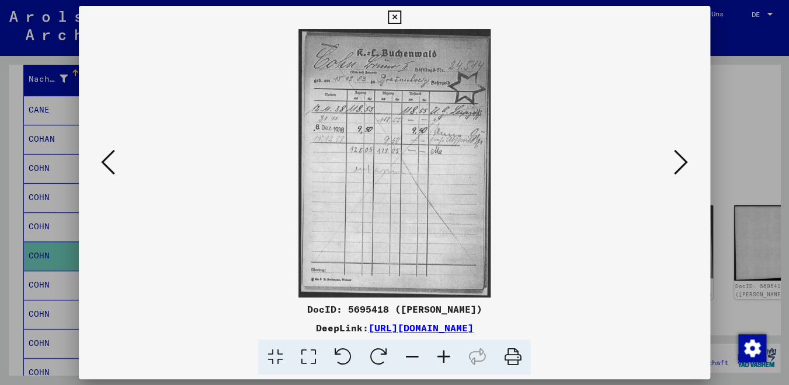
click at [681, 164] on icon at bounding box center [681, 162] width 14 height 28
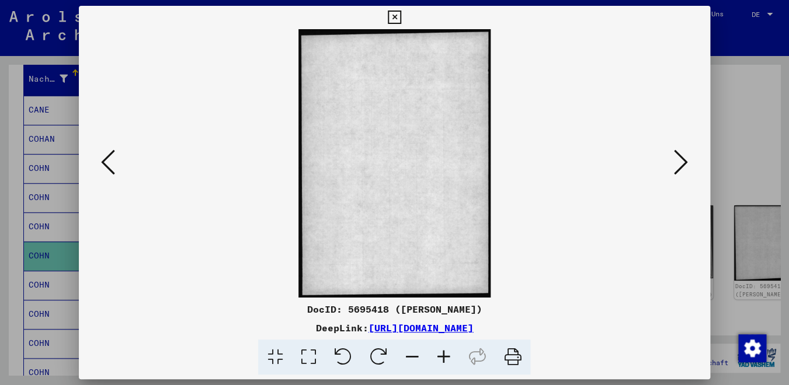
click at [681, 164] on icon at bounding box center [681, 162] width 14 height 28
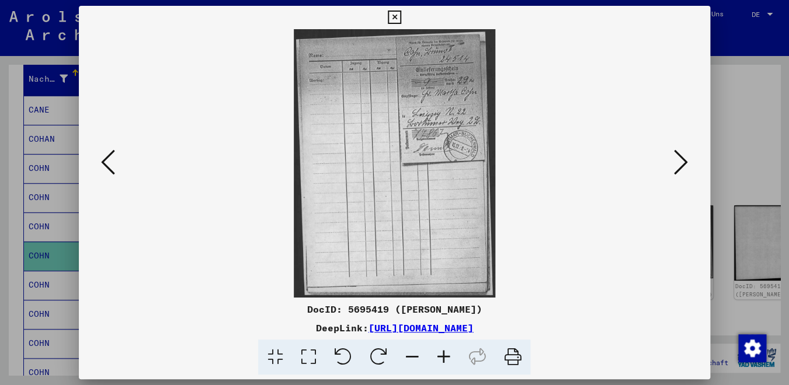
click at [681, 164] on icon at bounding box center [681, 162] width 14 height 28
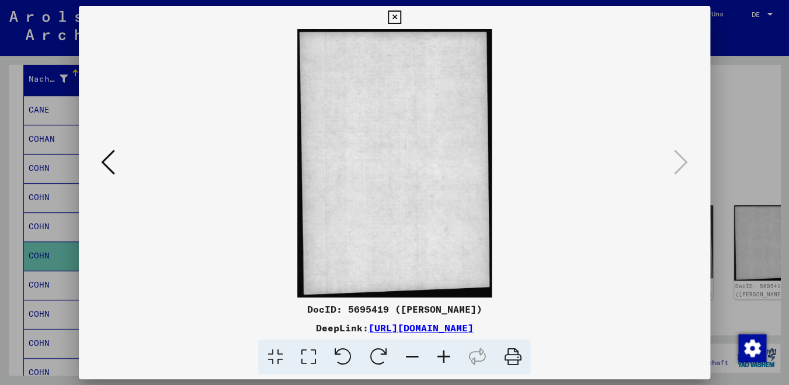
click at [401, 19] on icon at bounding box center [394, 18] width 13 height 14
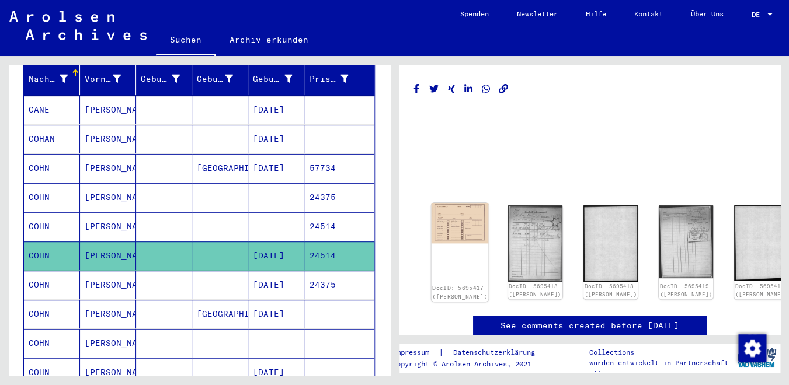
click at [455, 228] on img at bounding box center [459, 223] width 57 height 40
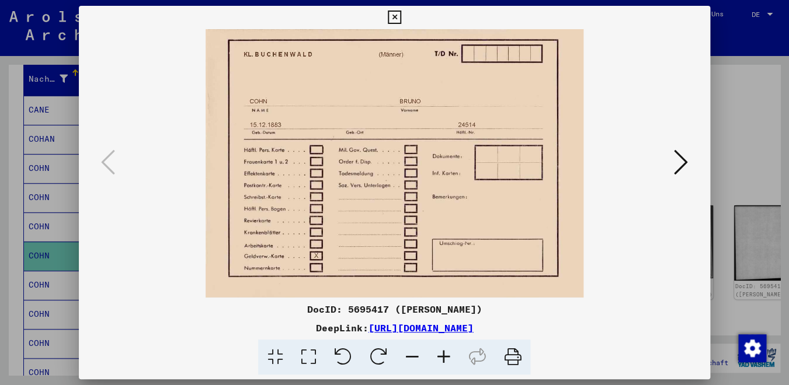
click at [728, 123] on div at bounding box center [394, 192] width 789 height 385
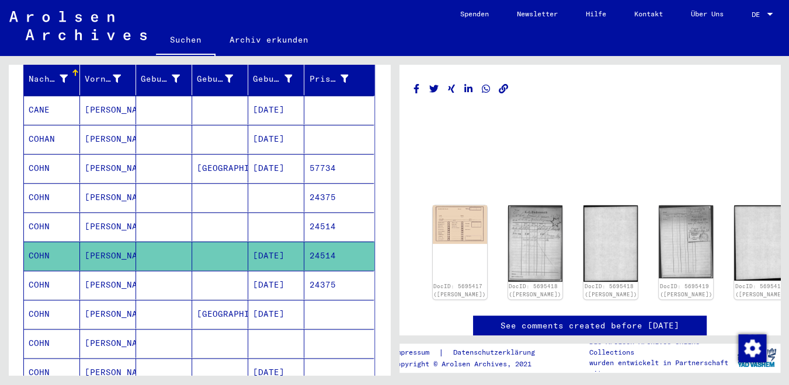
click at [248, 271] on mat-cell "[DATE]" at bounding box center [276, 285] width 56 height 29
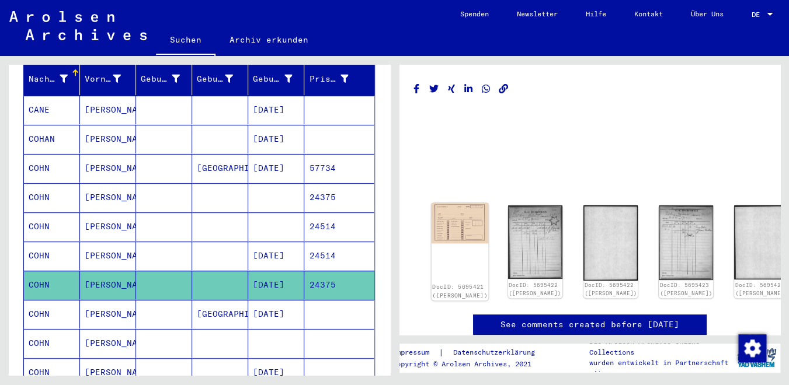
click at [458, 214] on img at bounding box center [459, 223] width 57 height 40
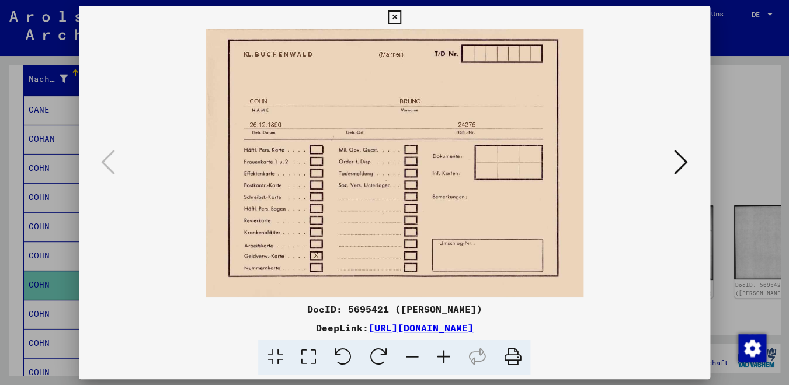
click at [751, 159] on div at bounding box center [394, 192] width 789 height 385
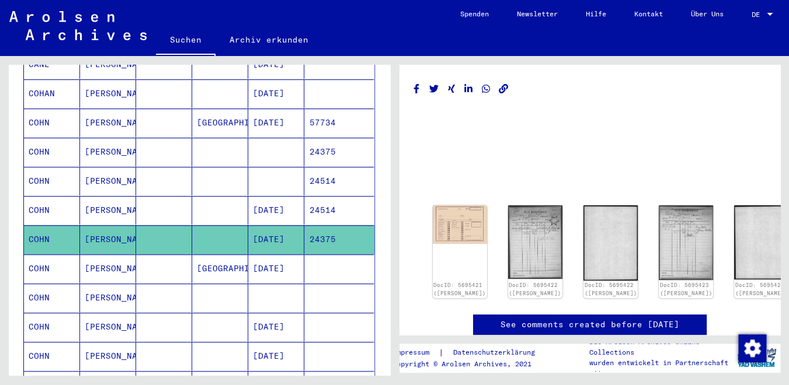
scroll to position [208, 0]
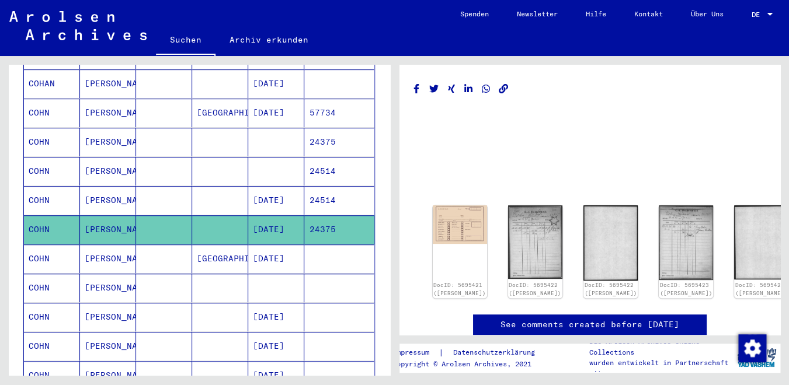
click at [249, 245] on mat-cell "[DATE]" at bounding box center [276, 259] width 56 height 29
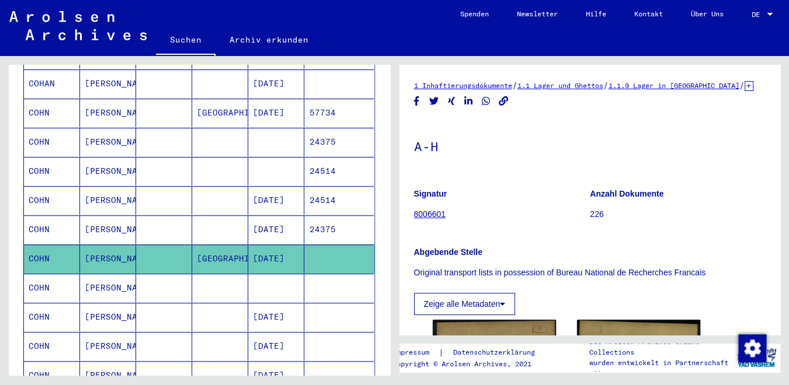
click at [229, 277] on mat-cell at bounding box center [220, 288] width 56 height 29
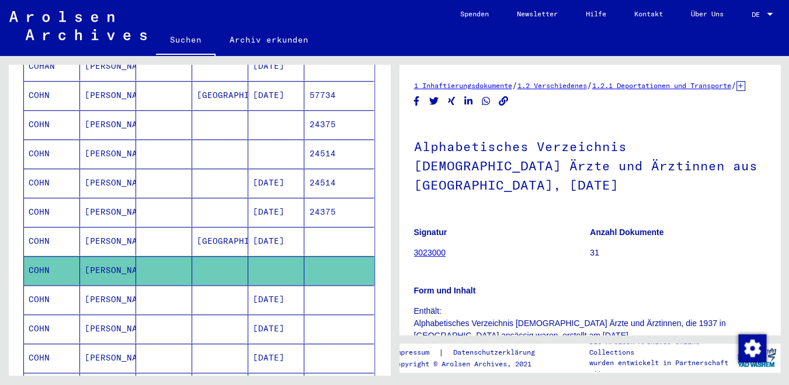
scroll to position [294, 0]
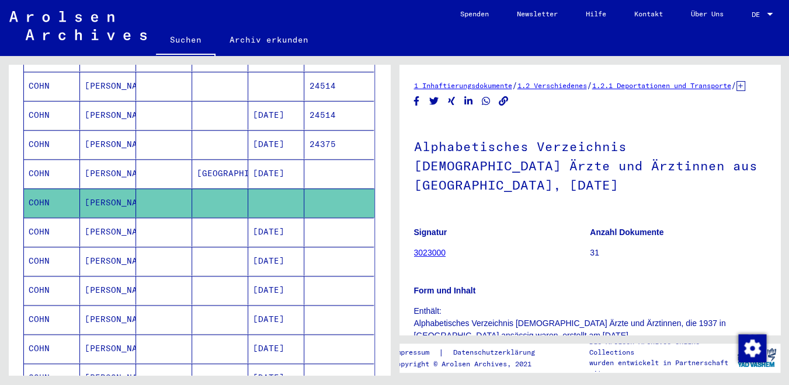
click at [199, 227] on mat-cell at bounding box center [220, 232] width 56 height 29
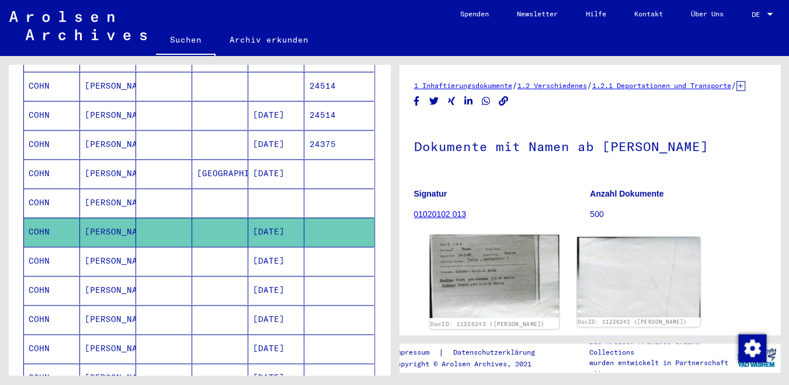
click at [469, 270] on img at bounding box center [494, 277] width 130 height 84
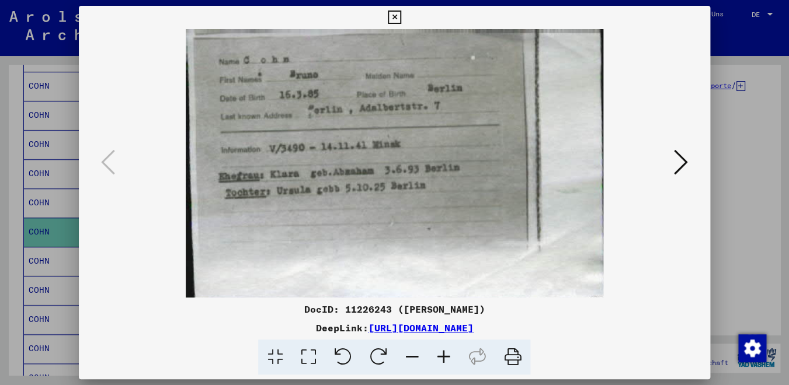
click at [706, 190] on div at bounding box center [394, 163] width 631 height 269
click at [93, 304] on div "DocID: 11226243 ([PERSON_NAME])" at bounding box center [394, 309] width 631 height 14
click at [57, 309] on div at bounding box center [394, 192] width 789 height 385
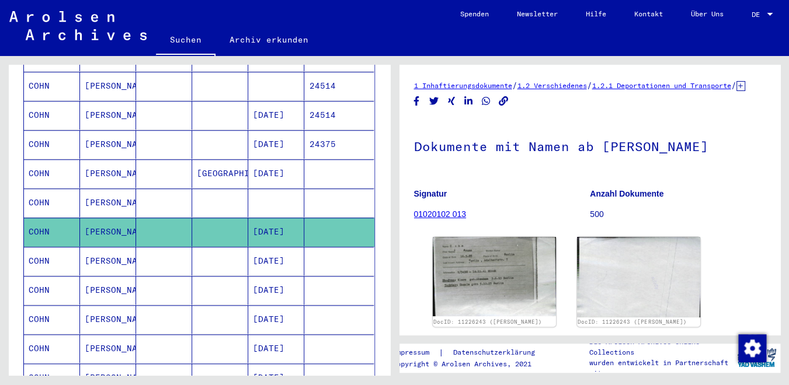
click at [101, 248] on mat-cell "[PERSON_NAME]" at bounding box center [108, 261] width 56 height 29
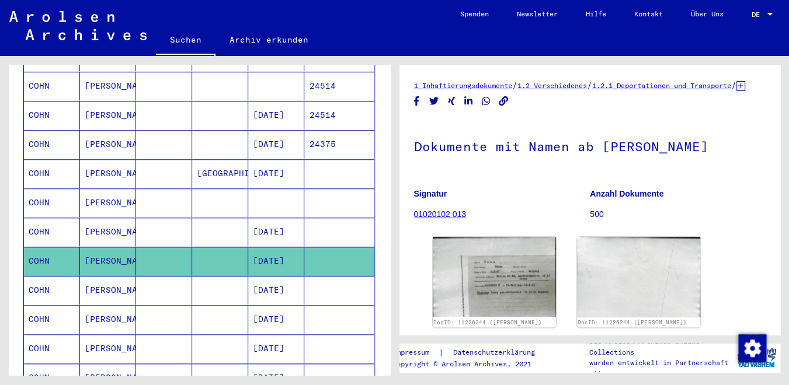
click at [99, 280] on mat-cell "[PERSON_NAME]" at bounding box center [108, 290] width 56 height 29
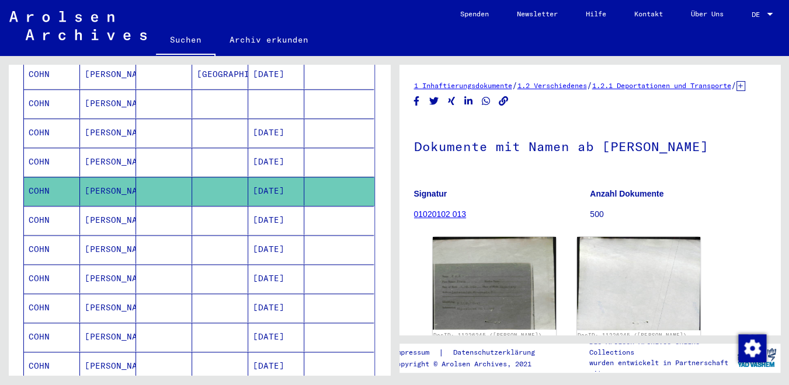
scroll to position [395, 0]
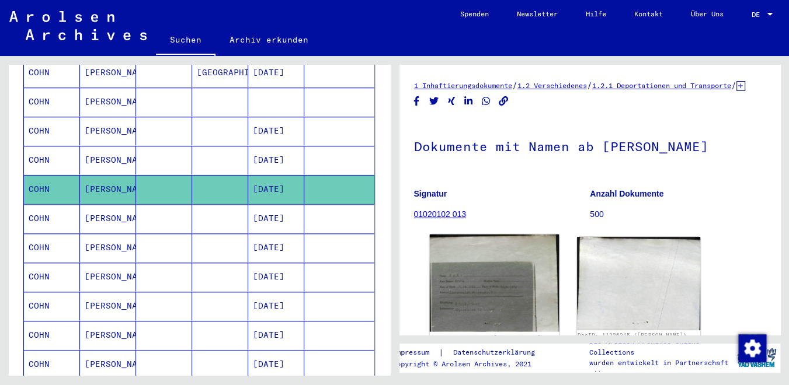
click at [454, 294] on img at bounding box center [494, 284] width 130 height 98
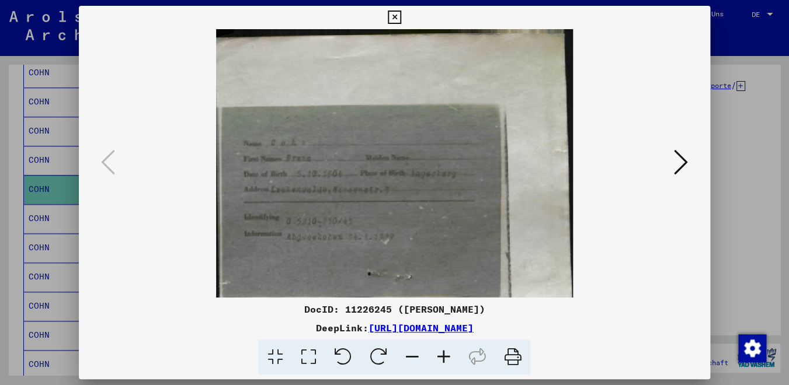
click at [738, 213] on div at bounding box center [394, 192] width 789 height 385
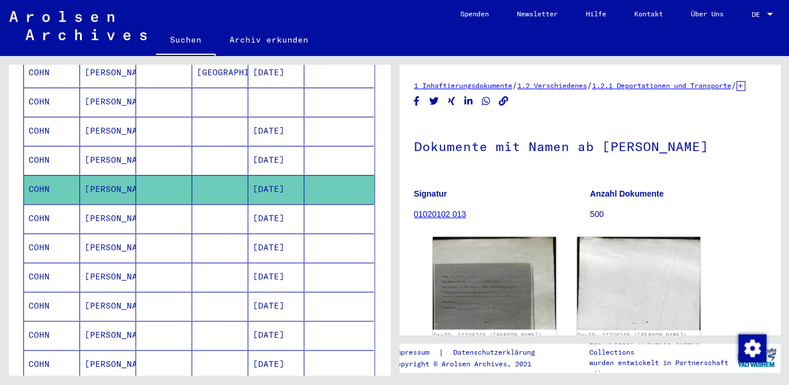
click at [270, 215] on mat-cell "[DATE]" at bounding box center [276, 218] width 56 height 29
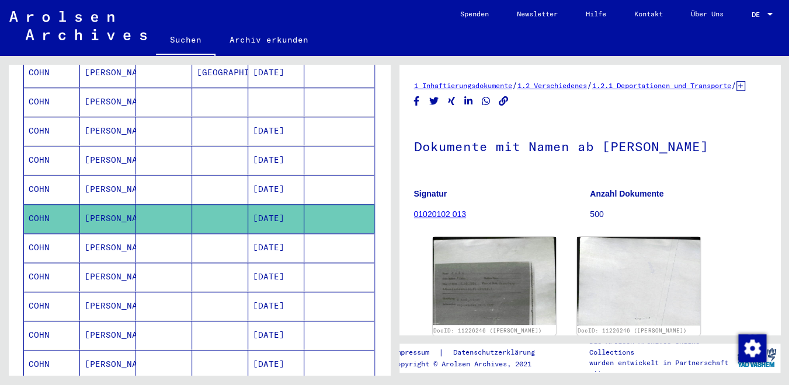
click at [266, 238] on mat-cell "[DATE]" at bounding box center [276, 248] width 56 height 29
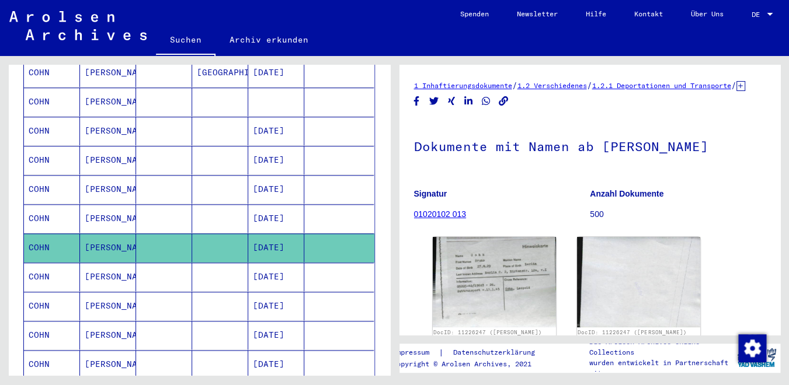
click at [262, 270] on mat-cell "[DATE]" at bounding box center [276, 277] width 56 height 29
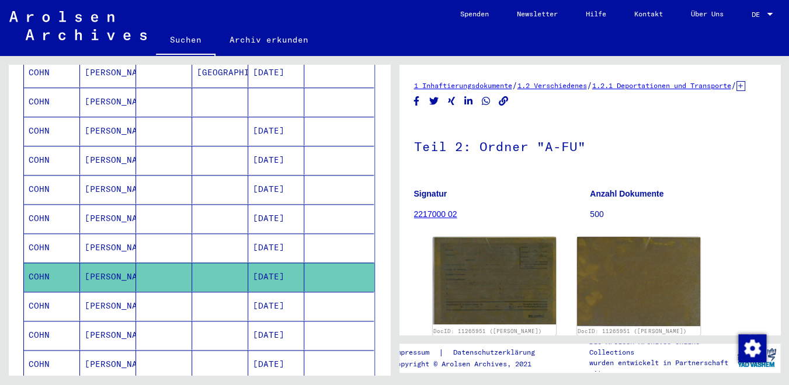
click at [248, 302] on mat-cell "[DATE]" at bounding box center [276, 306] width 56 height 29
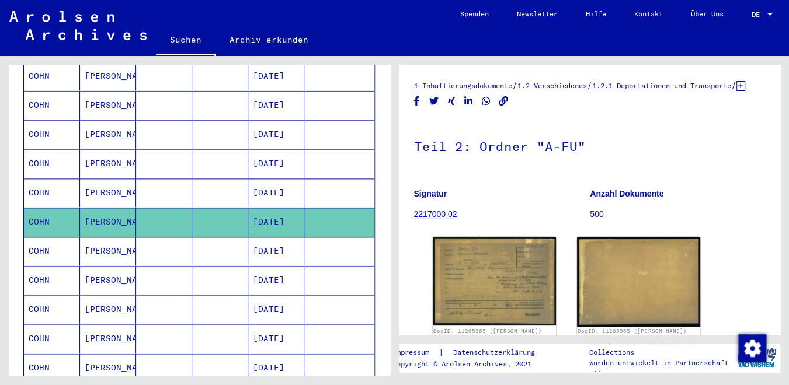
scroll to position [479, 0]
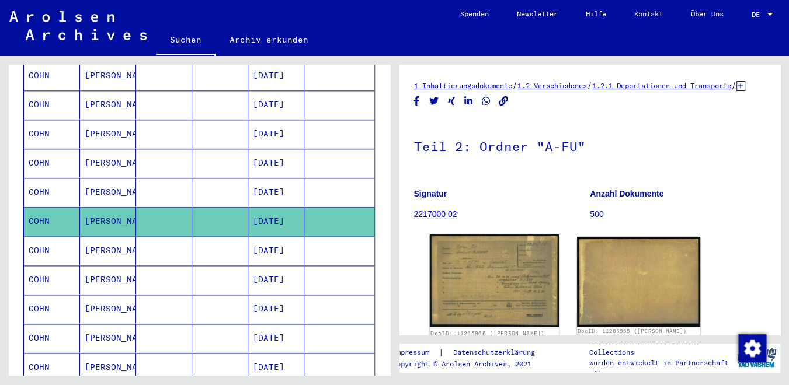
click at [454, 267] on img at bounding box center [494, 281] width 130 height 93
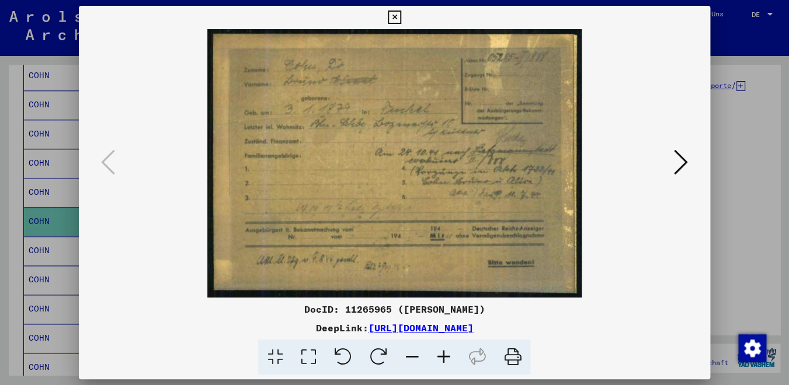
click at [707, 136] on div at bounding box center [394, 163] width 631 height 269
click at [725, 155] on div at bounding box center [394, 192] width 789 height 385
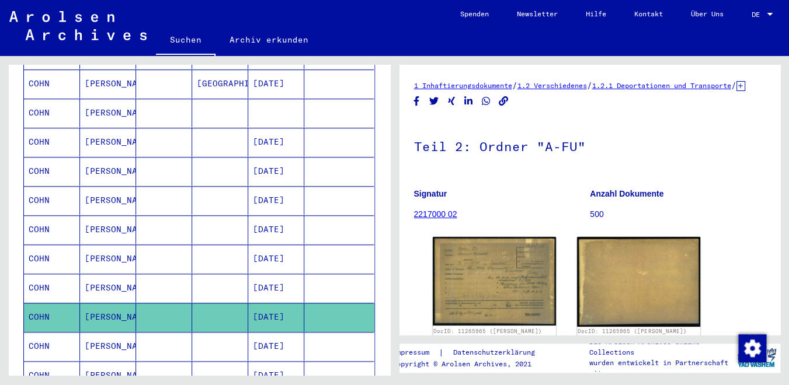
scroll to position [0, 0]
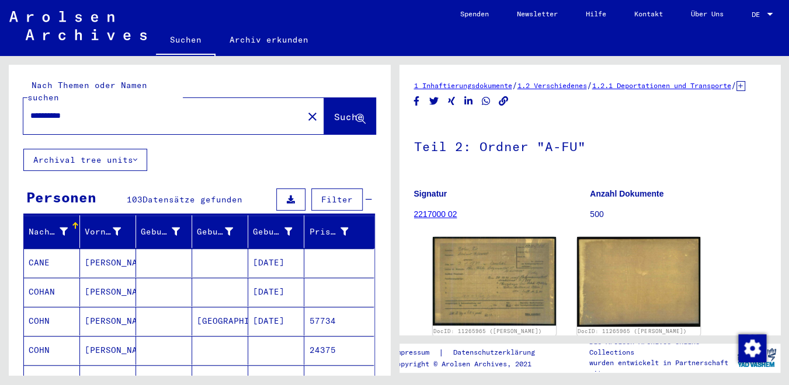
drag, startPoint x: 84, startPoint y: 103, endPoint x: 9, endPoint y: 108, distance: 74.3
click at [30, 110] on input "**********" at bounding box center [163, 116] width 266 height 12
type input "**********"
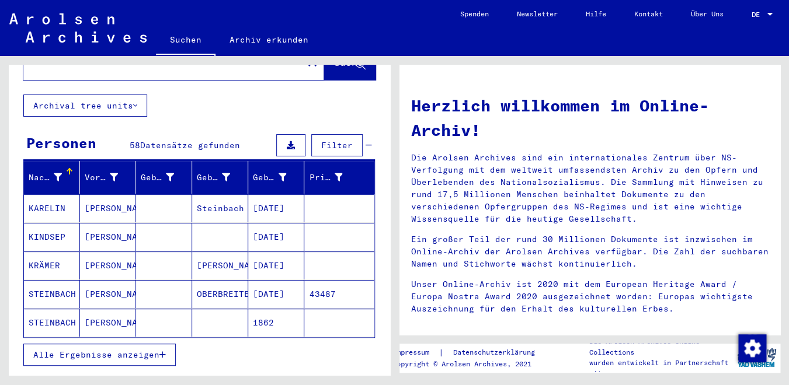
scroll to position [56, 0]
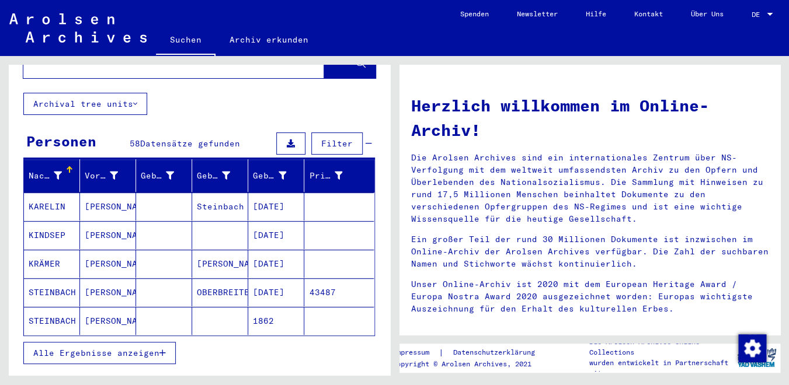
click at [155, 348] on span "Alle Ergebnisse anzeigen" at bounding box center [96, 353] width 126 height 11
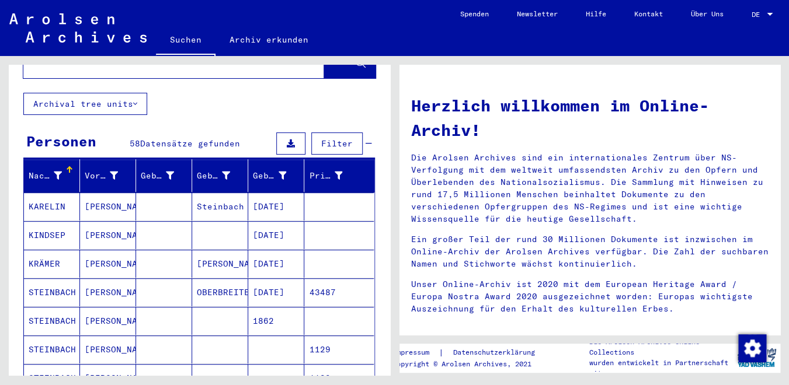
click at [185, 281] on mat-cell at bounding box center [164, 293] width 56 height 28
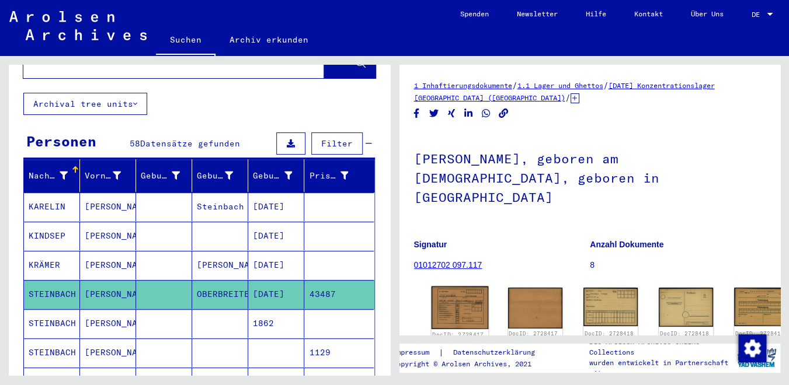
click at [447, 287] on img at bounding box center [459, 308] width 57 height 43
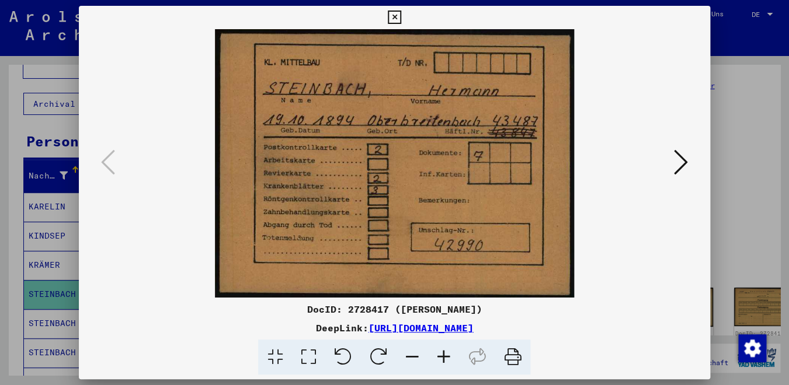
click at [684, 171] on icon at bounding box center [681, 162] width 14 height 28
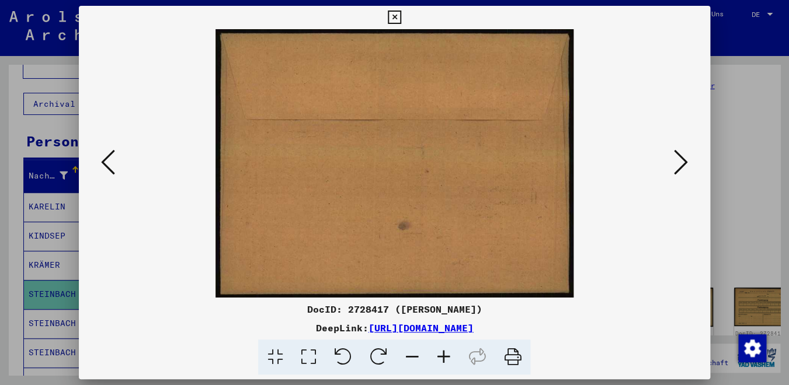
click at [684, 171] on icon at bounding box center [681, 162] width 14 height 28
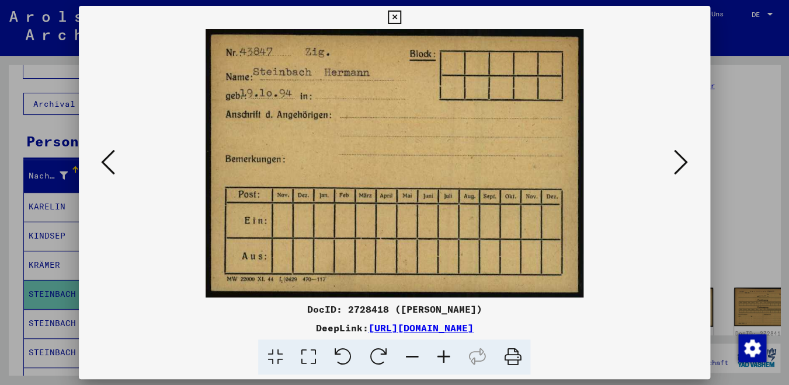
click at [684, 171] on icon at bounding box center [681, 162] width 14 height 28
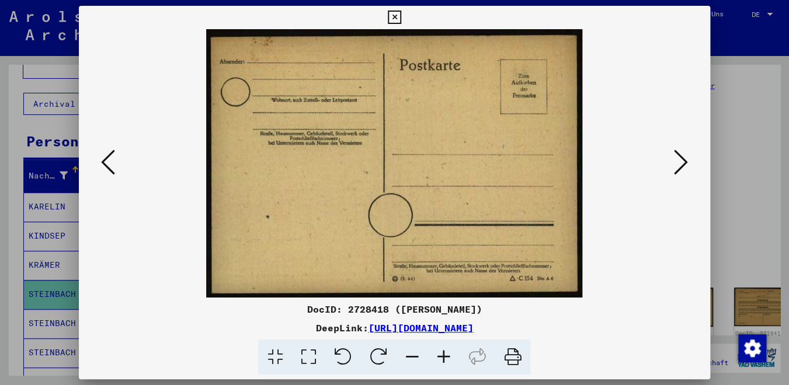
click at [684, 171] on icon at bounding box center [681, 162] width 14 height 28
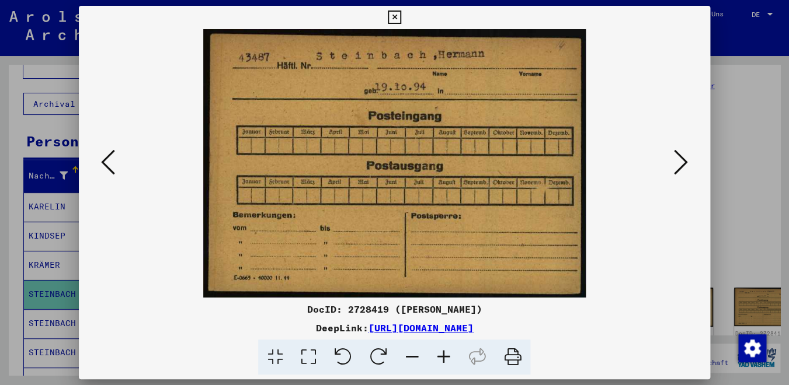
click at [684, 171] on icon at bounding box center [681, 162] width 14 height 28
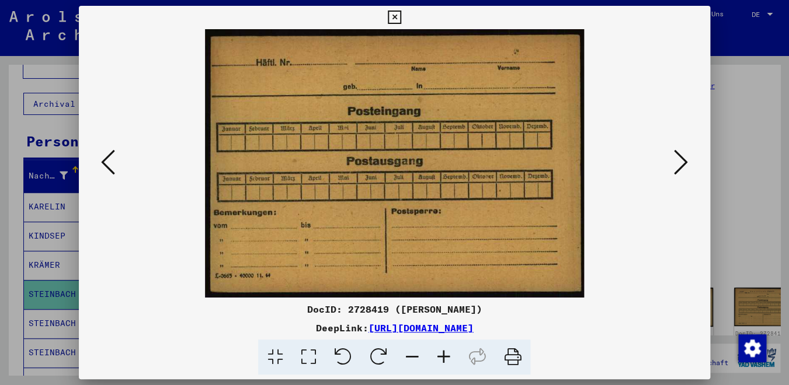
click at [684, 171] on icon at bounding box center [681, 162] width 14 height 28
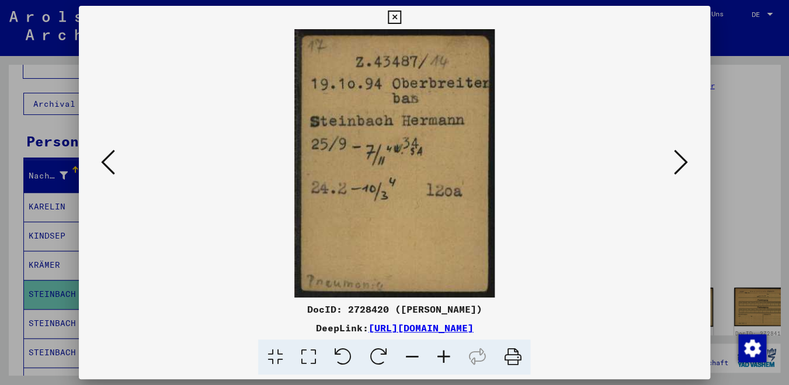
click at [684, 170] on icon at bounding box center [681, 162] width 14 height 28
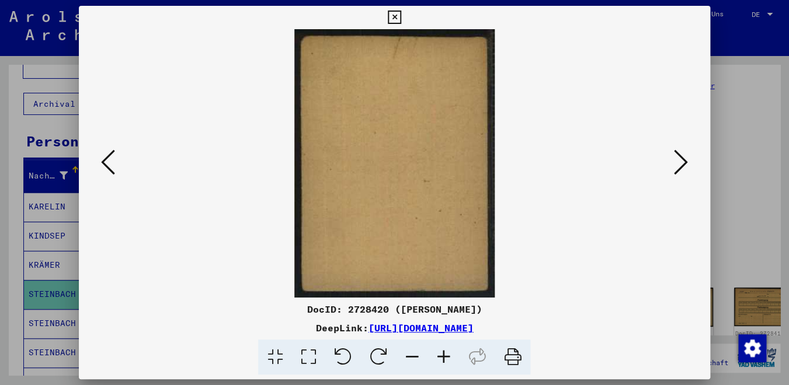
click at [684, 170] on icon at bounding box center [681, 162] width 14 height 28
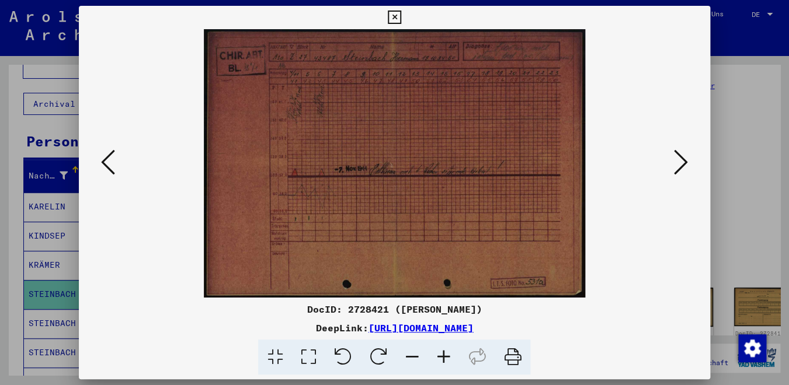
click at [684, 170] on icon at bounding box center [681, 162] width 14 height 28
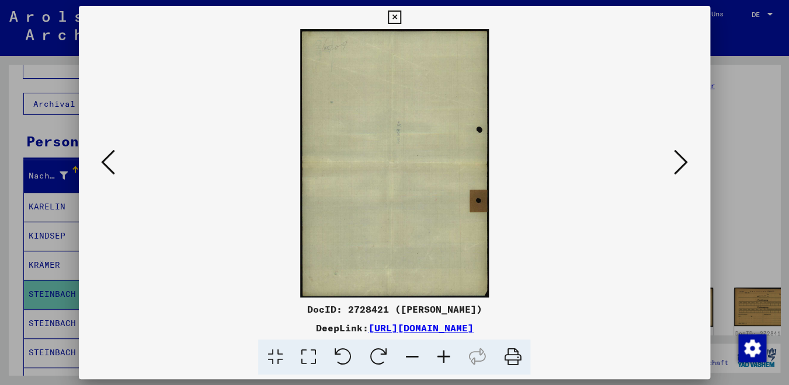
click at [684, 170] on icon at bounding box center [681, 162] width 14 height 28
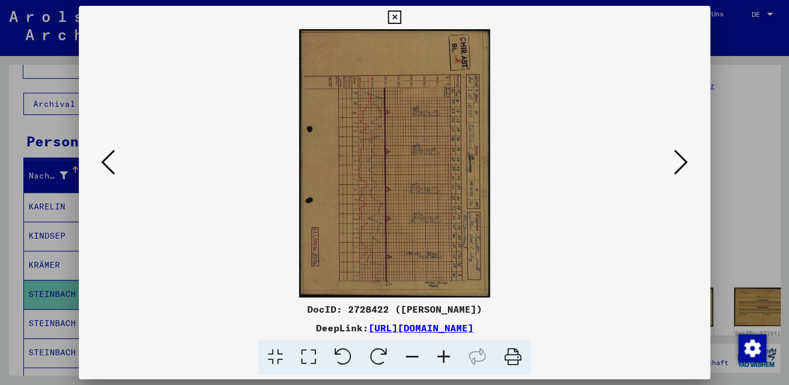
click at [684, 170] on icon at bounding box center [681, 162] width 14 height 28
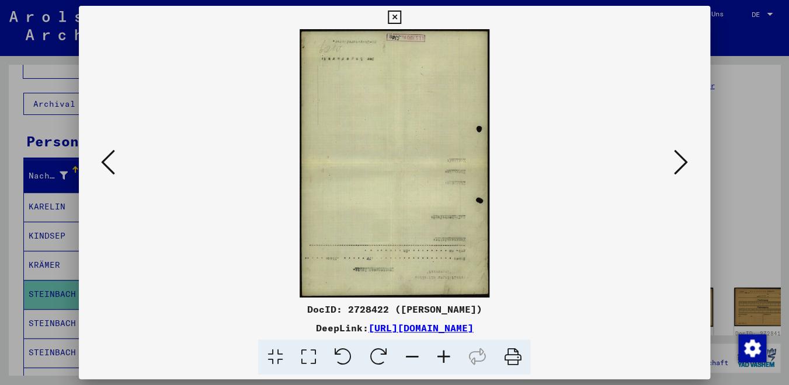
click at [684, 170] on icon at bounding box center [681, 162] width 14 height 28
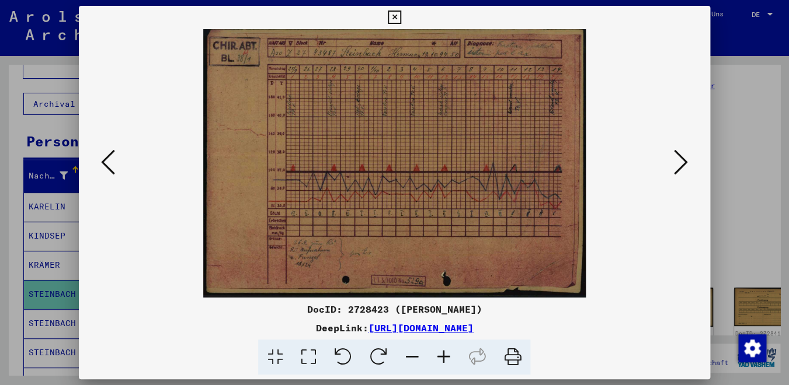
click at [684, 170] on icon at bounding box center [681, 162] width 14 height 28
